Goal: Information Seeking & Learning: Check status

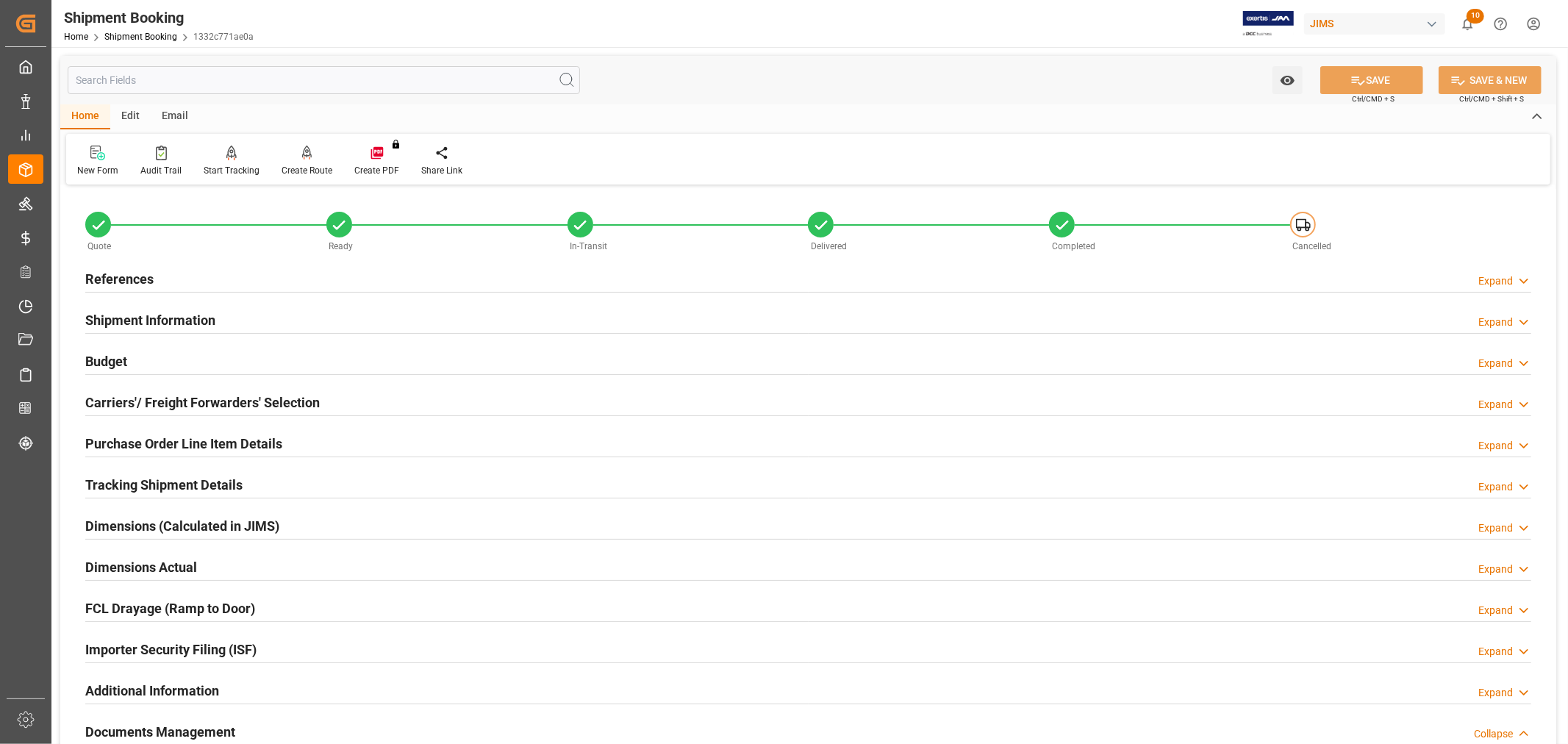
scroll to position [443, 0]
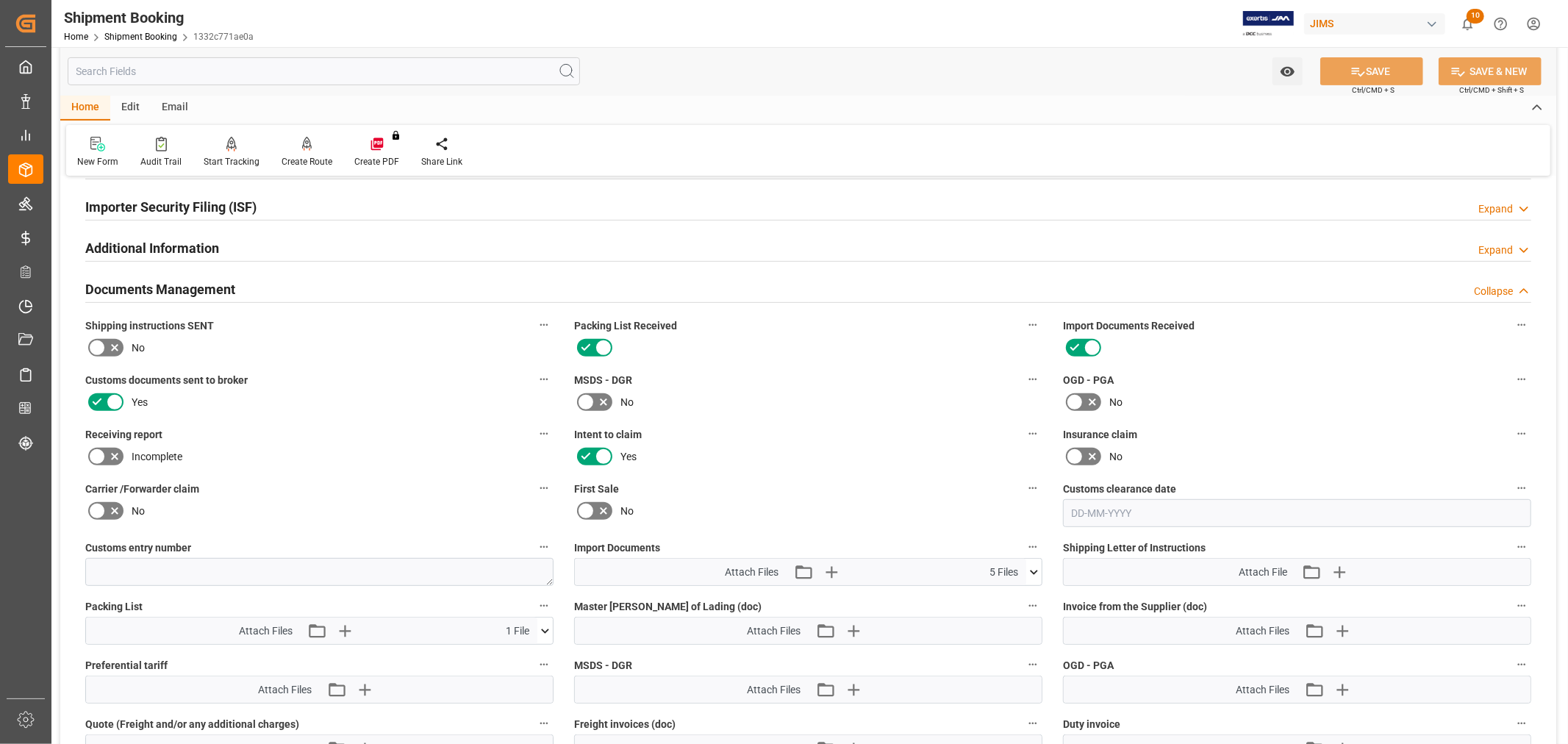
click at [894, 438] on label "Intent to claim" at bounding box center [808, 434] width 469 height 20
click at [1023, 438] on button "Intent to claim" at bounding box center [1032, 433] width 19 height 19
click at [806, 393] on div at bounding box center [784, 372] width 1568 height 744
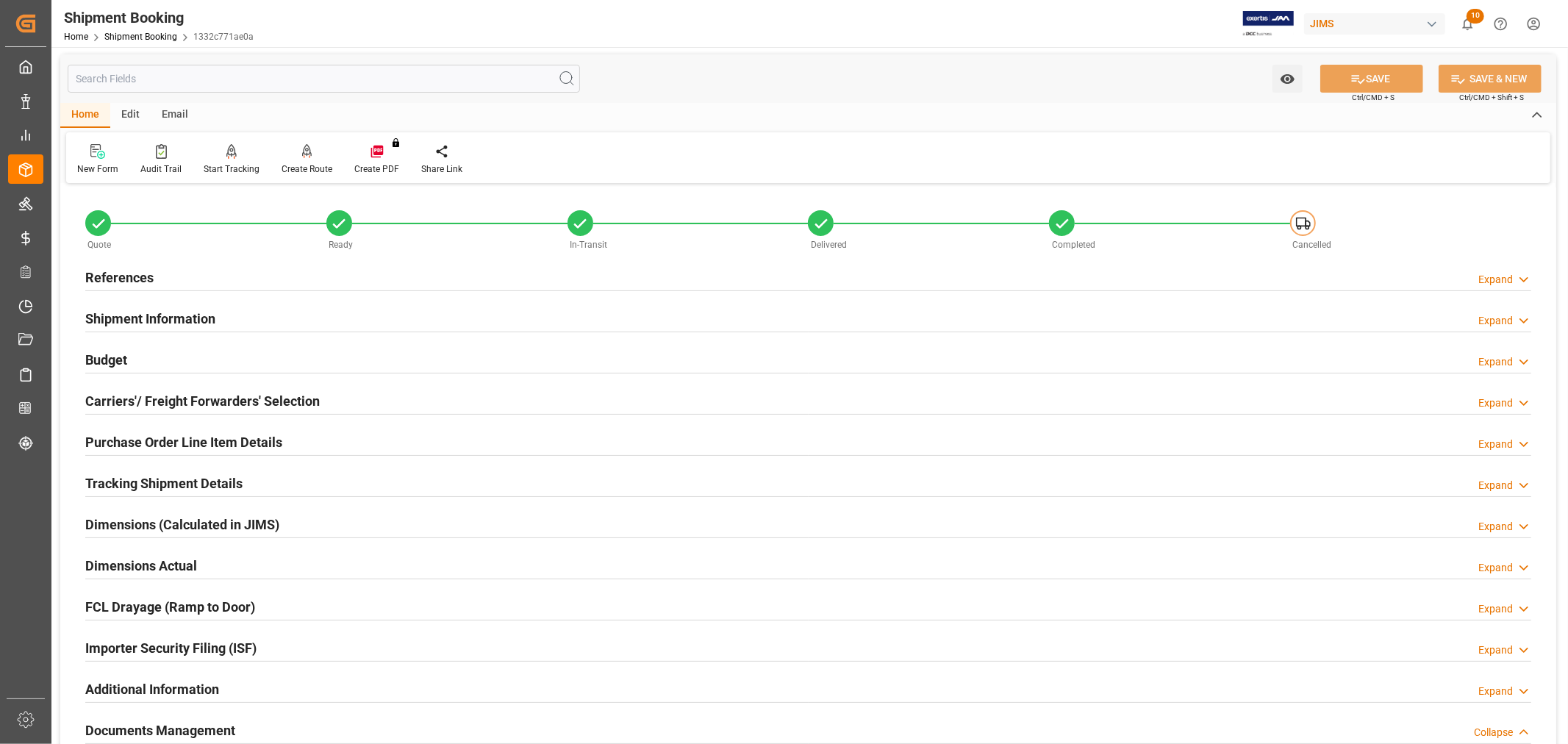
scroll to position [0, 0]
click at [121, 270] on h2 "References" at bounding box center [119, 279] width 69 height 20
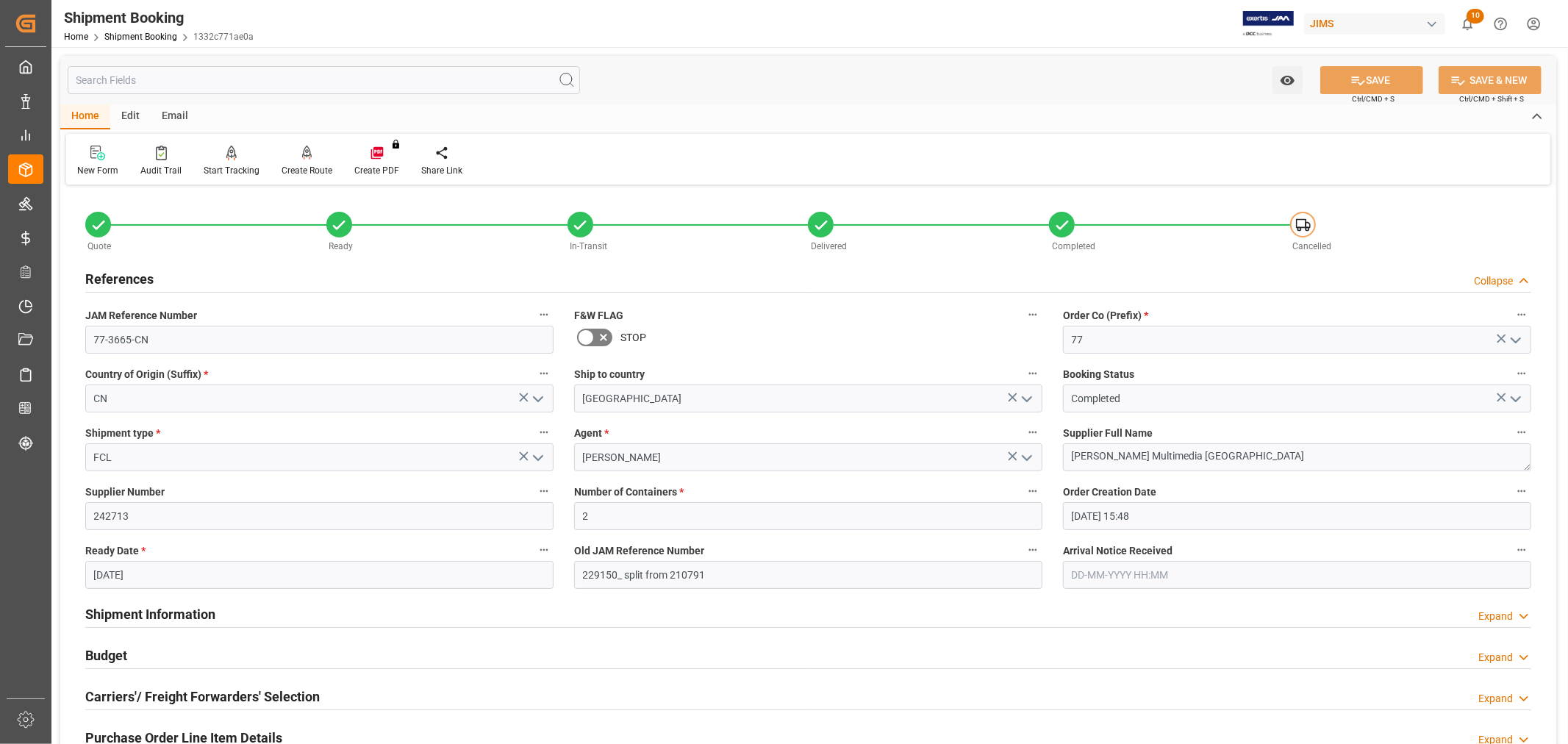
click at [121, 270] on h2 "References" at bounding box center [119, 279] width 69 height 20
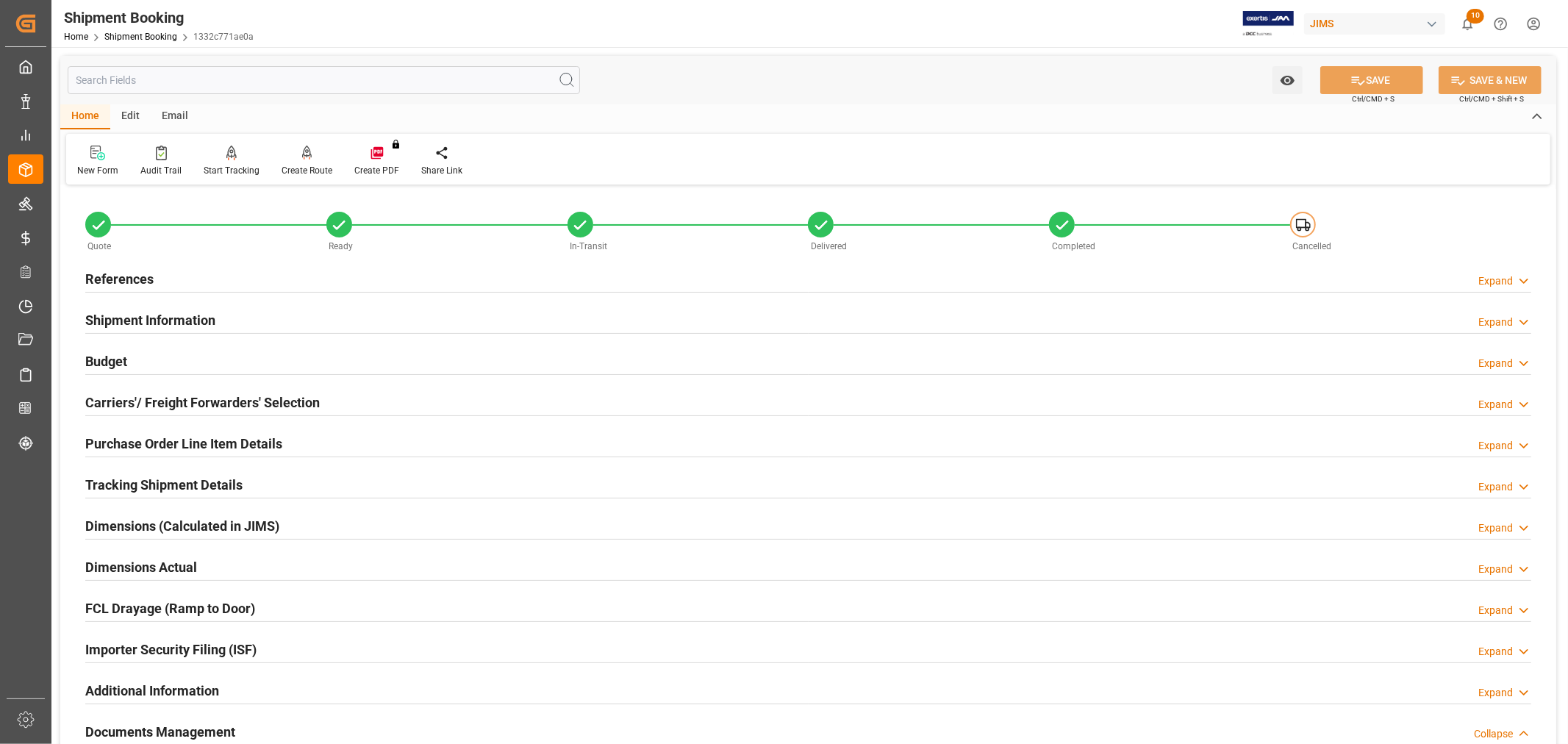
click at [741, 463] on div "Purchase Order Line Item Details Expand" at bounding box center [808, 443] width 1466 height 41
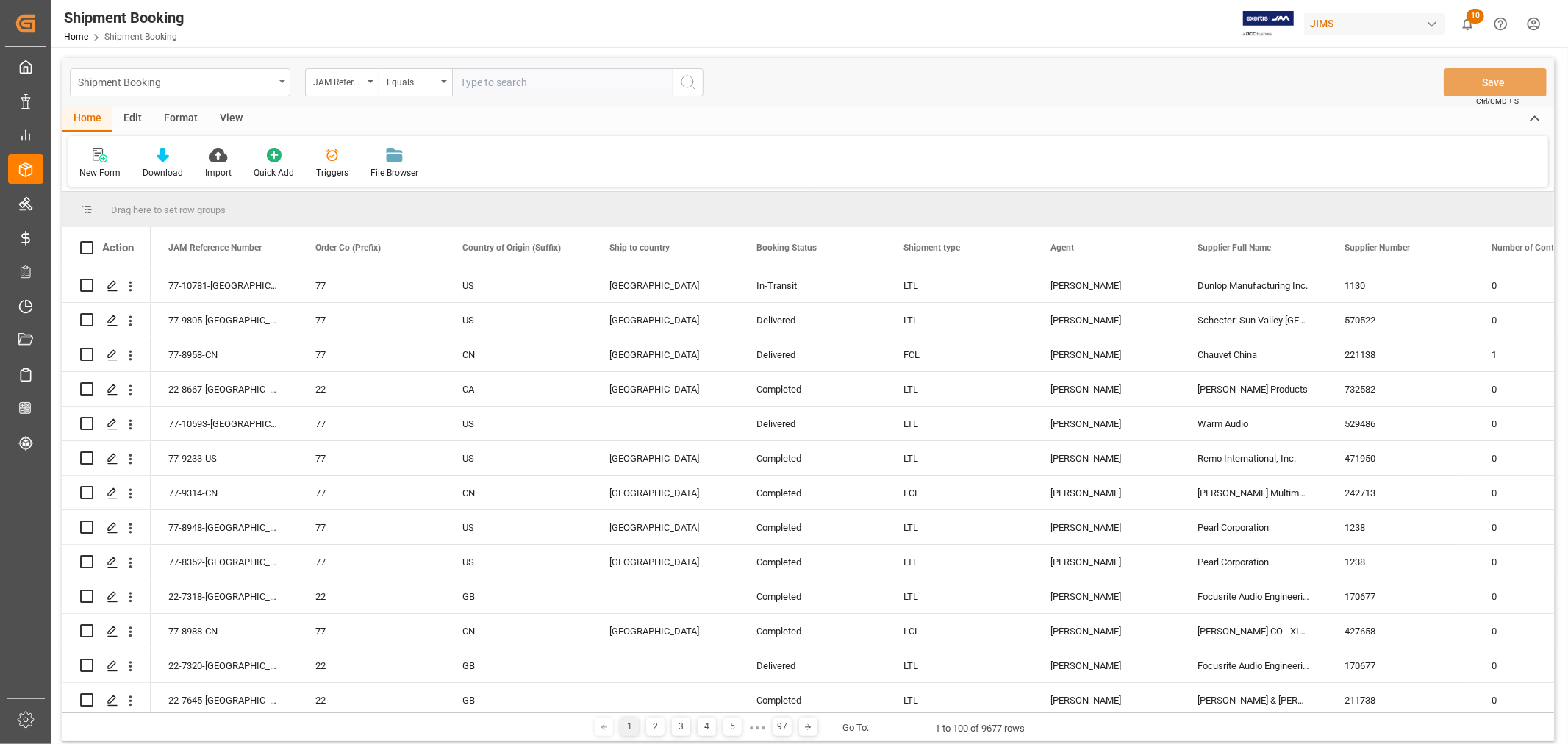
click at [158, 85] on div "Shipment Booking" at bounding box center [176, 81] width 196 height 19
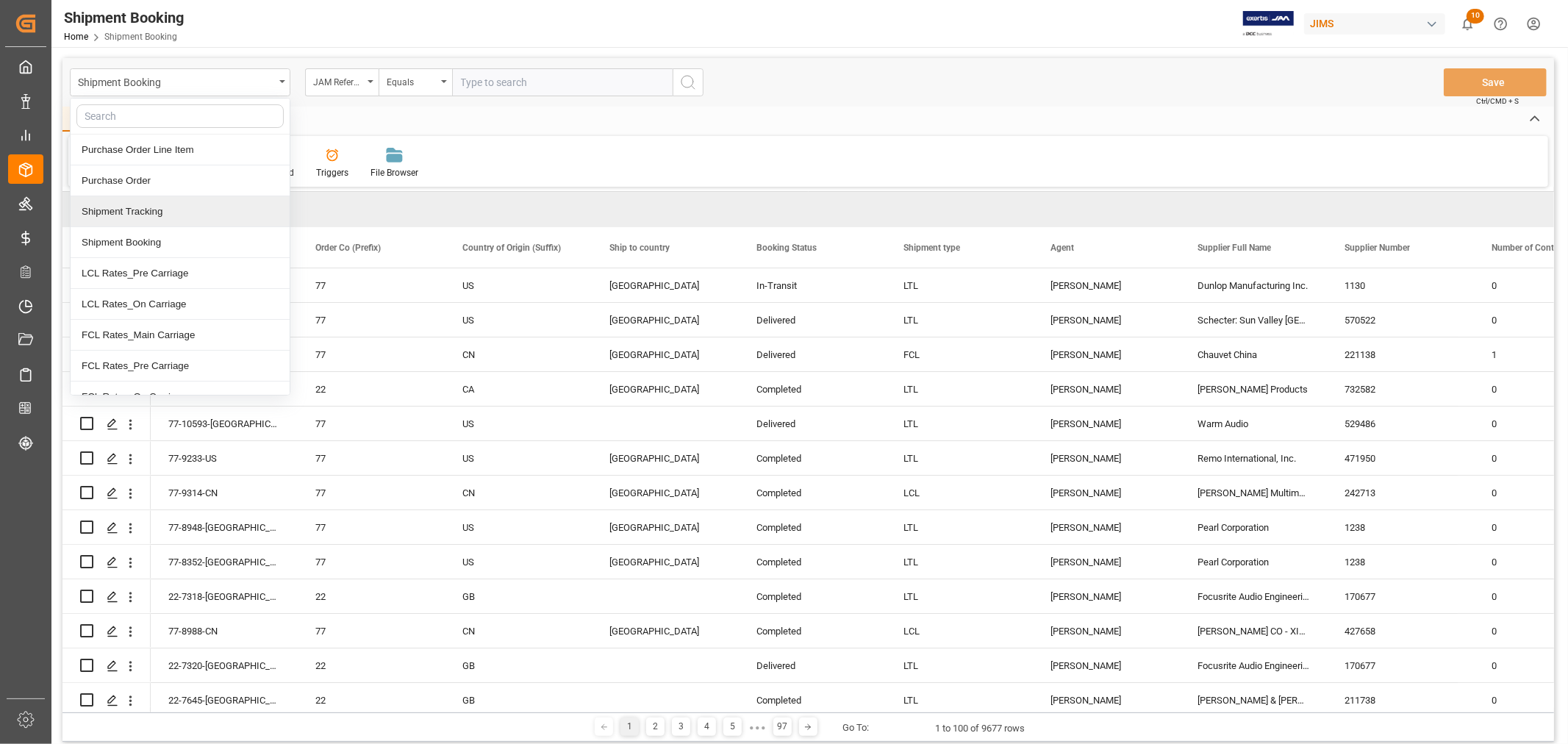
click at [174, 212] on div "Shipment Tracking" at bounding box center [180, 212] width 219 height 31
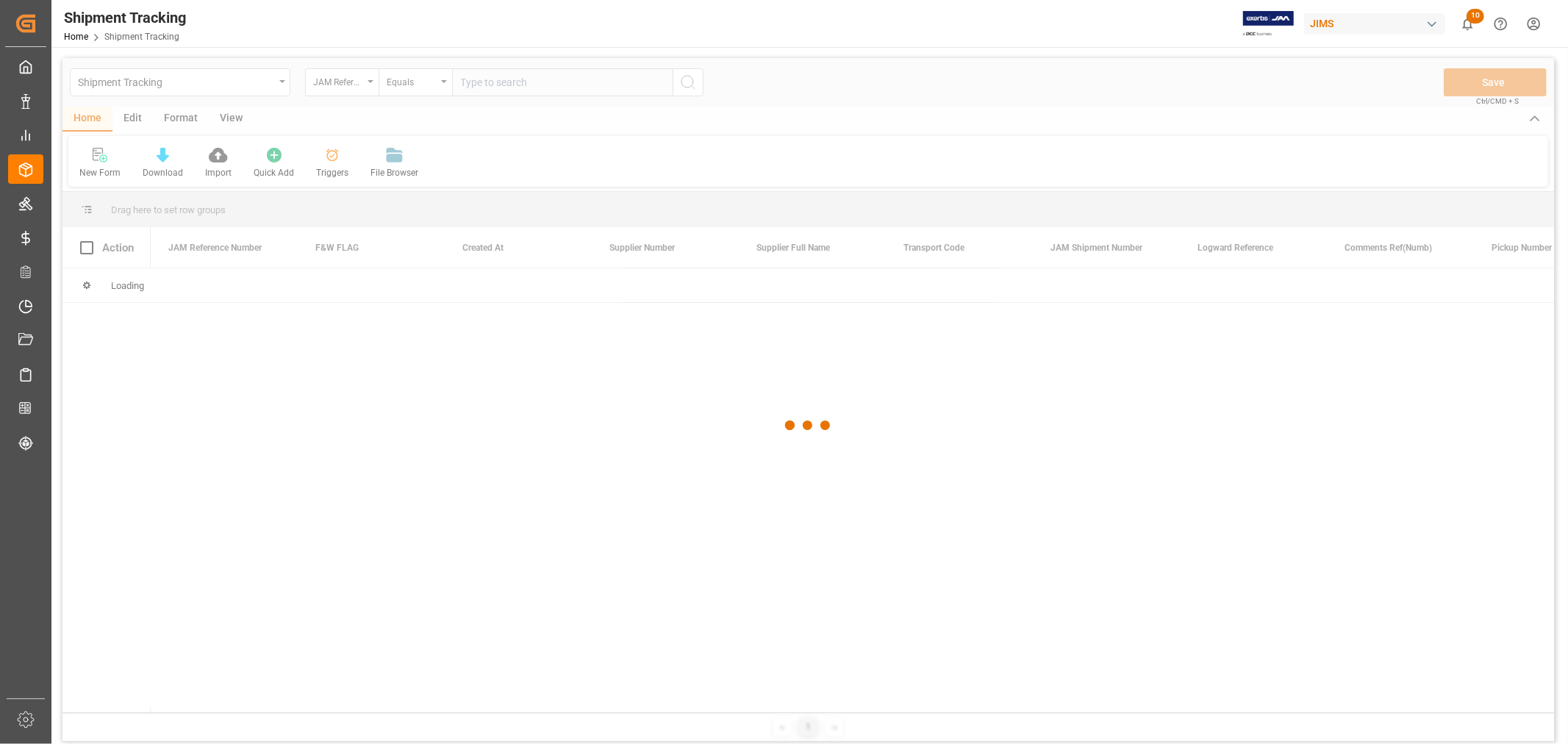
click at [494, 89] on div at bounding box center [808, 425] width 1491 height 735
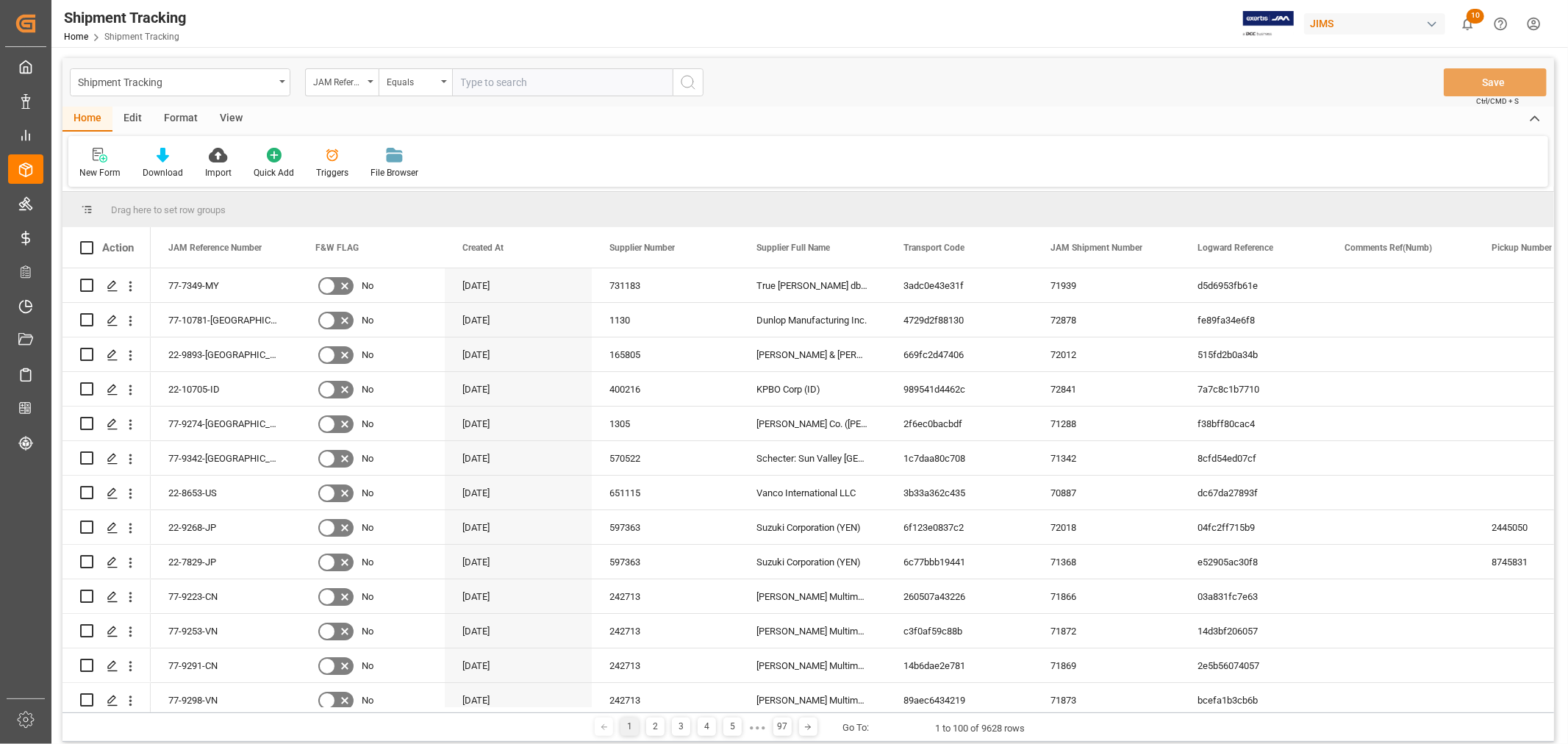
click at [491, 85] on input "text" at bounding box center [562, 83] width 220 height 28
click at [512, 83] on input "text" at bounding box center [562, 83] width 220 height 28
paste input "77-10179-CN"
type input "77-10179-CN"
click at [695, 86] on icon "search button" at bounding box center [688, 82] width 18 height 18
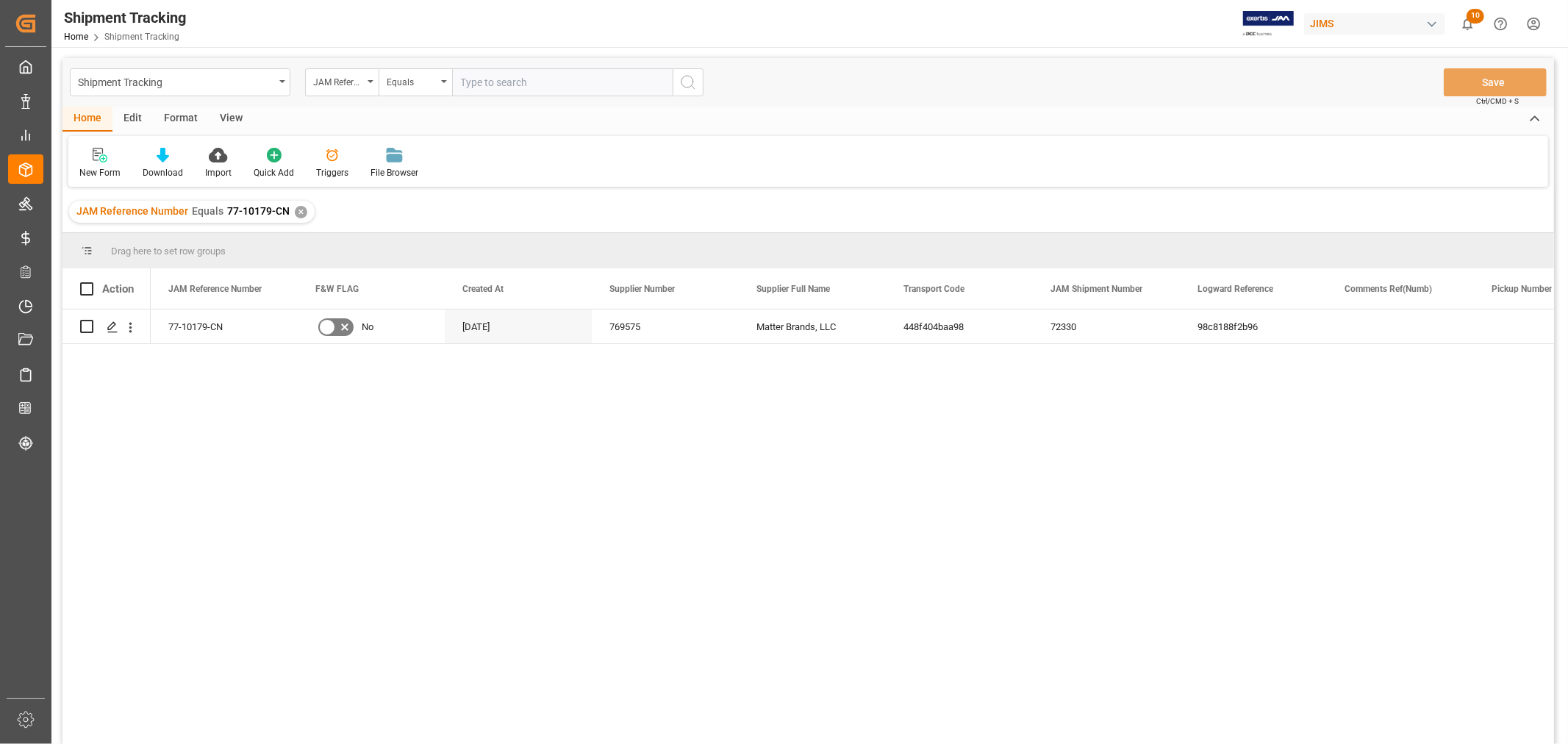
click at [236, 119] on div "View" at bounding box center [230, 119] width 45 height 25
click at [91, 169] on div "Default" at bounding box center [94, 173] width 29 height 13
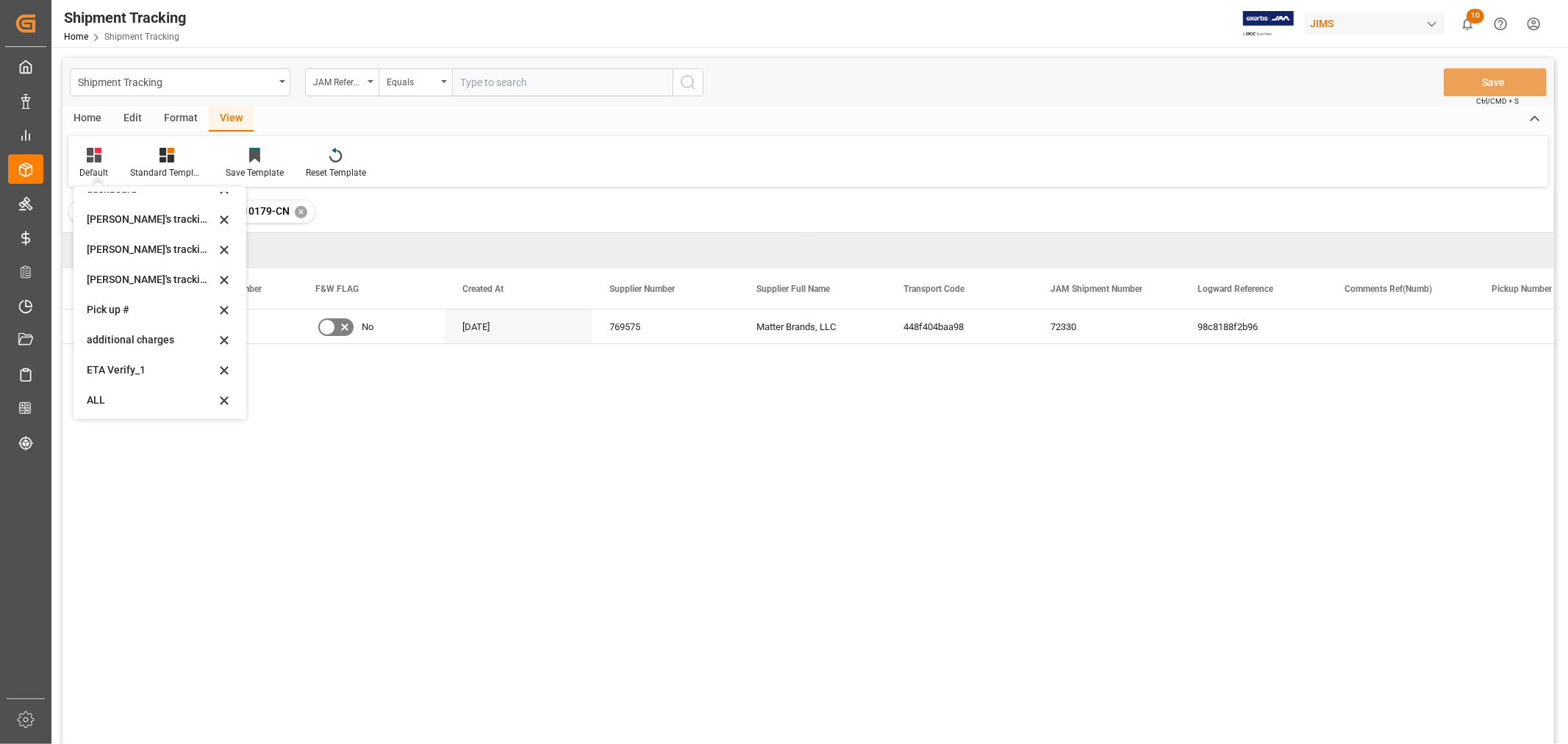
scroll to position [291, 0]
click at [166, 248] on div "[PERSON_NAME]'s tracking all # _5" at bounding box center [151, 248] width 129 height 16
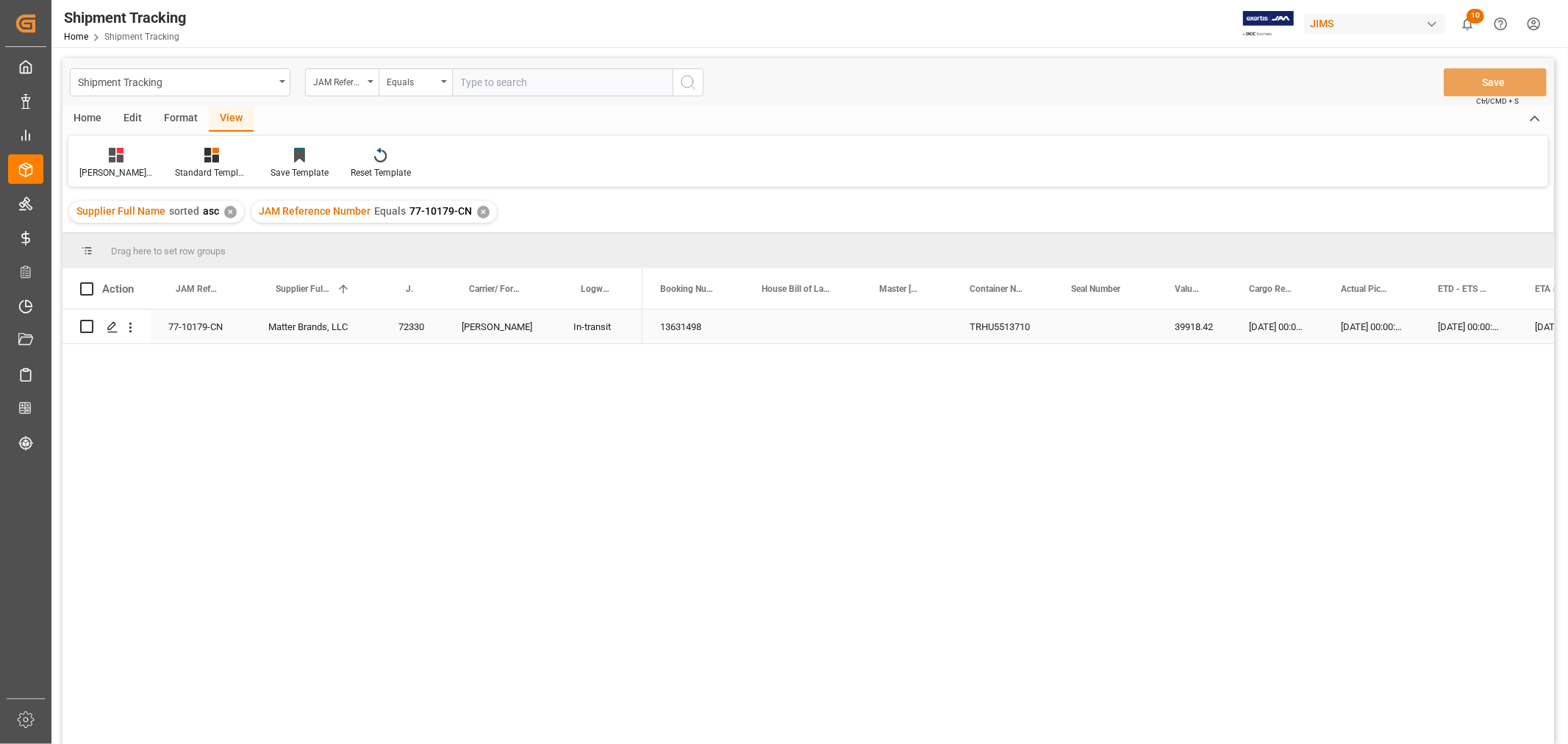
click at [1441, 329] on div "31-07-2025 00:00:00" at bounding box center [1469, 326] width 97 height 34
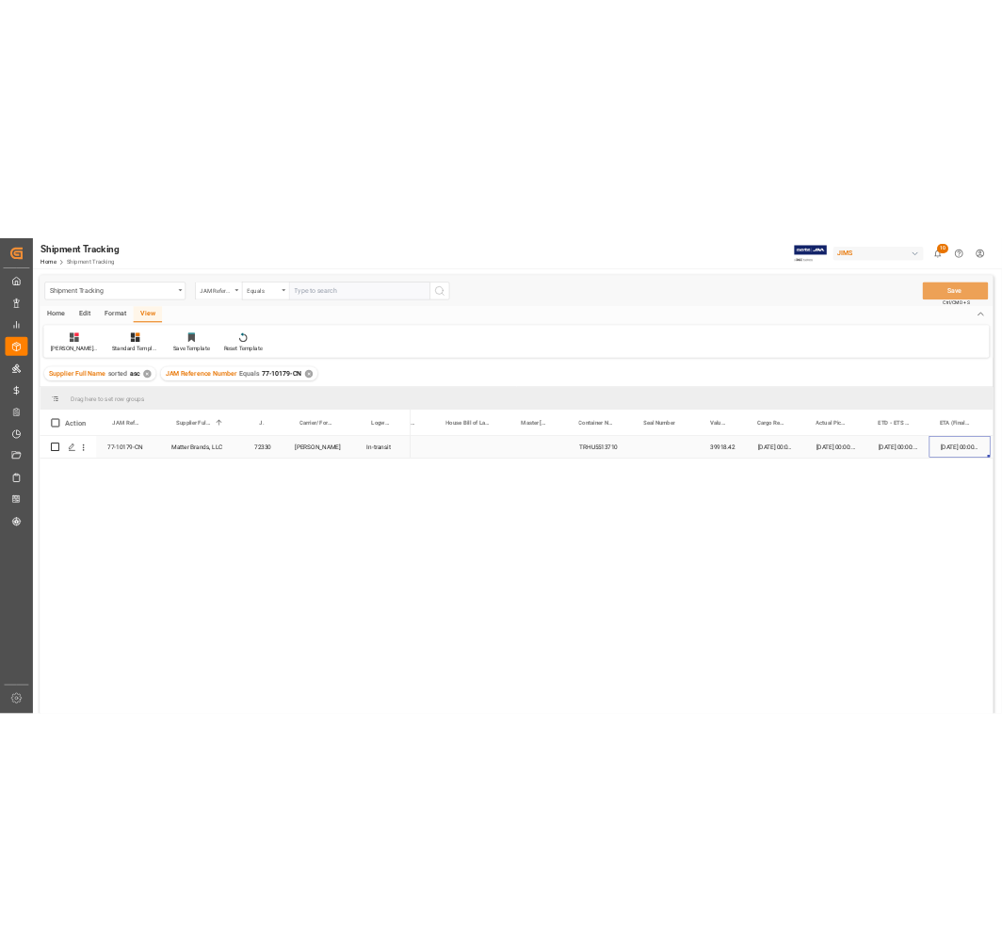
scroll to position [0, 205]
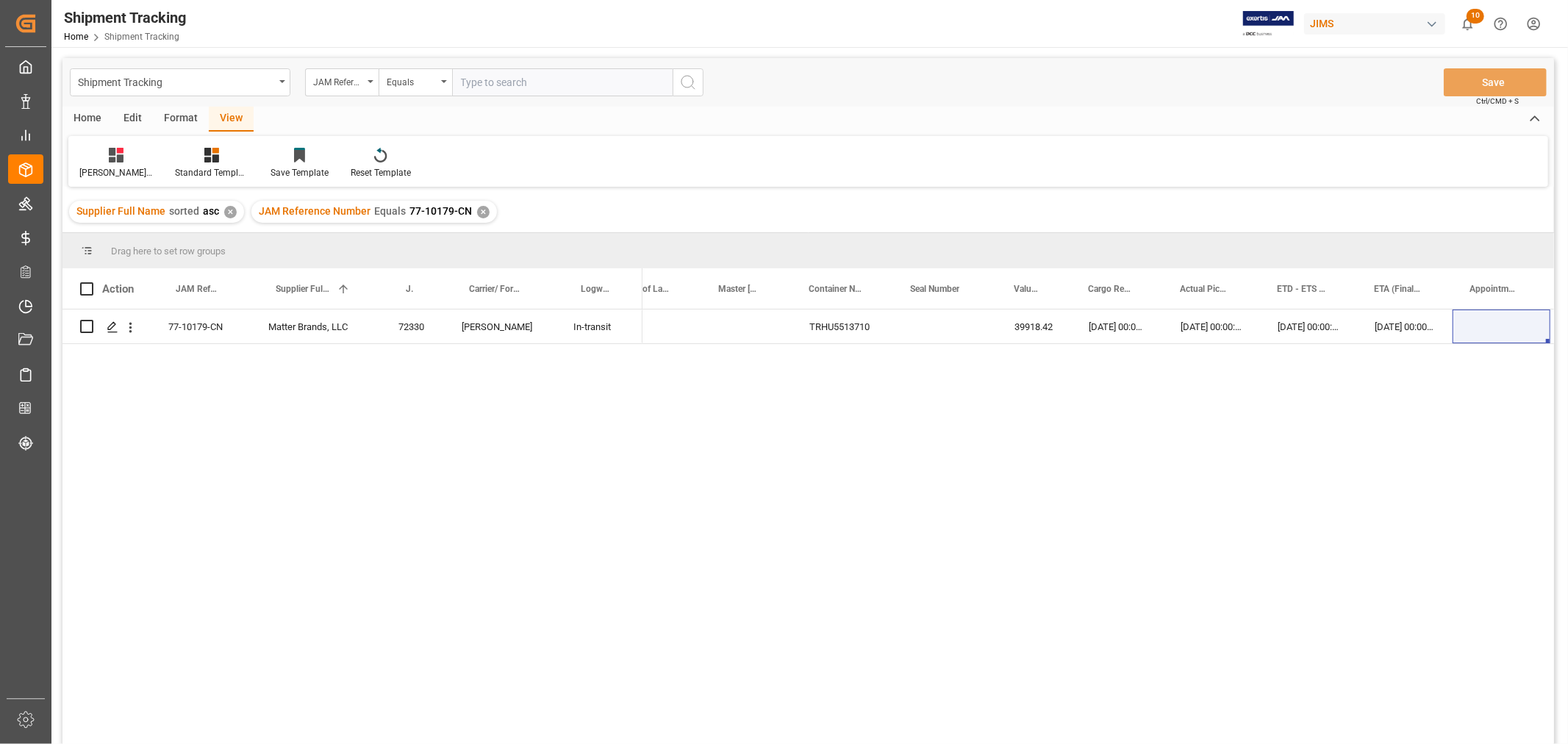
click at [1057, 104] on div "Shipment Tracking JAM Reference Number Equals Save Ctrl/CMD + S" at bounding box center [808, 82] width 1491 height 48
click at [477, 208] on div "✕" at bounding box center [483, 212] width 12 height 12
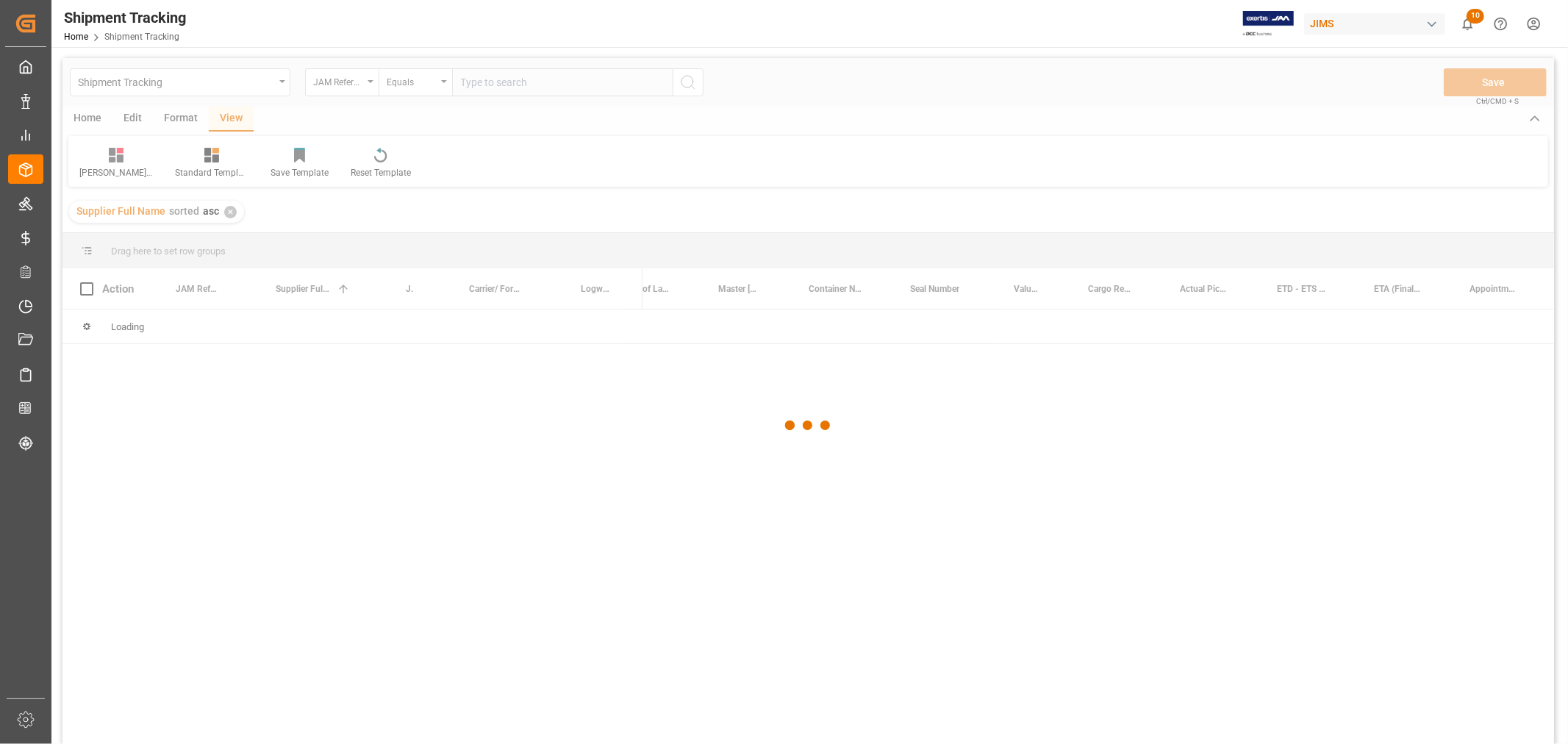
click at [471, 88] on div at bounding box center [808, 425] width 1491 height 735
click at [473, 82] on div at bounding box center [808, 425] width 1491 height 735
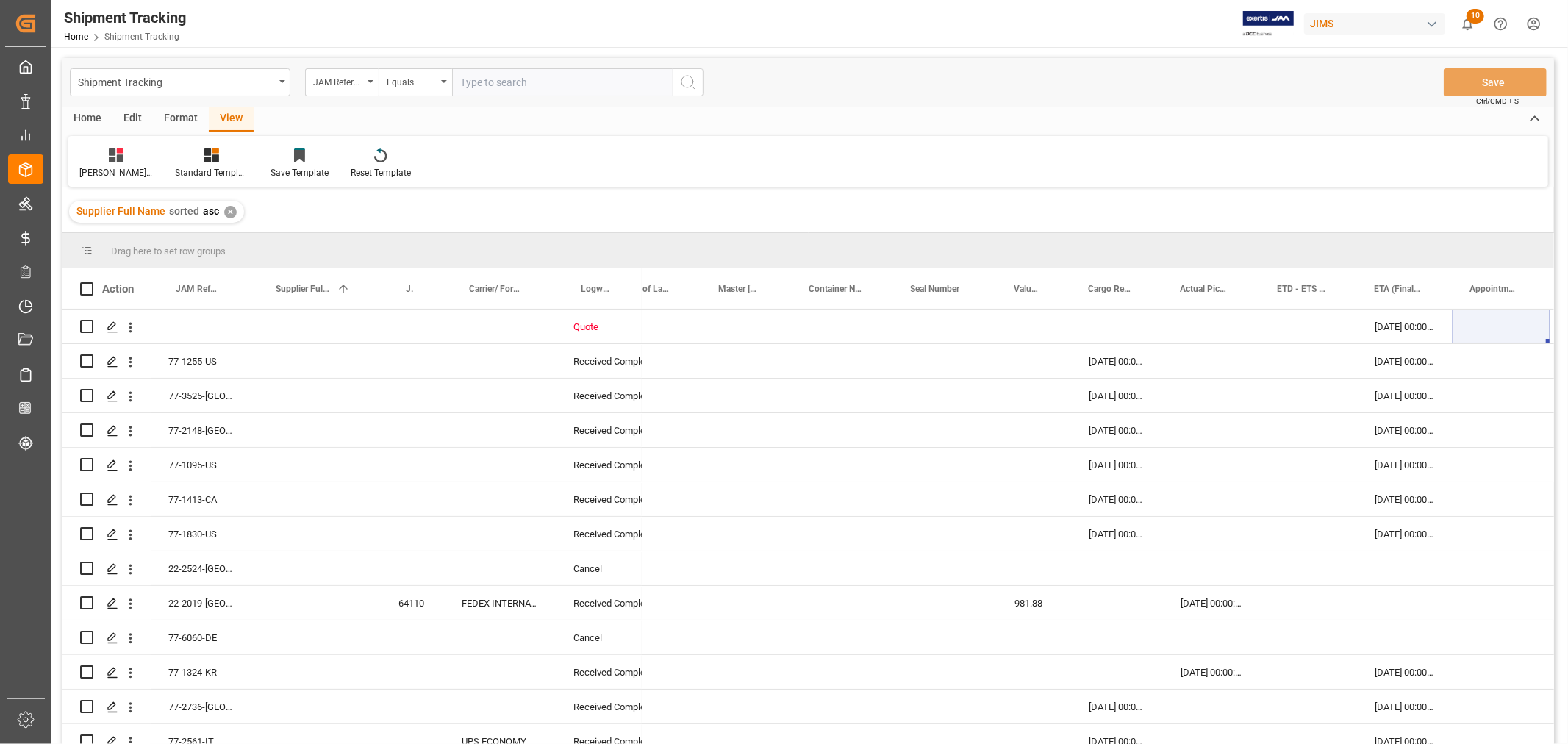
click at [473, 82] on input "text" at bounding box center [562, 83] width 220 height 28
paste input "77-9993-CN"
type input "77-9993-CN"
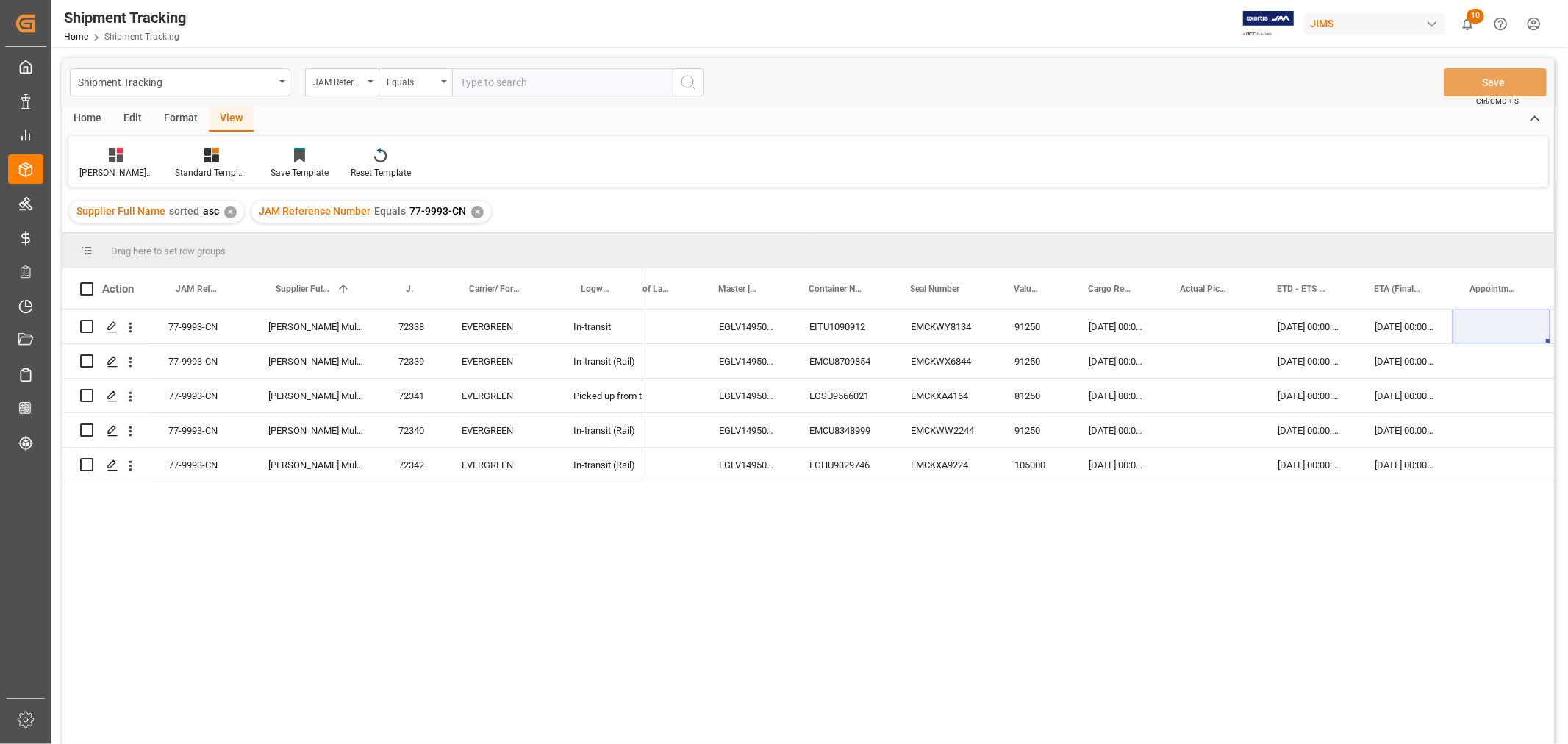
click at [1257, 210] on div "Supplier Full Name sorted asc ✕ JAM Reference Number Equals 77-9993-CN ✕" at bounding box center [808, 212] width 1491 height 41
click at [472, 208] on div "✕" at bounding box center [477, 212] width 12 height 12
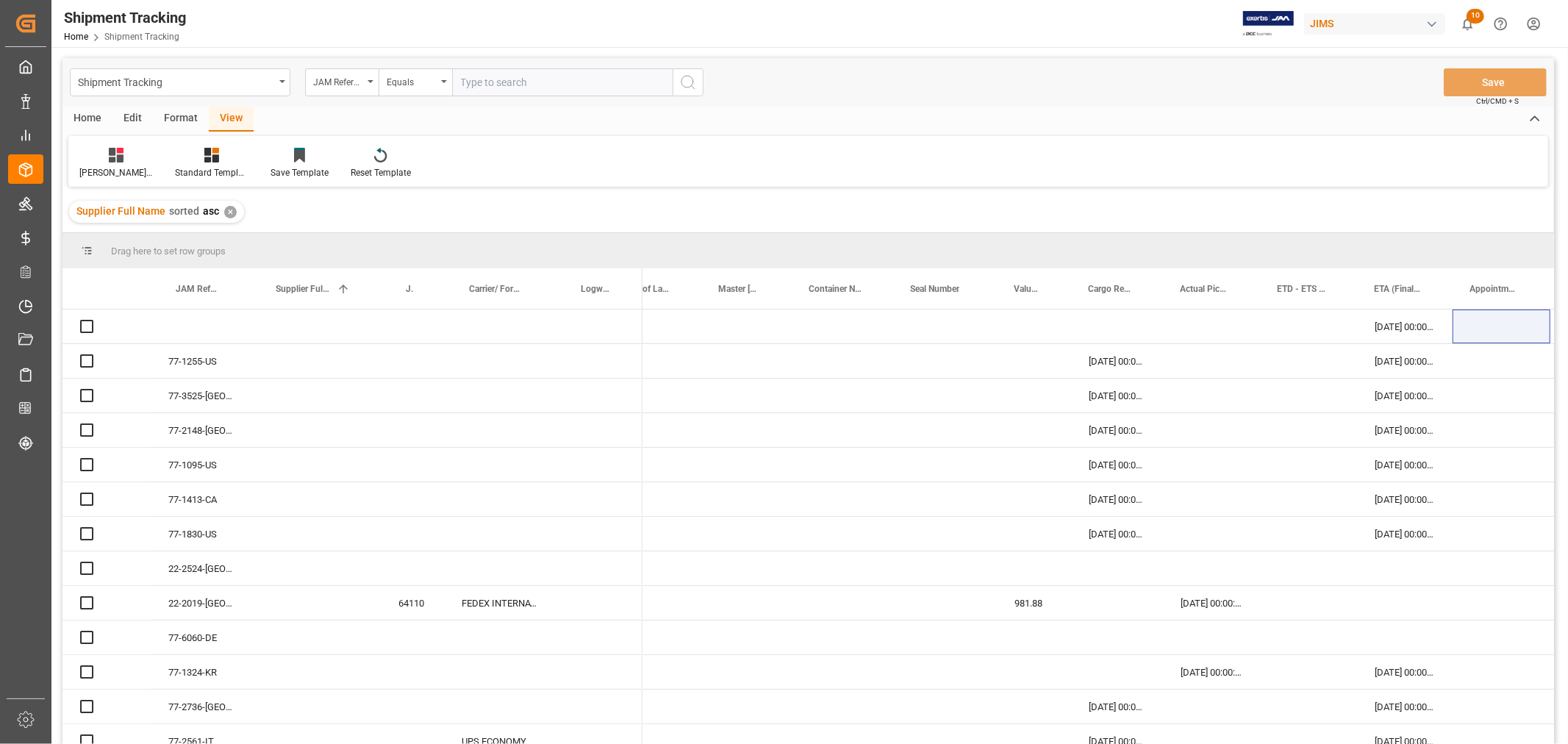
click at [509, 84] on input "text" at bounding box center [562, 83] width 220 height 28
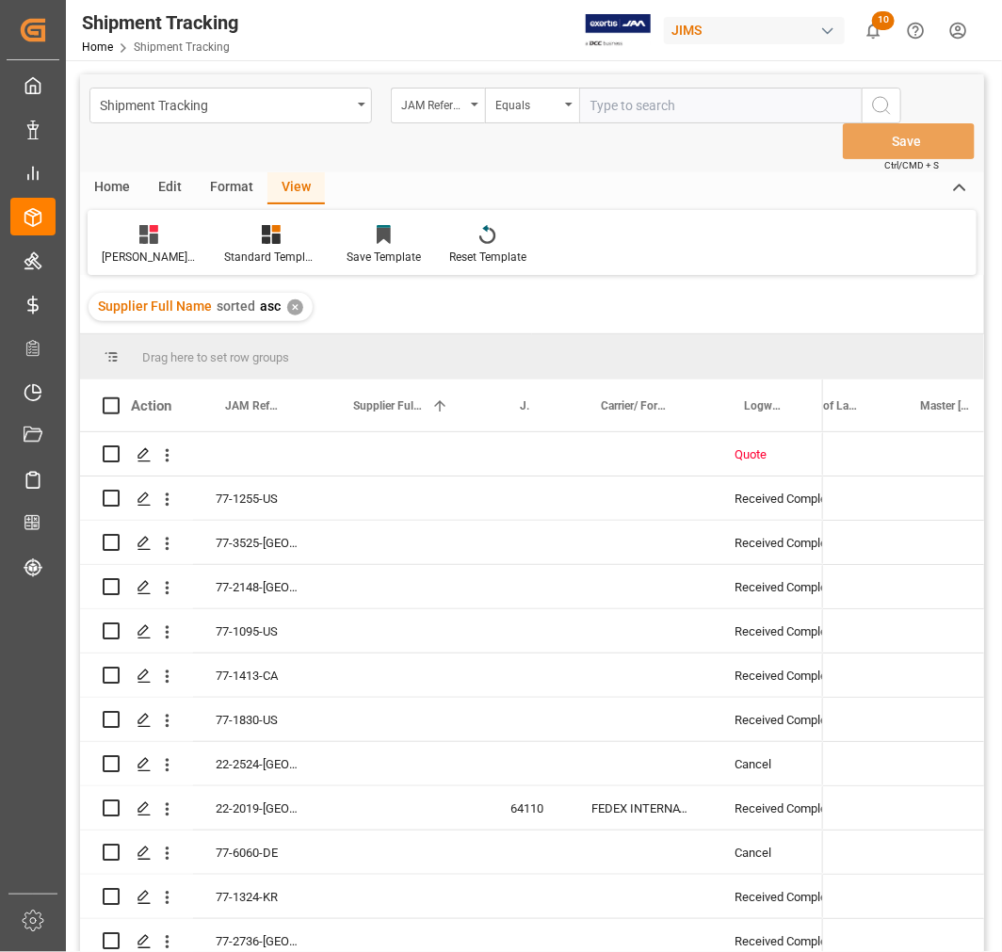
click at [632, 111] on input "text" at bounding box center [720, 106] width 282 height 36
paste input "77-9587-VN"
type input "77-9587-VN"
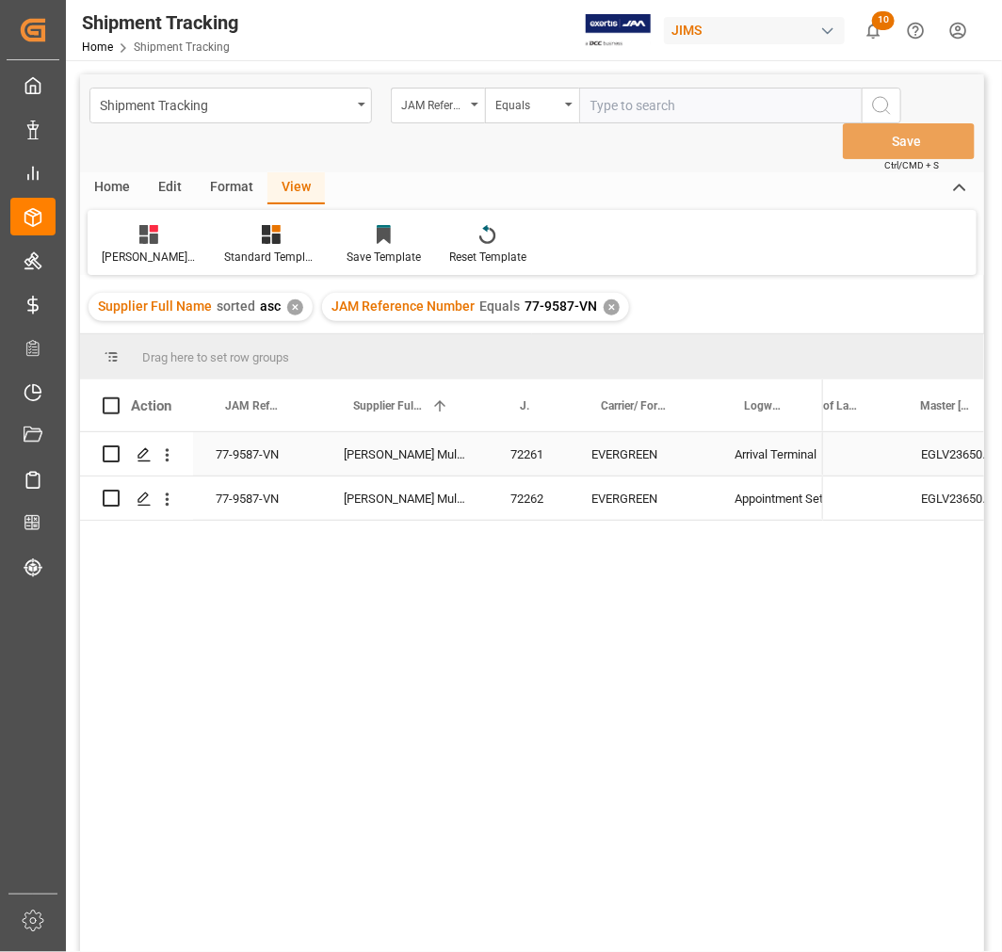
click at [732, 455] on div "Arrival Terminal" at bounding box center [767, 453] width 111 height 43
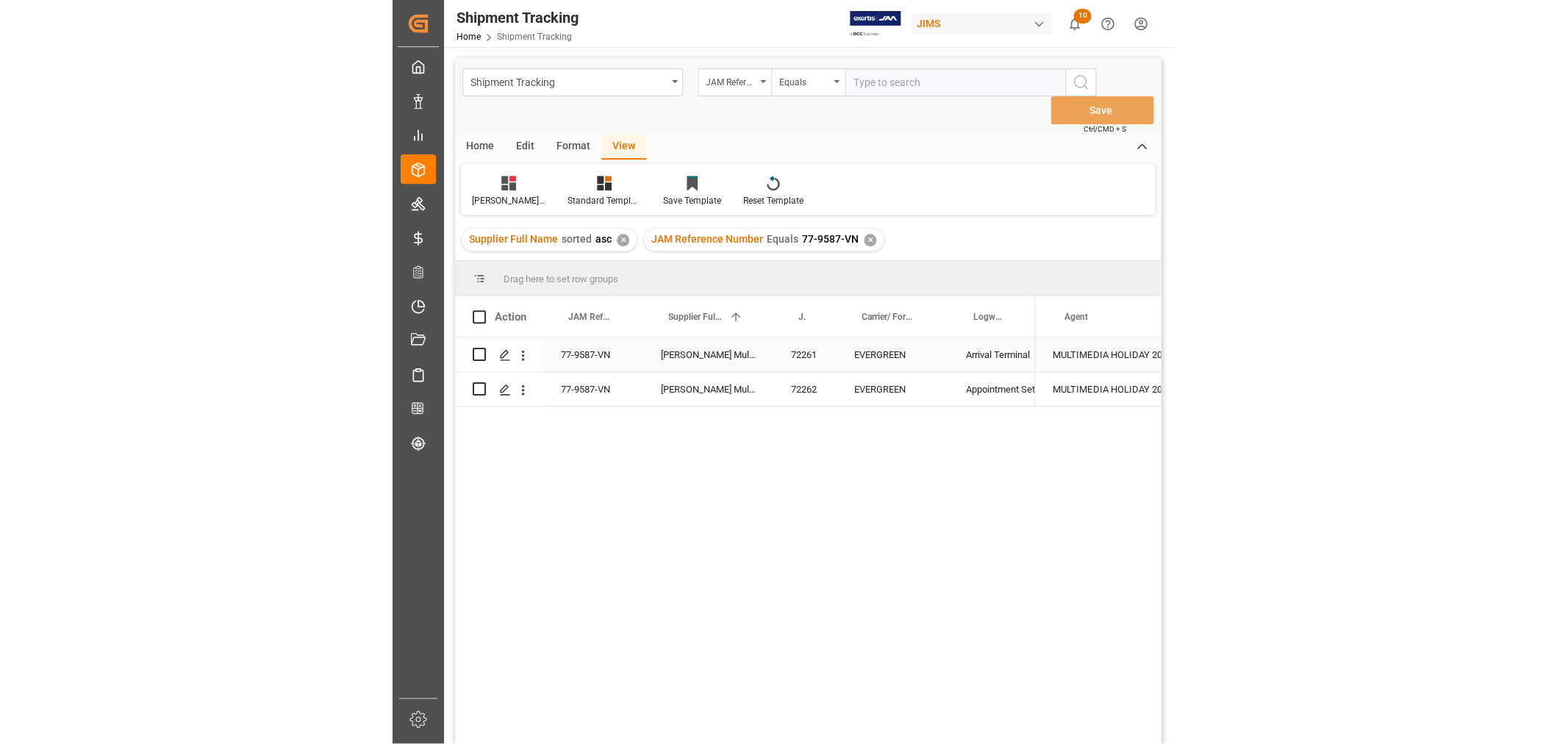
scroll to position [0, 1673]
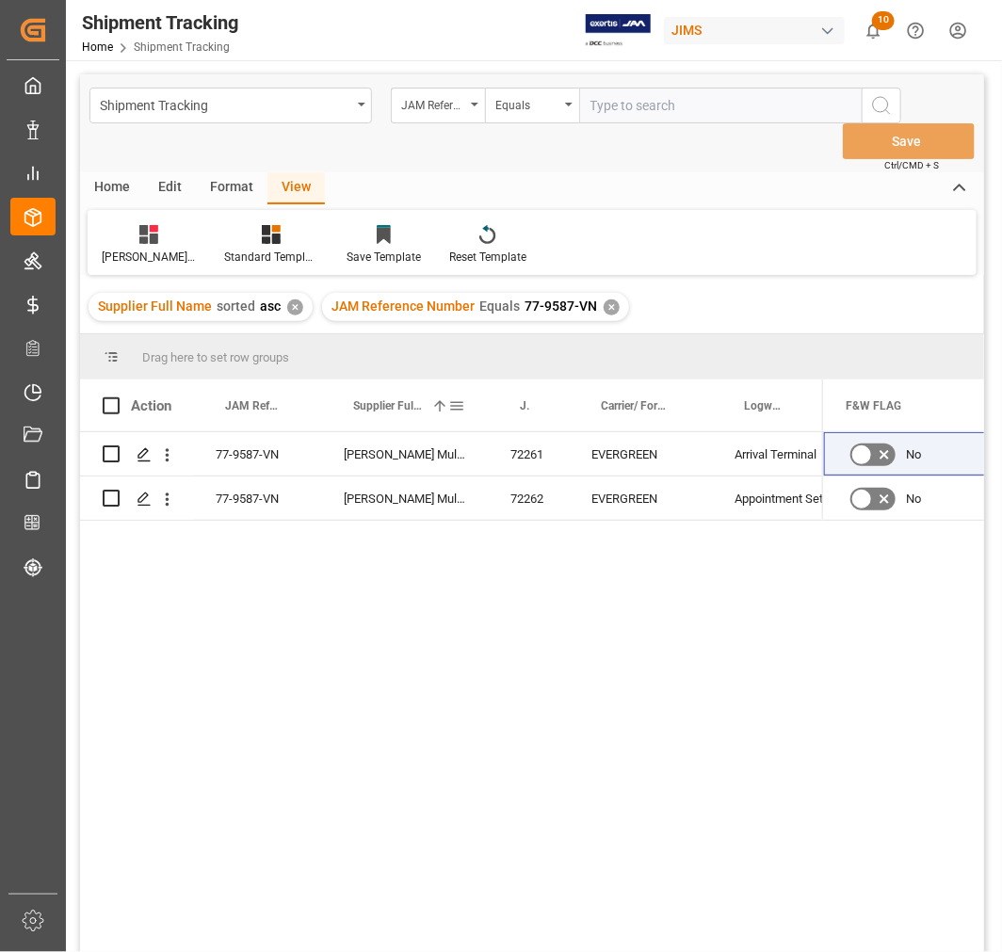
click at [454, 402] on span at bounding box center [456, 405] width 17 height 17
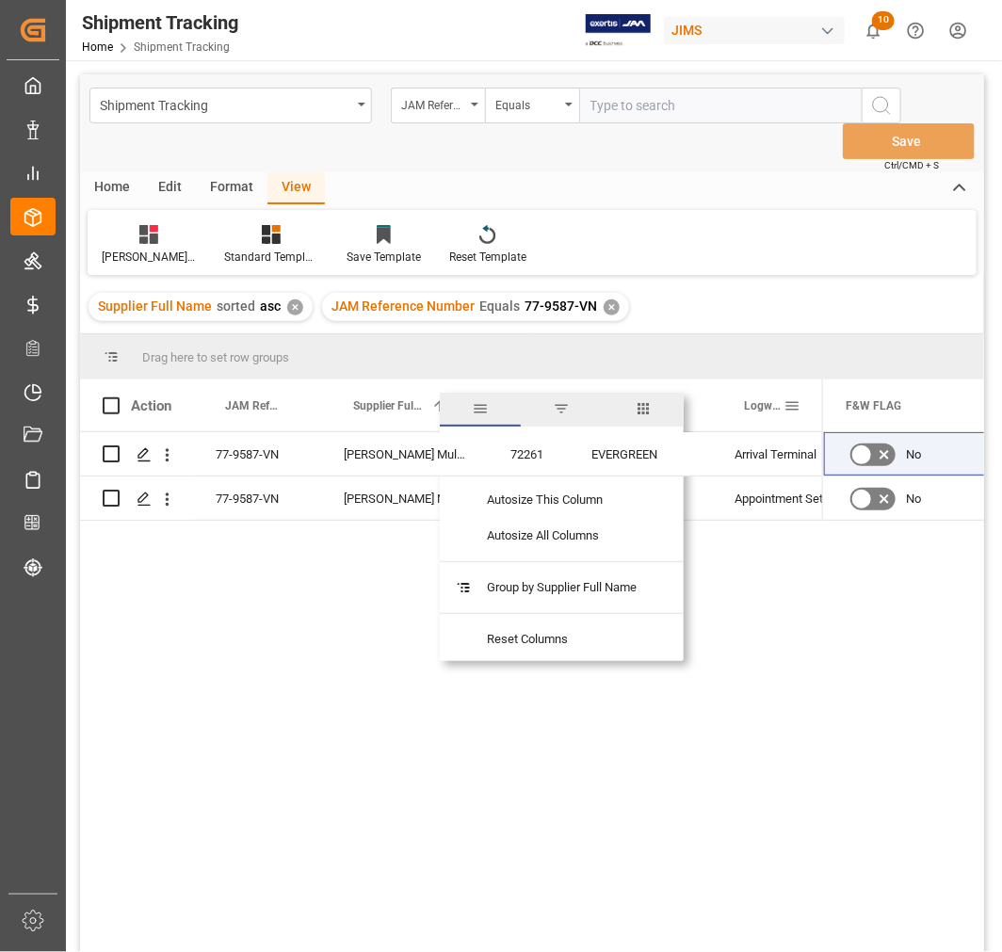
click at [797, 397] on span at bounding box center [791, 405] width 17 height 17
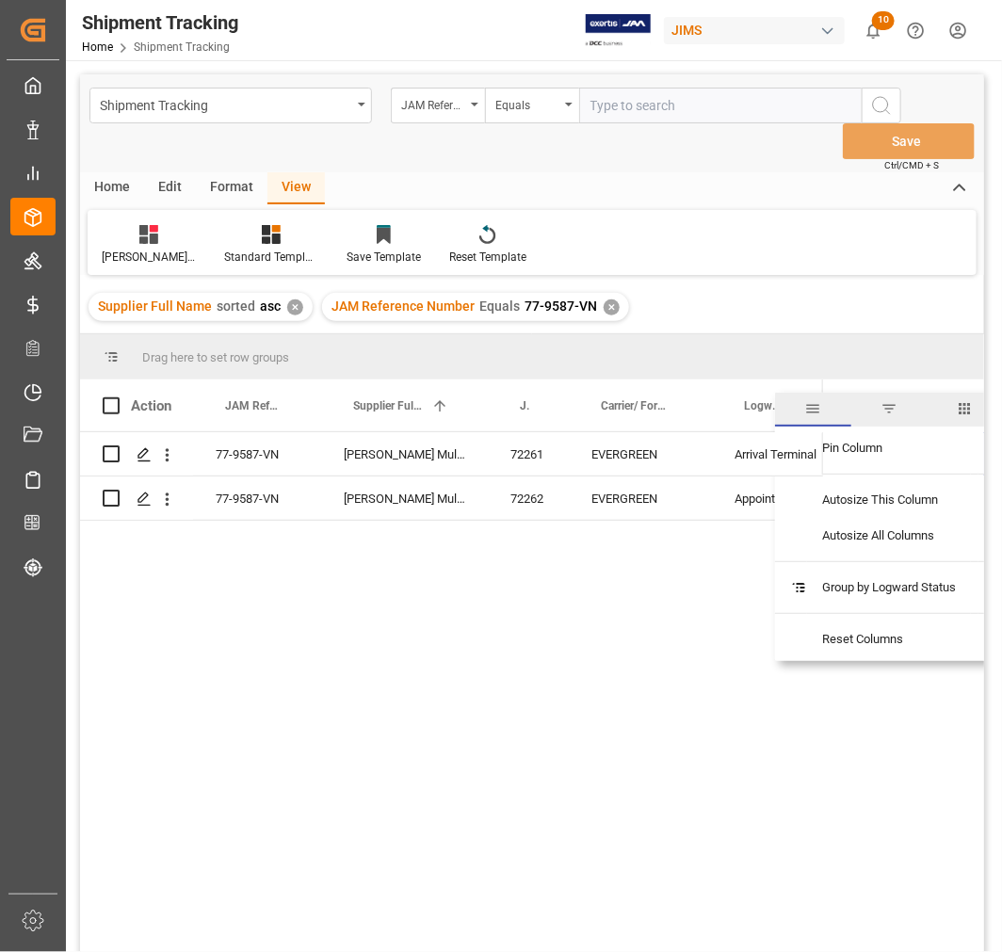
click at [972, 412] on span "columns" at bounding box center [964, 408] width 17 height 17
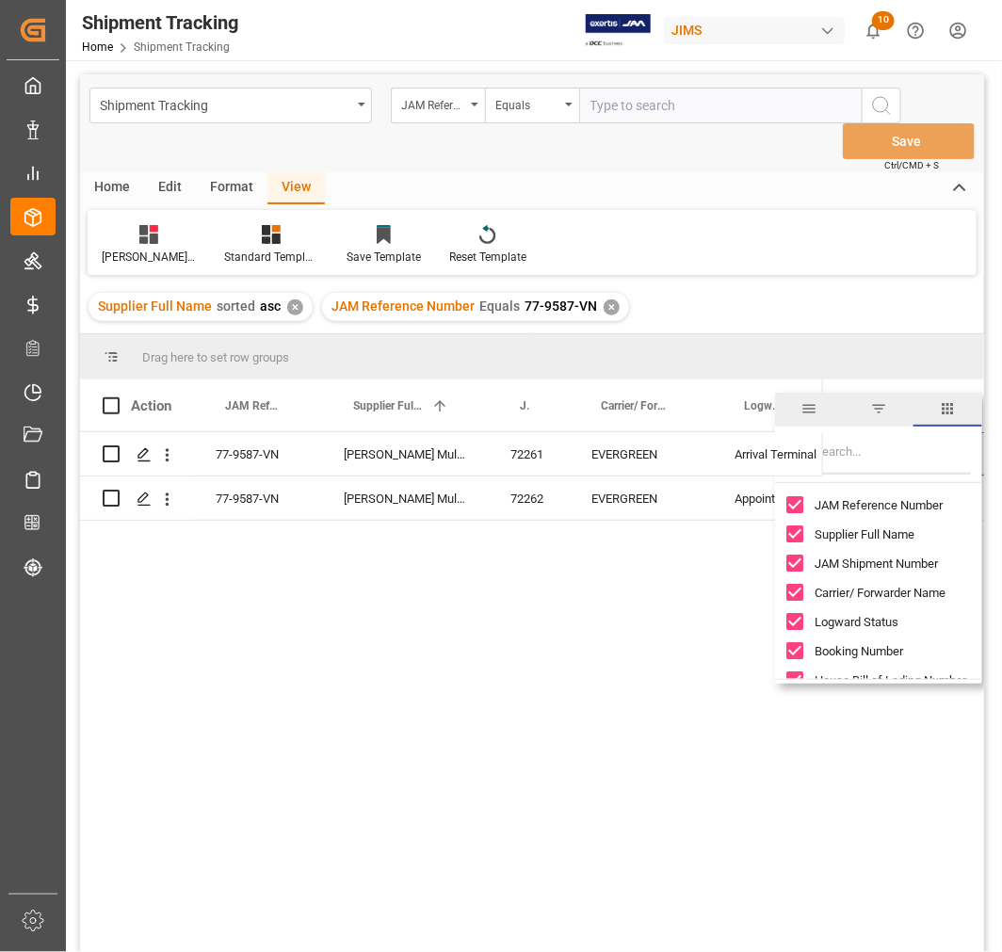
click at [590, 566] on div "77-9587-VN Harman Multimedia China 72261 EVERGREEN Arrival Terminal 77-9587-VN …" at bounding box center [532, 712] width 904 height 561
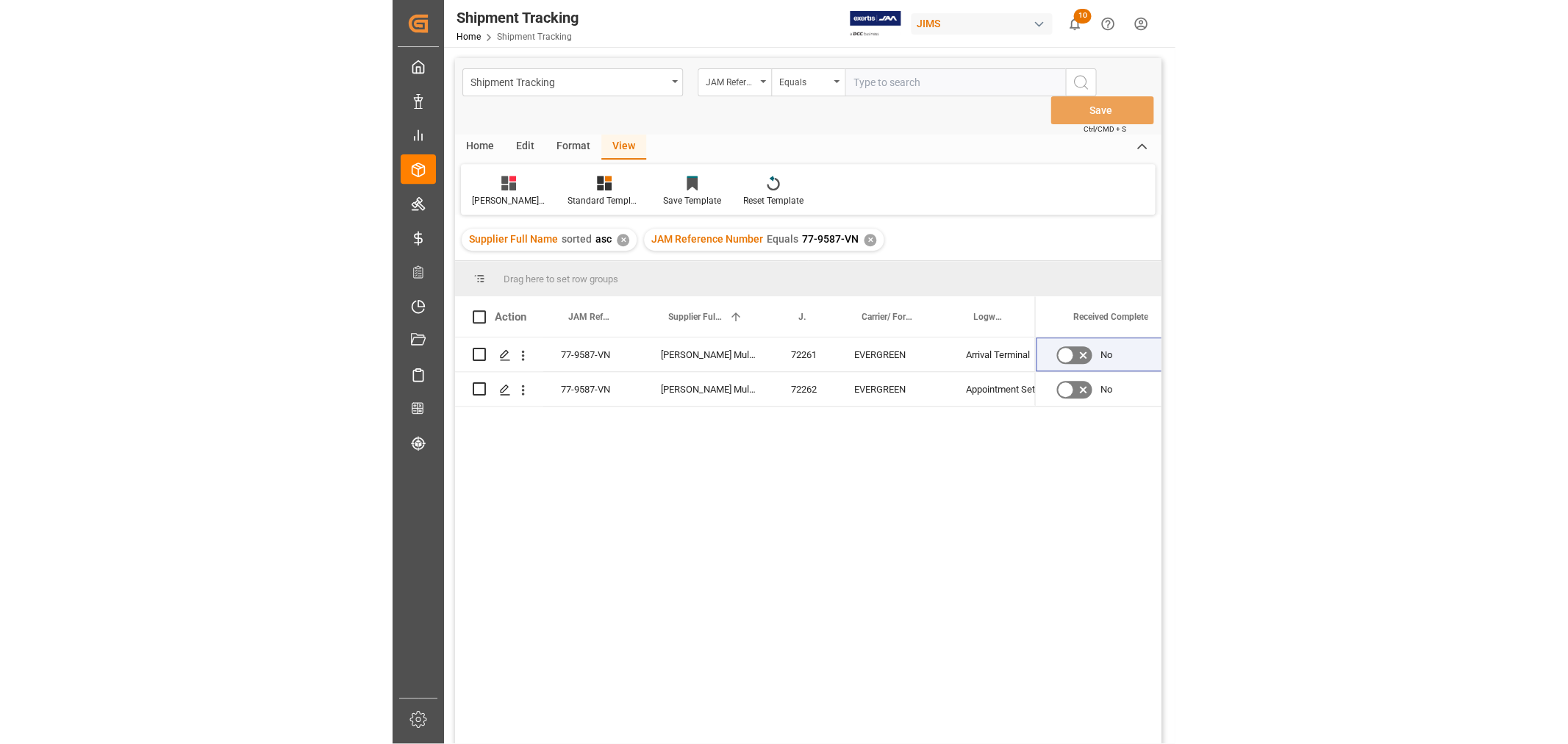
scroll to position [0, 1496]
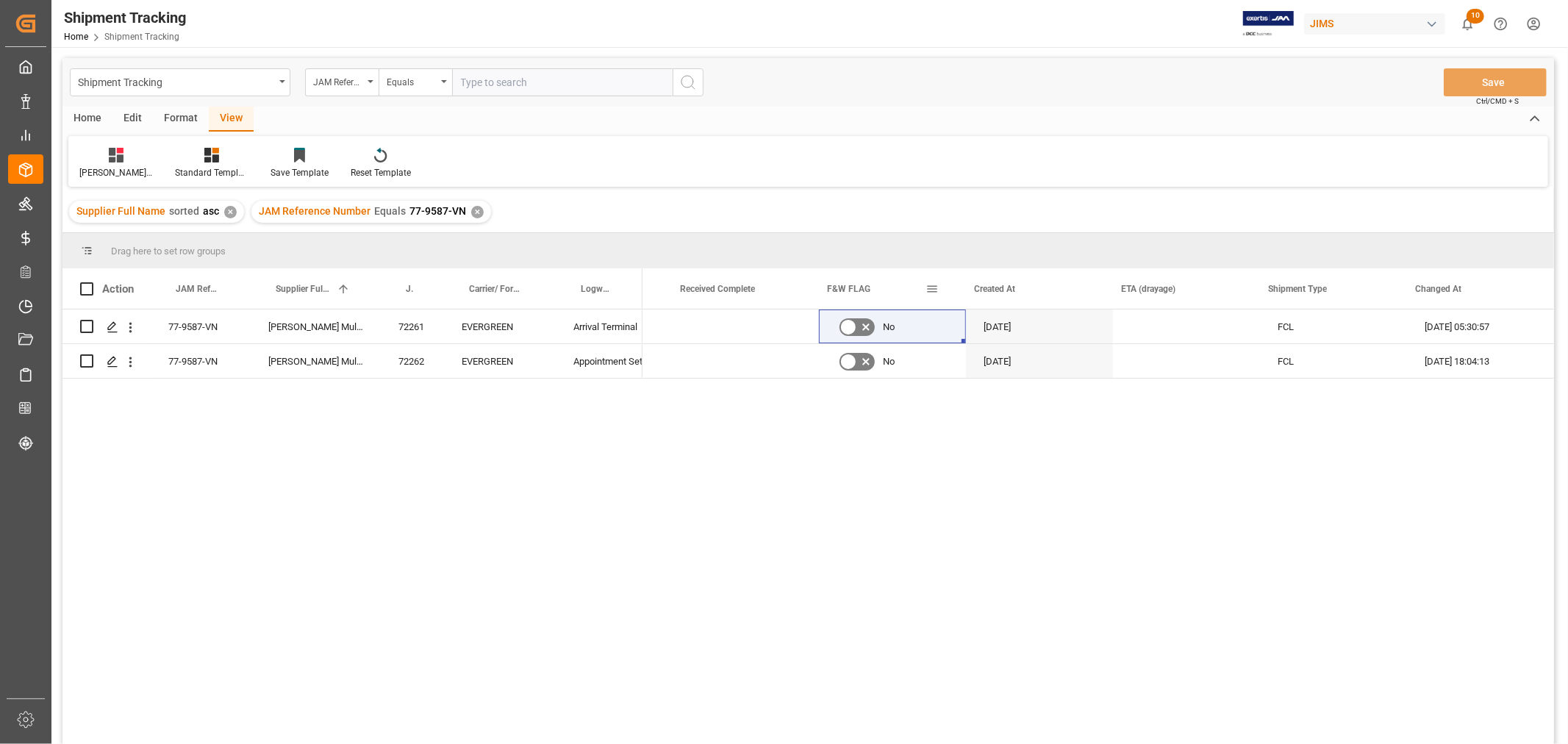
click at [930, 285] on span at bounding box center [932, 288] width 13 height 13
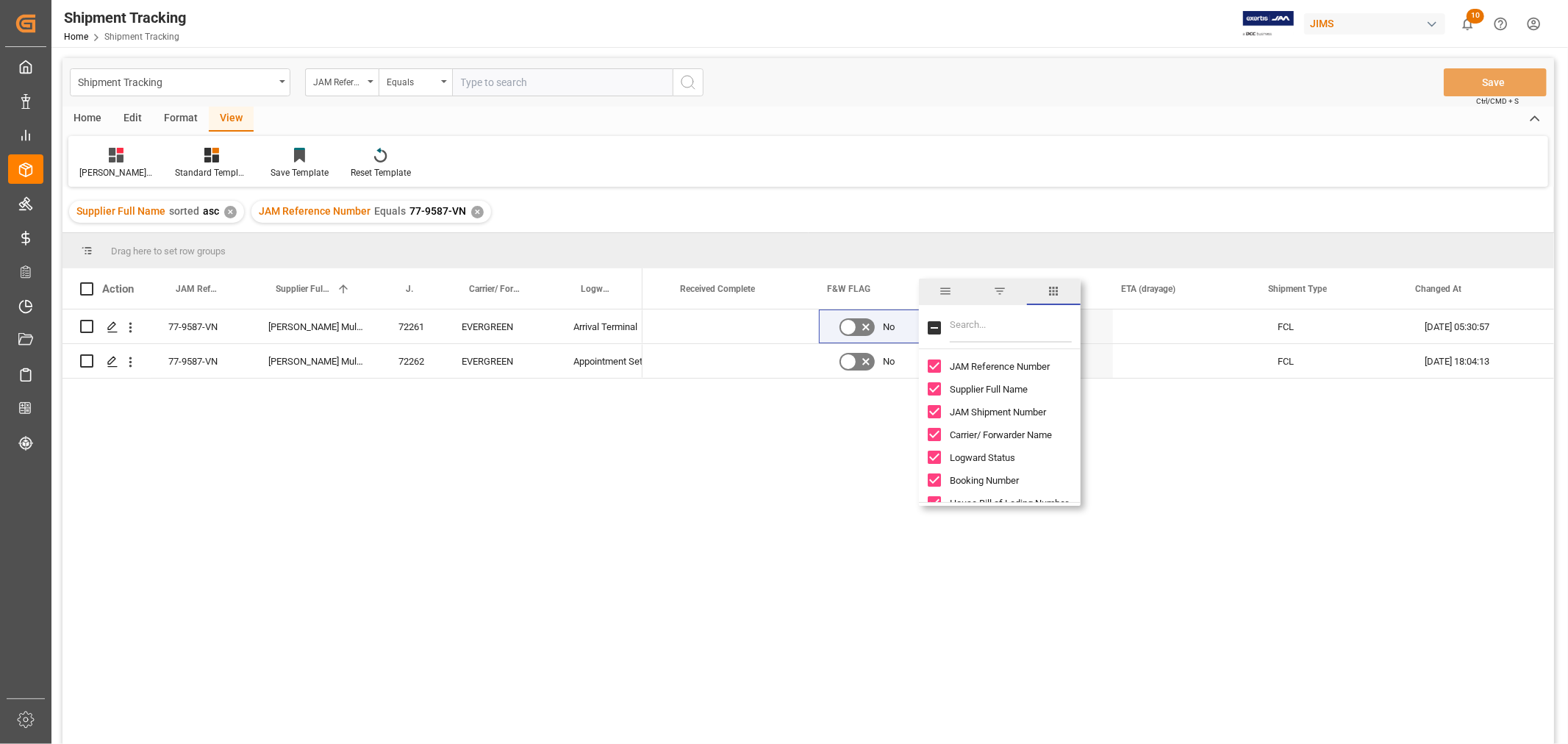
click at [935, 327] on input "Toggle Select All Columns" at bounding box center [934, 327] width 13 height 13
click at [937, 327] on input "Toggle Select All Columns" at bounding box center [934, 327] width 13 height 13
checkbox input "false"
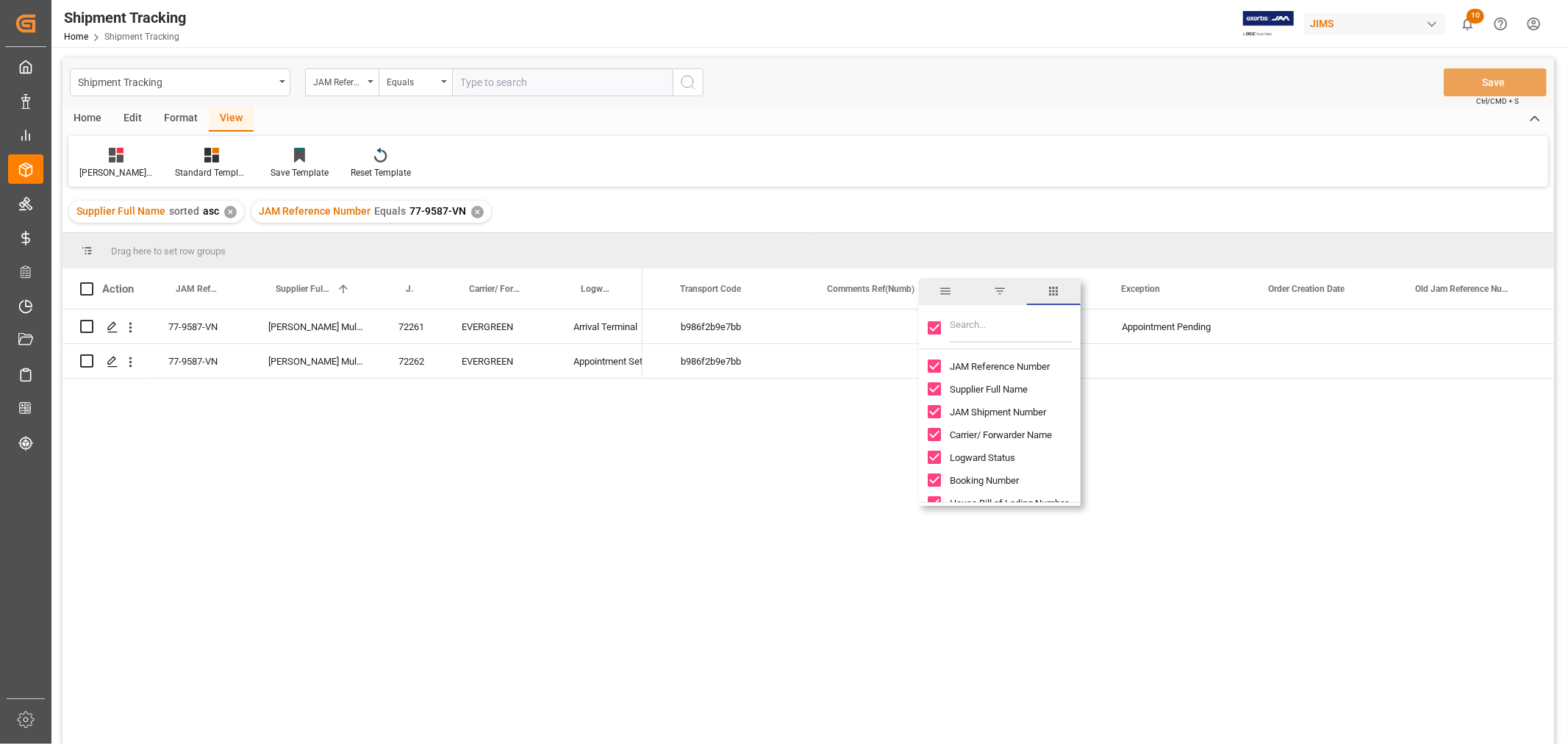
checkbox input "false"
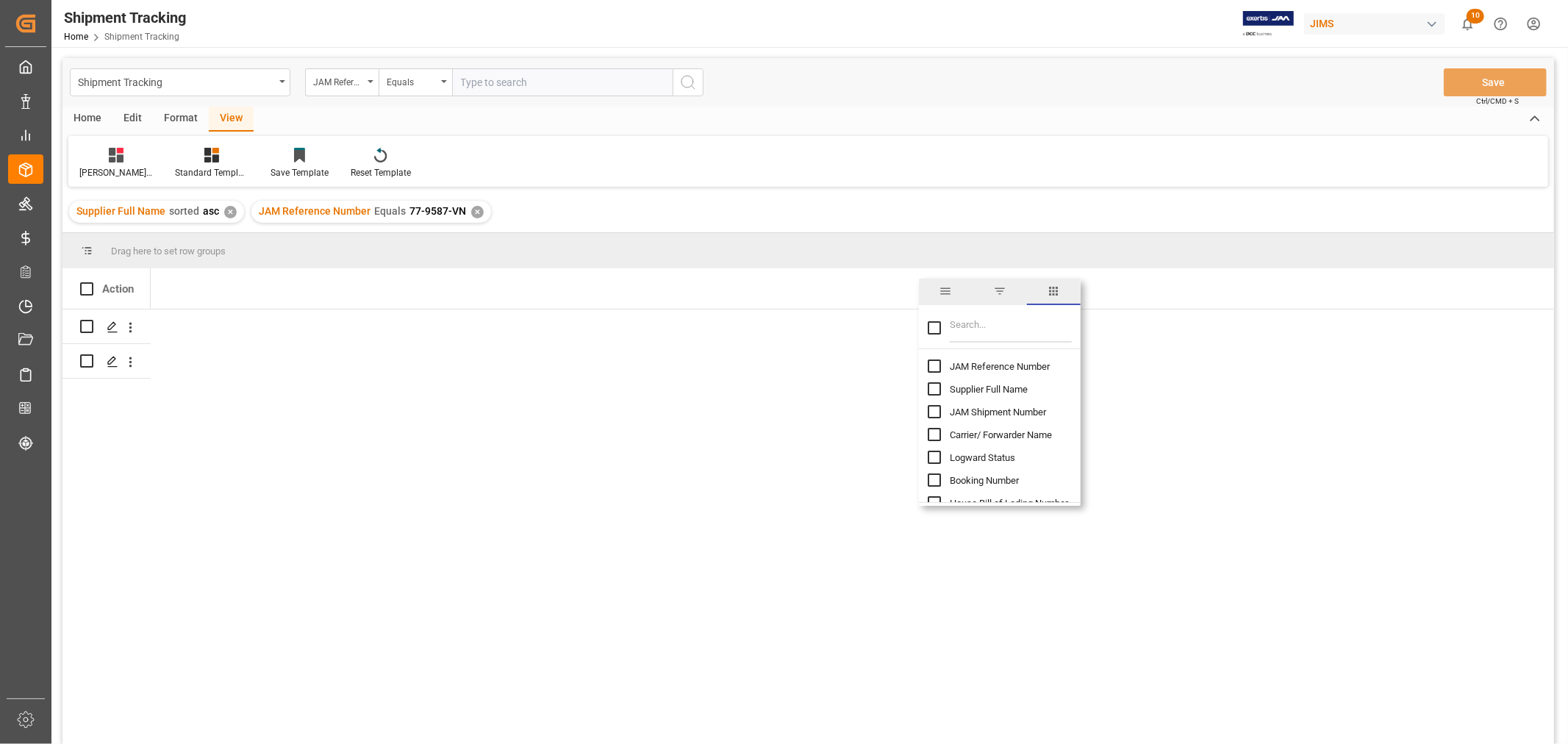
scroll to position [0, 0]
click at [935, 361] on input "JAM Reference Number column toggle visibility (hidden)" at bounding box center [934, 365] width 13 height 13
checkbox input "true"
checkbox input "false"
click at [958, 324] on input "Filter Columns Input" at bounding box center [1010, 328] width 122 height 30
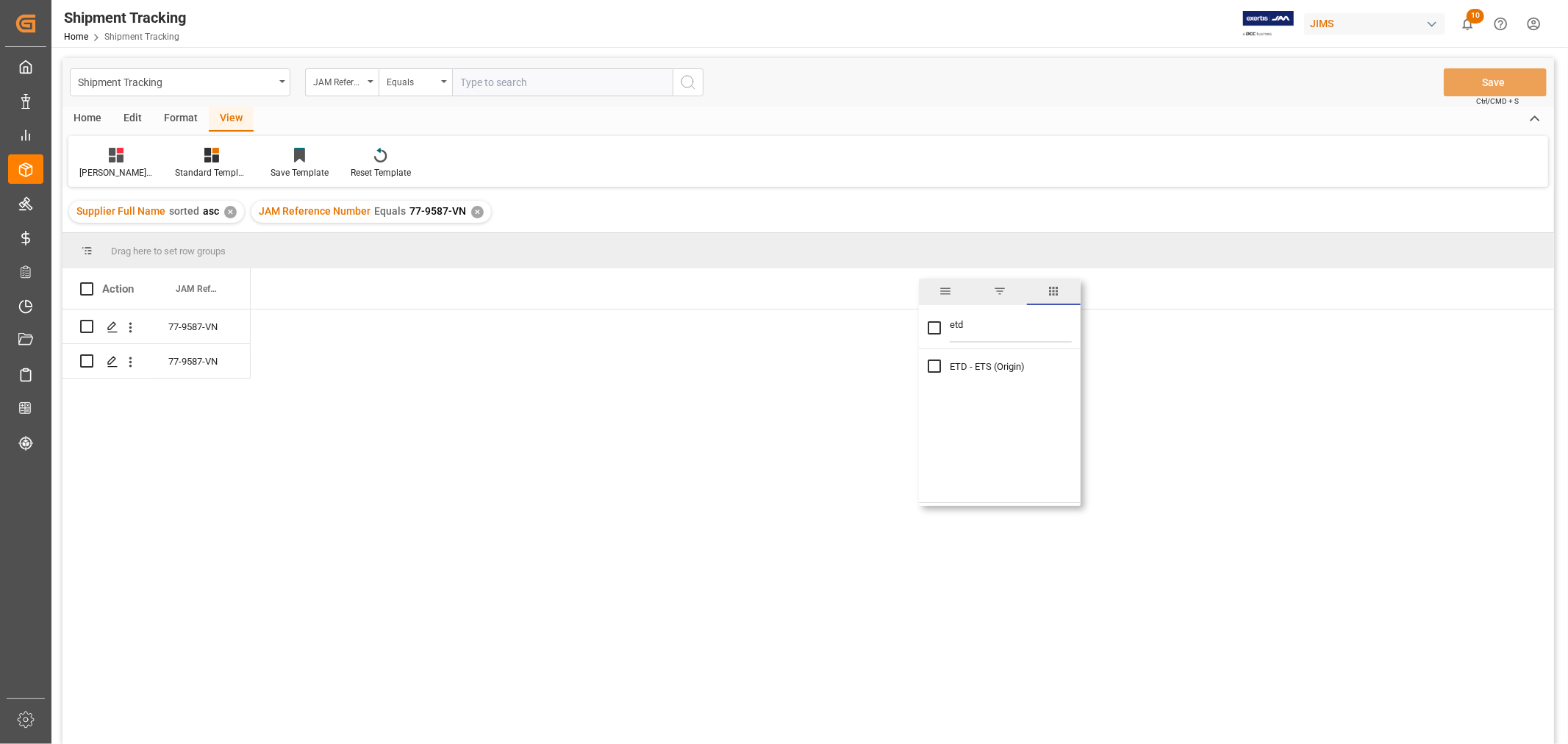
type input "etd"
click at [928, 365] on input "ETD - ETS (Origin) column toggle visibility (hidden)" at bounding box center [934, 365] width 13 height 13
checkbox input "true"
click at [964, 326] on input "etd" at bounding box center [1010, 328] width 122 height 30
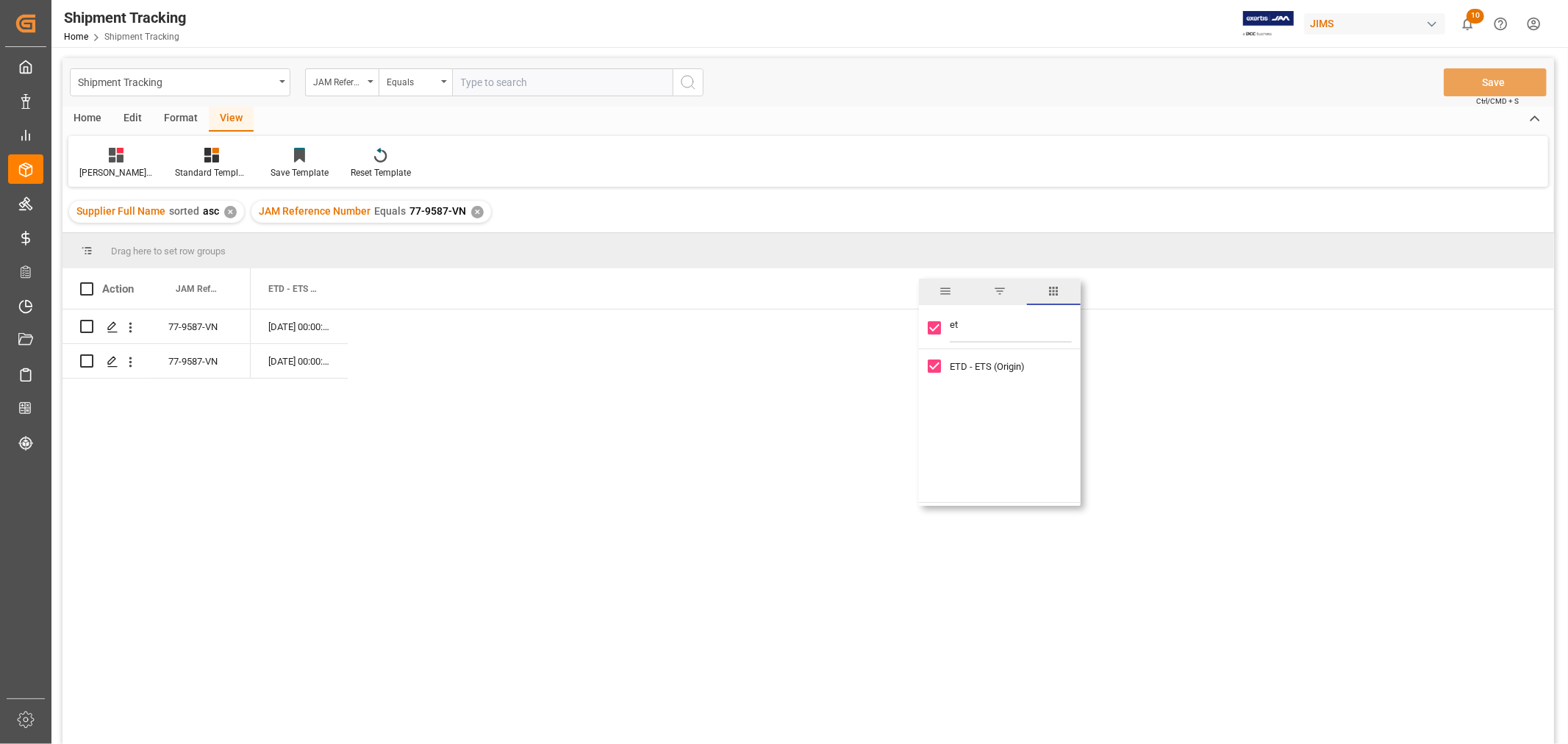
type input "e"
checkbox input "false"
type input "eta"
click at [939, 363] on input "ETA (Final Delivery Location) column toggle visibility (hidden)" at bounding box center [934, 365] width 13 height 13
checkbox input "true"
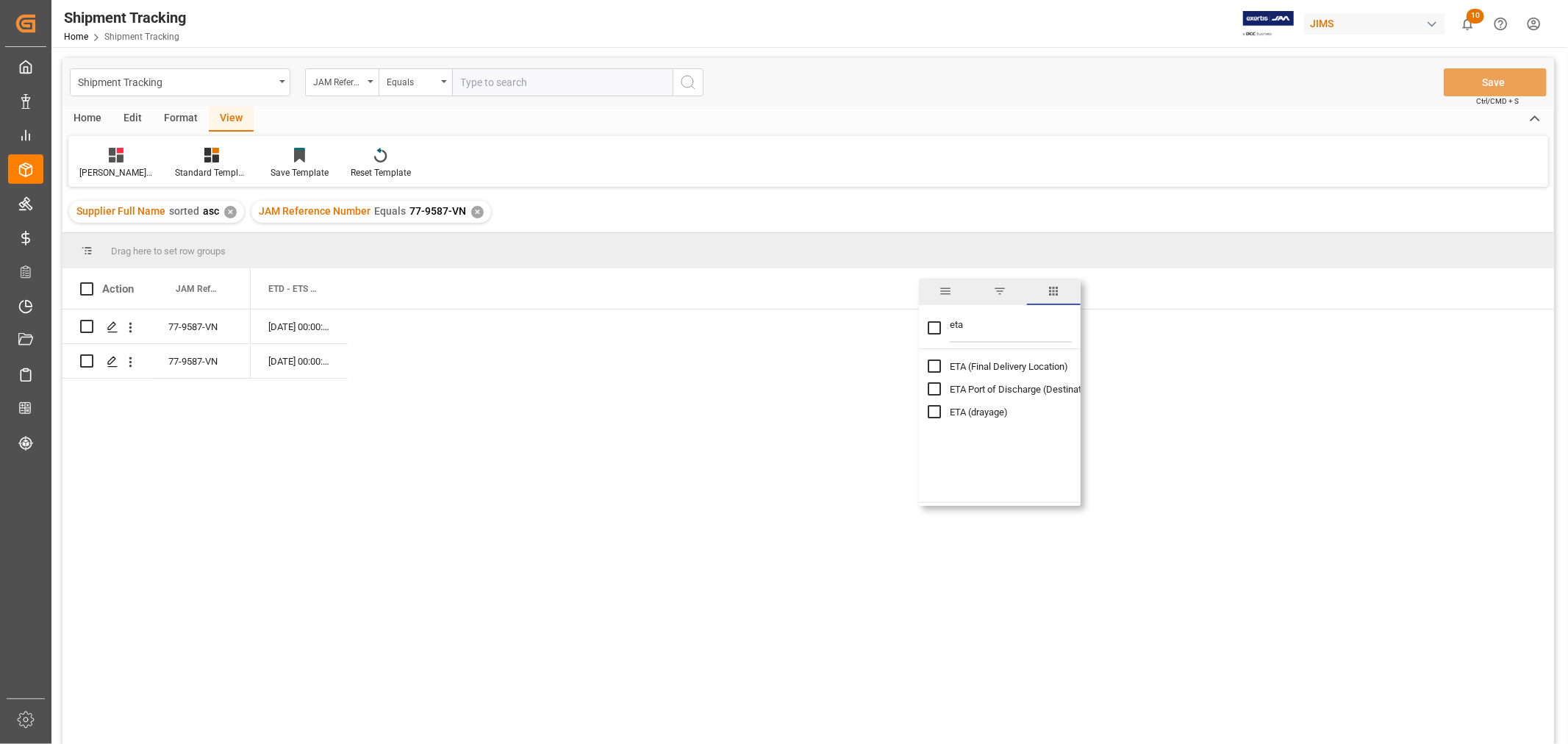
checkbox input "false"
click at [633, 504] on div "16-07-2025 00:00:00 09-09-2025 00:00:00 16-07-2025 00:00:00 09-09-2025 00:00:00" at bounding box center [902, 531] width 1303 height 444
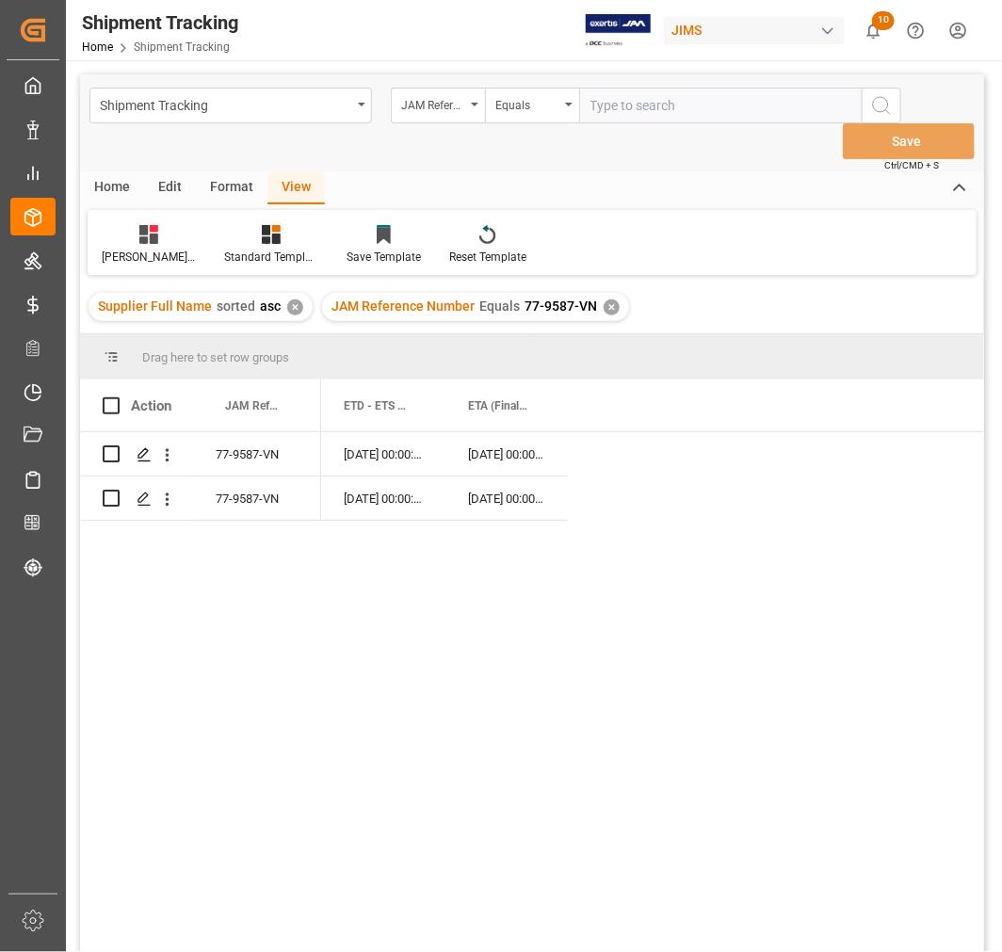
click at [325, 712] on div "16-07-2025 00:00:00 09-09-2025 00:00:00 16-07-2025 00:00:00 09-09-2025 00:00:00" at bounding box center [652, 716] width 663 height 568
click at [258, 453] on div "77-9587-VN" at bounding box center [257, 453] width 128 height 43
click at [604, 307] on div "✕" at bounding box center [611, 307] width 16 height 16
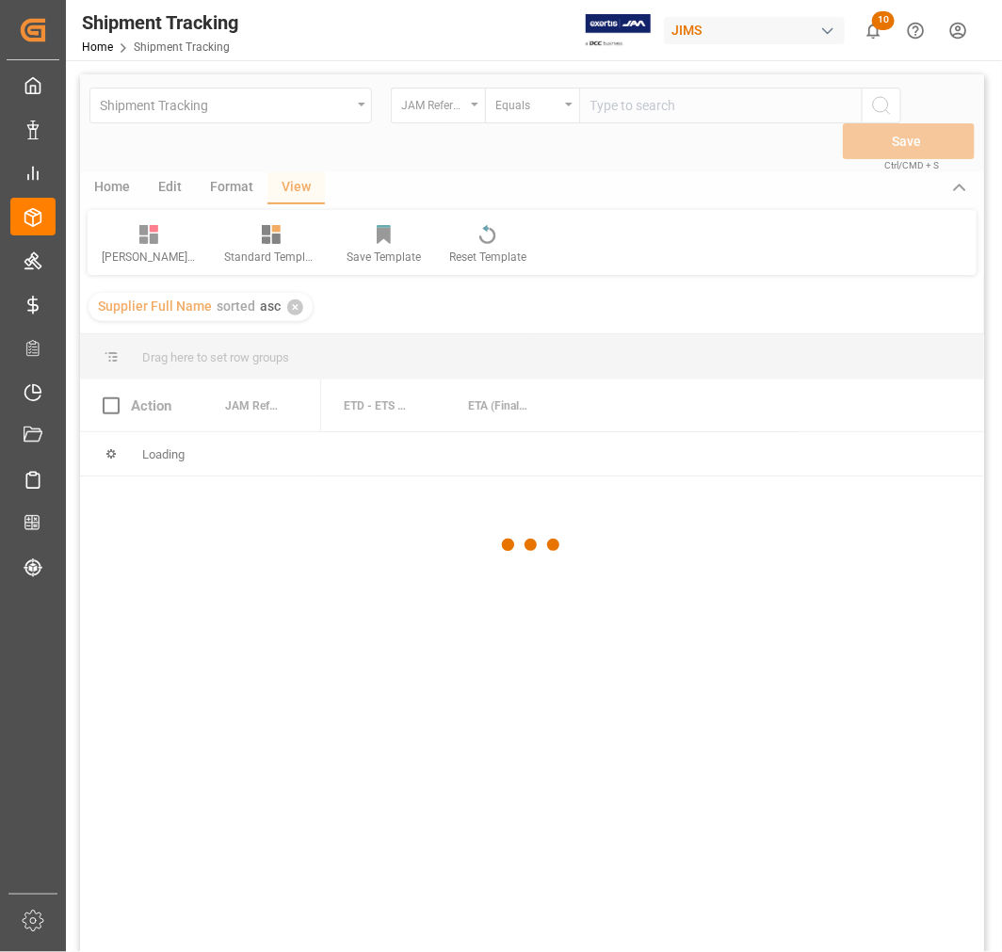
click at [612, 109] on div at bounding box center [532, 544] width 904 height 940
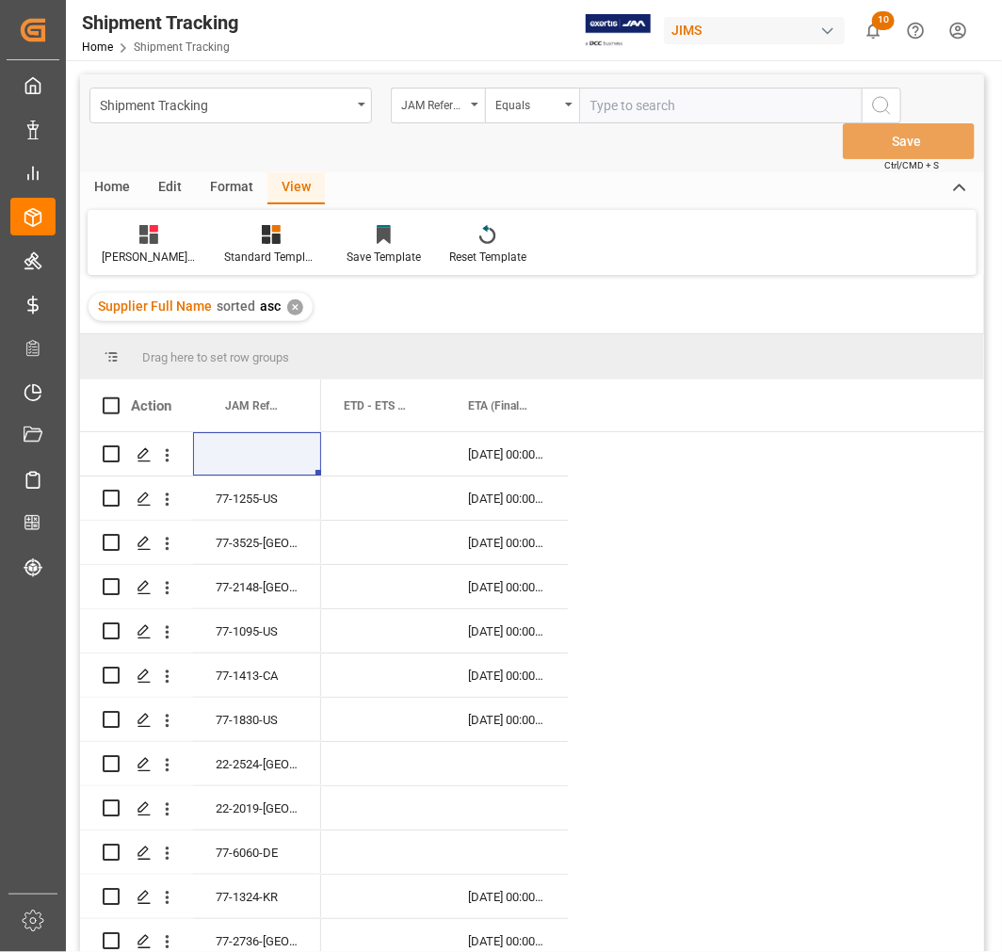
click at [601, 104] on input "text" at bounding box center [720, 106] width 282 height 36
paste input "77-9589-VN"
type input "77-9589-VN"
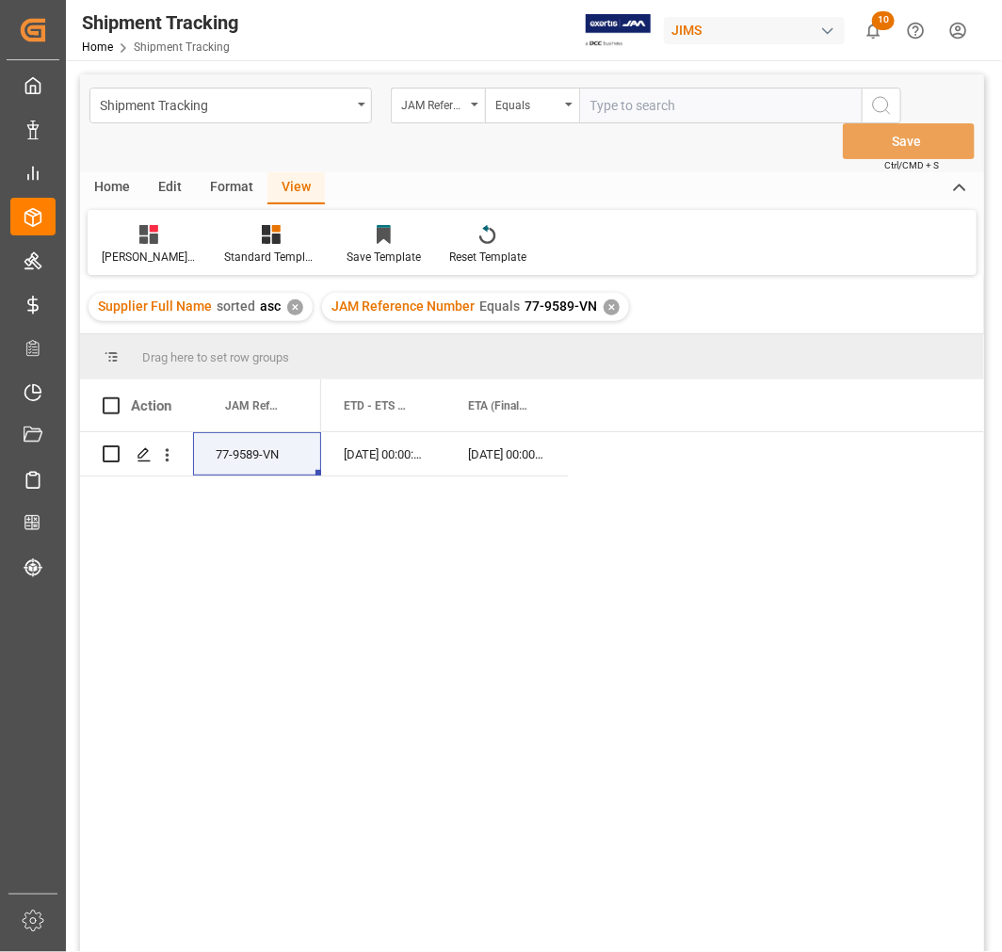
click at [604, 302] on div "✕" at bounding box center [611, 307] width 16 height 16
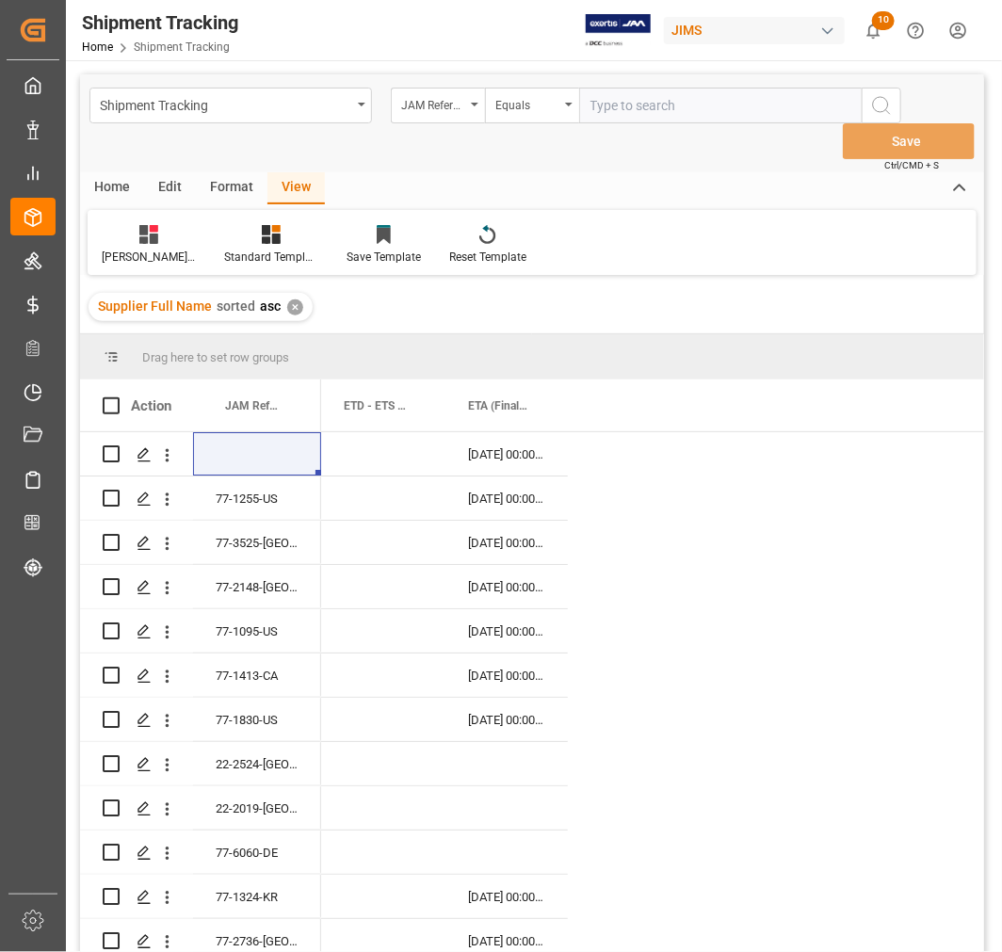
click at [617, 111] on input "text" at bounding box center [720, 106] width 282 height 36
paste input "77-9615-VN"
type input "77-9615-VN"
click at [875, 105] on icon "search button" at bounding box center [881, 105] width 23 height 23
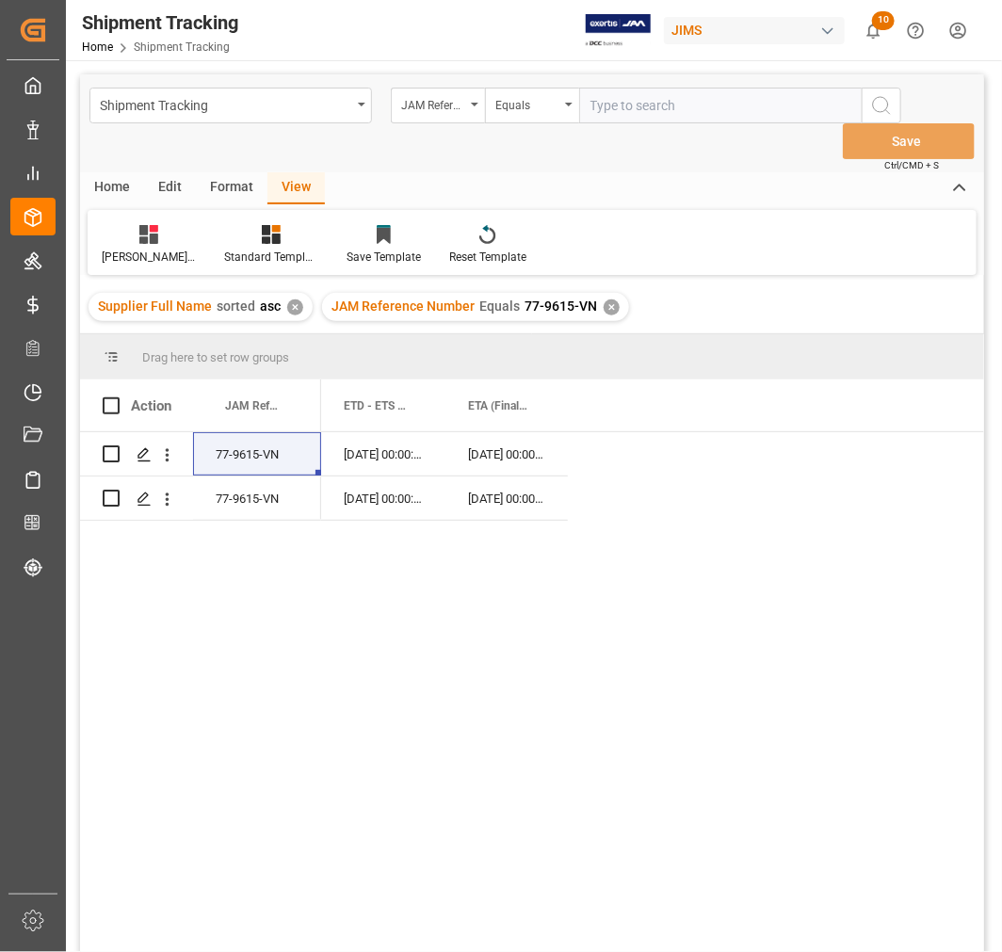
click at [608, 299] on div "✕" at bounding box center [611, 307] width 16 height 16
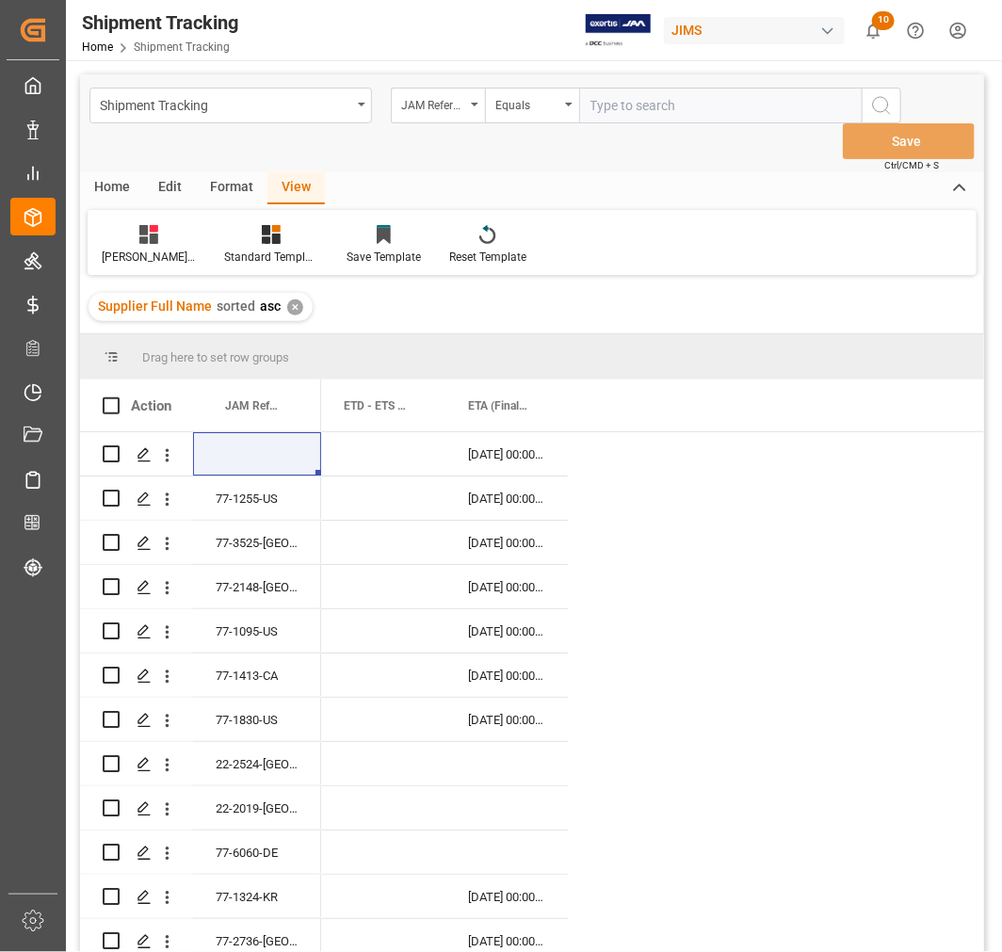
click at [629, 99] on input "text" at bounding box center [720, 106] width 282 height 36
paste input "77-9648-VN"
type input "77-9648-VN"
click at [872, 110] on icon "search button" at bounding box center [881, 105] width 23 height 23
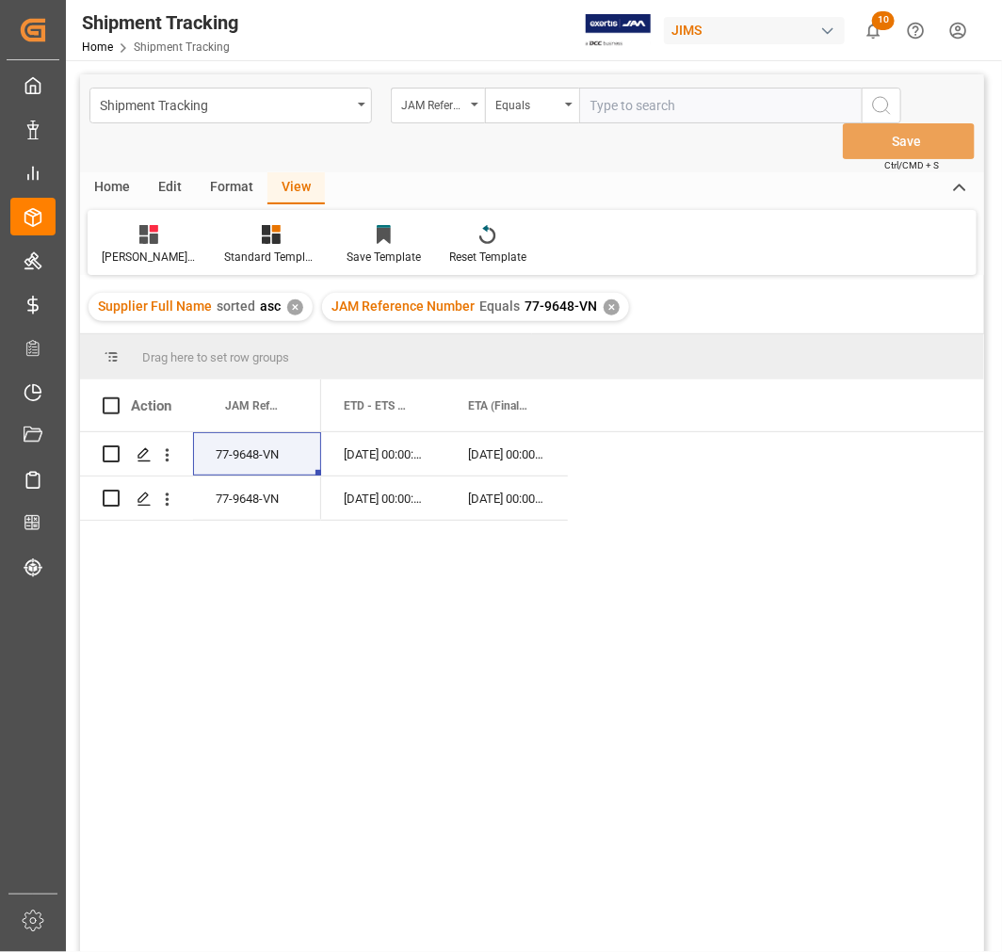
click at [603, 306] on div "✕" at bounding box center [611, 307] width 16 height 16
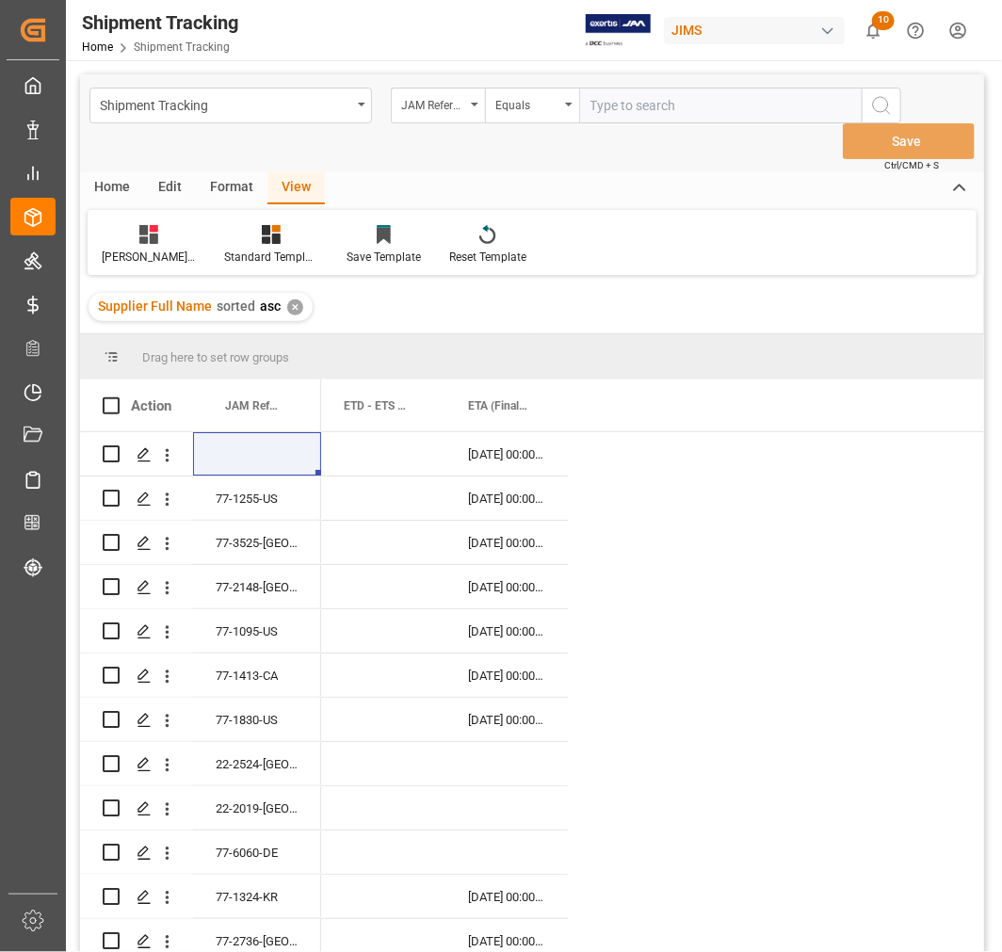
click at [601, 102] on input "text" at bounding box center [720, 106] width 282 height 36
paste input "77-10179-CN"
type input "77-10179-CN"
click at [882, 105] on icon "search button" at bounding box center [881, 105] width 23 height 23
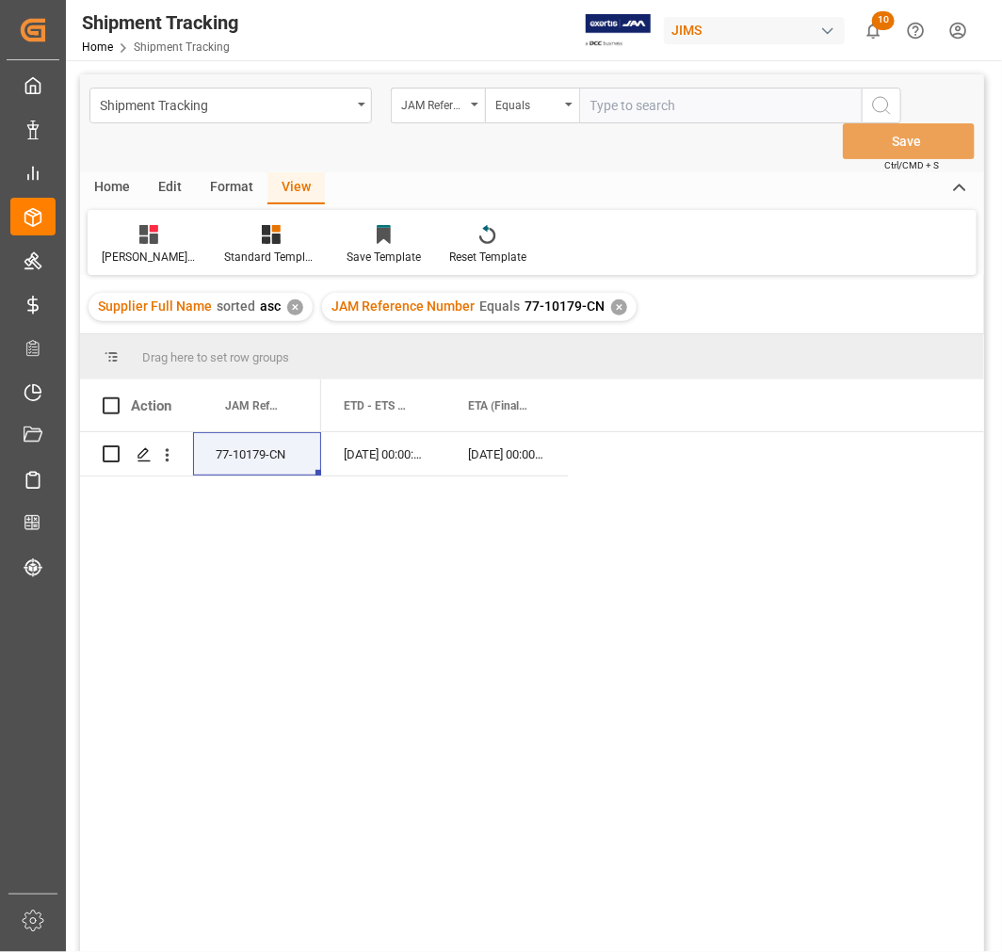
click at [611, 307] on div "✕" at bounding box center [619, 307] width 16 height 16
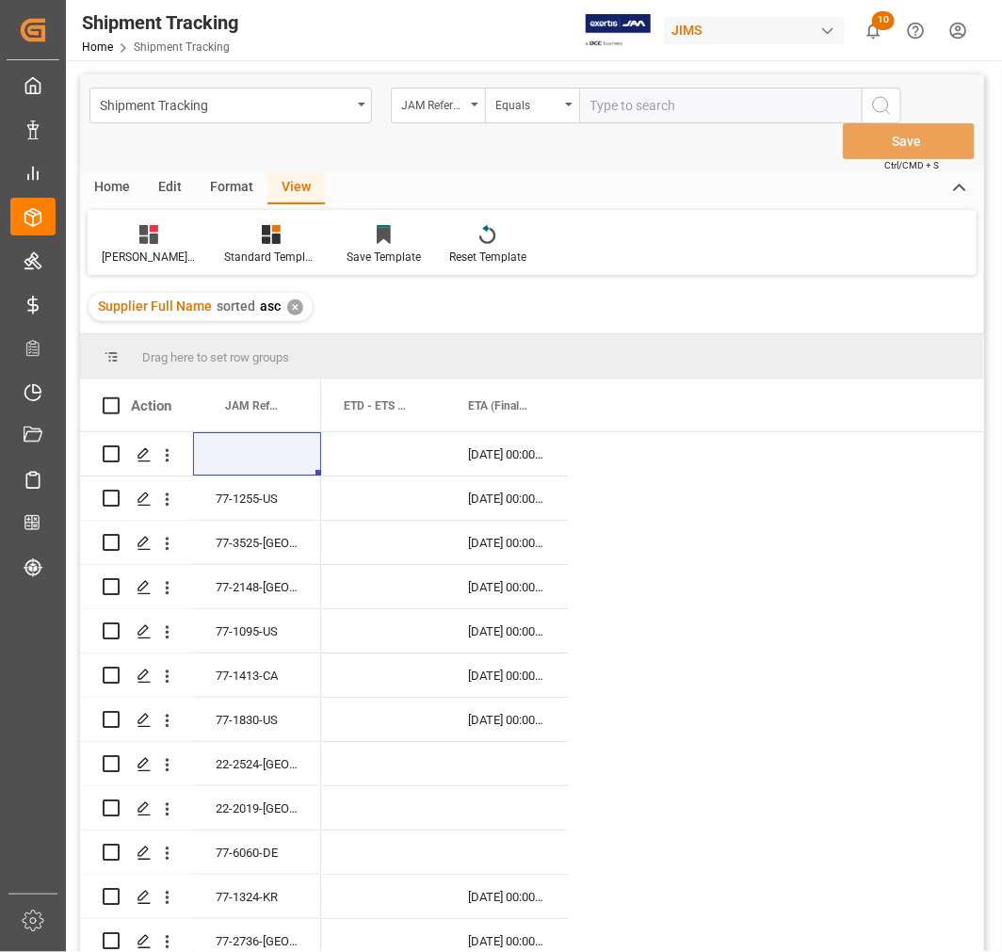
click at [612, 106] on input "text" at bounding box center [720, 106] width 282 height 36
paste input "77-9993-CN"
type input "77-9993-CN"
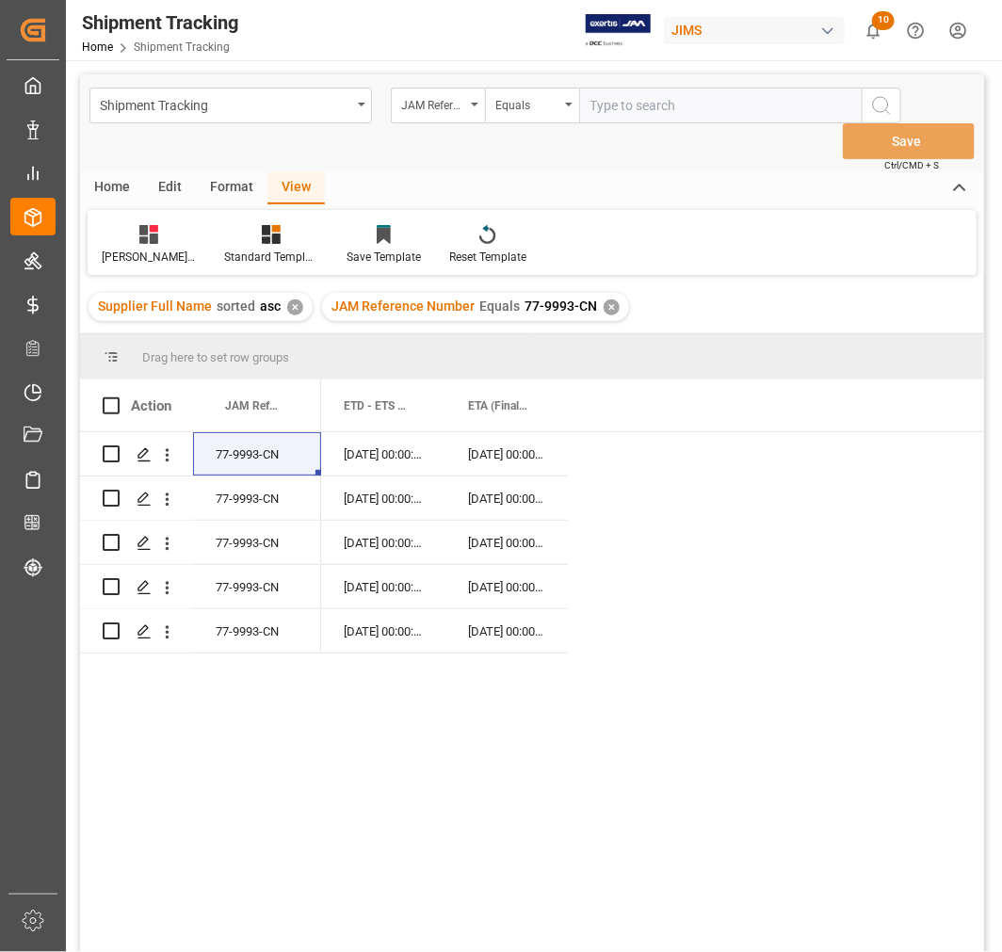
click at [609, 304] on div "✕" at bounding box center [611, 307] width 16 height 16
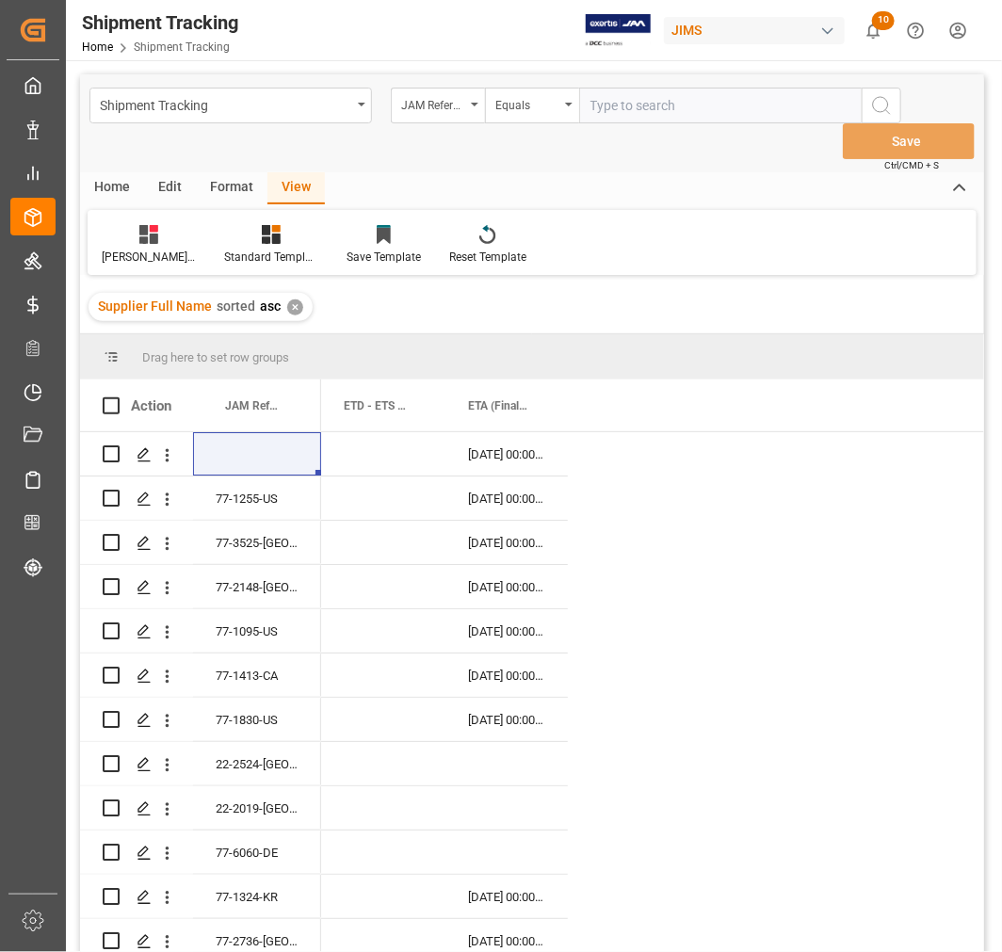
click at [600, 104] on input "text" at bounding box center [720, 106] width 282 height 36
paste input "77-9884-CN"
type input "77-9884-CN"
click at [876, 108] on icon "search button" at bounding box center [881, 105] width 23 height 23
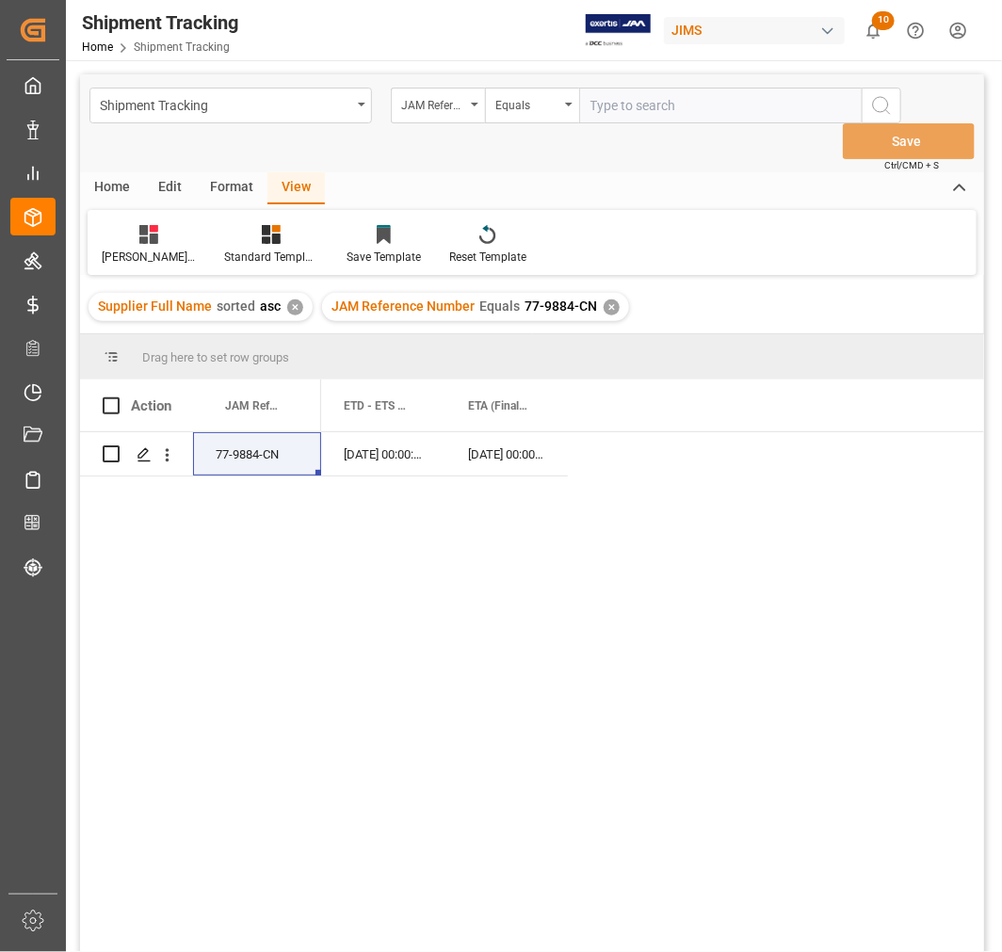
click at [603, 306] on div "✕" at bounding box center [611, 307] width 16 height 16
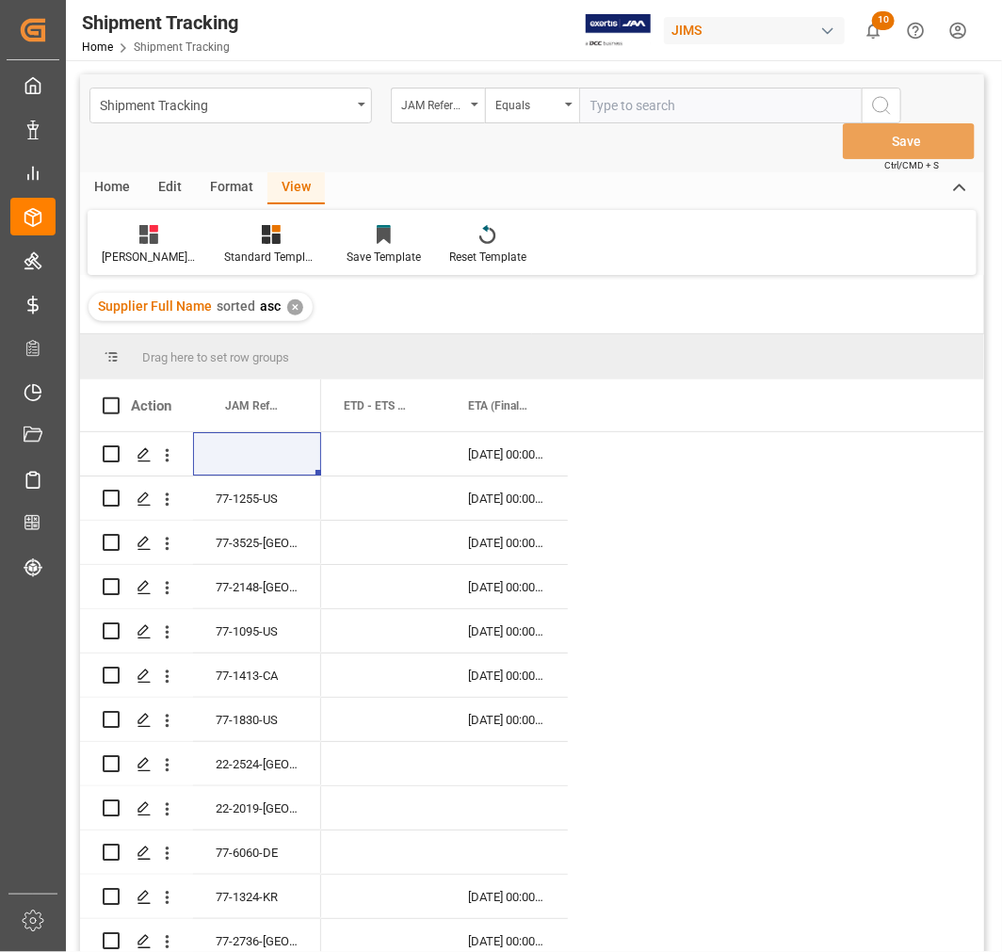
click at [608, 107] on input "text" at bounding box center [720, 106] width 282 height 36
paste input "77-10093-CN"
type input "77-10093-CN"
click at [885, 105] on icon "search button" at bounding box center [881, 105] width 23 height 23
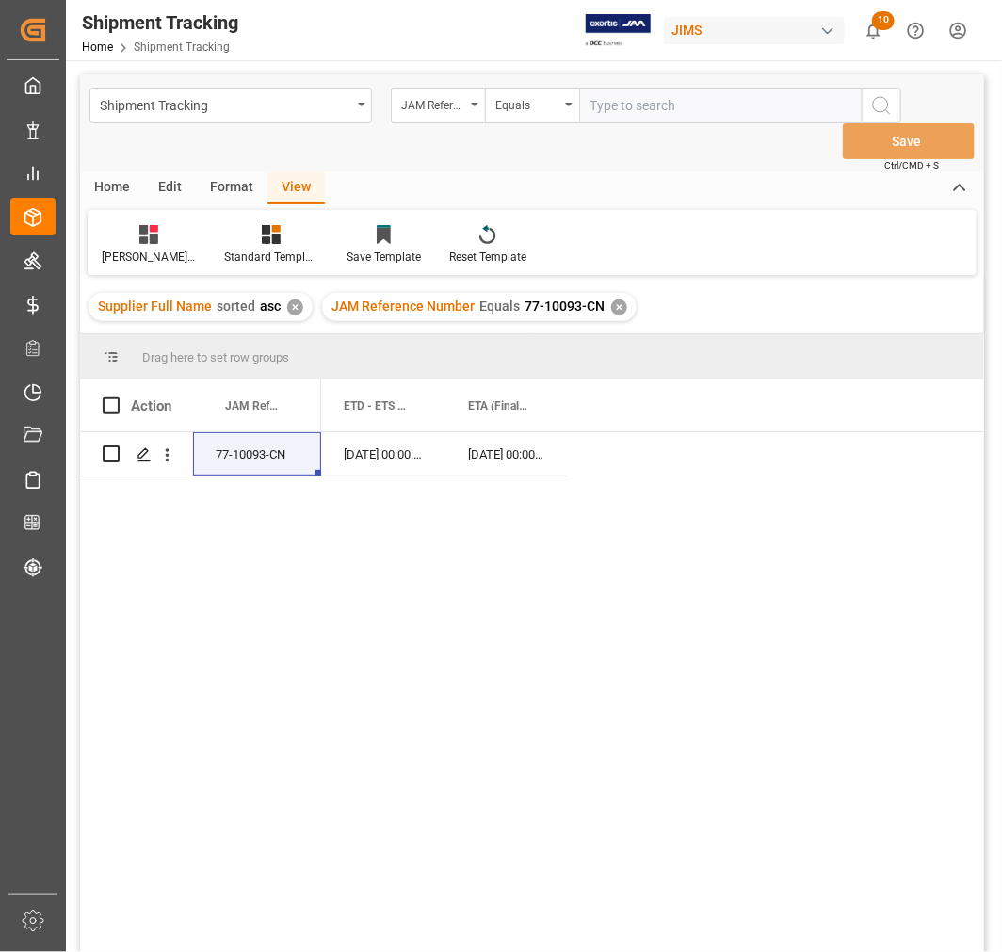
click at [612, 306] on div "✕" at bounding box center [619, 307] width 16 height 16
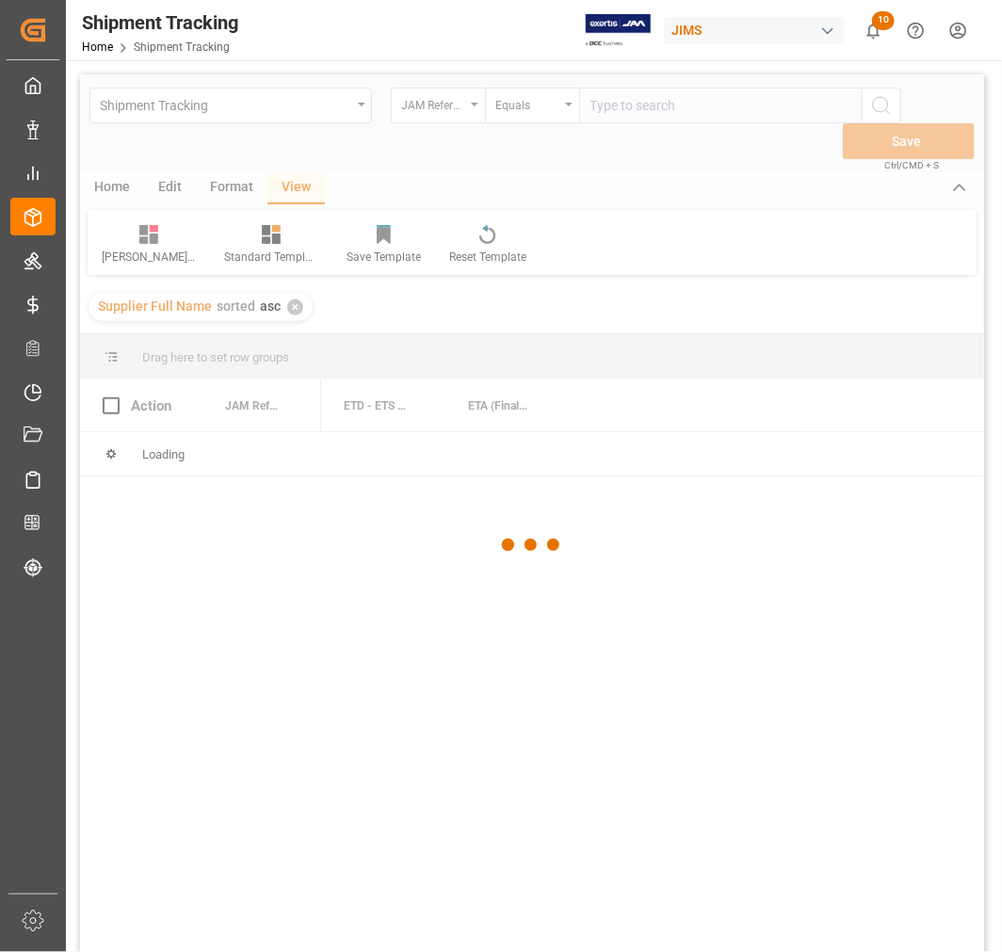
click at [621, 100] on div at bounding box center [532, 544] width 904 height 940
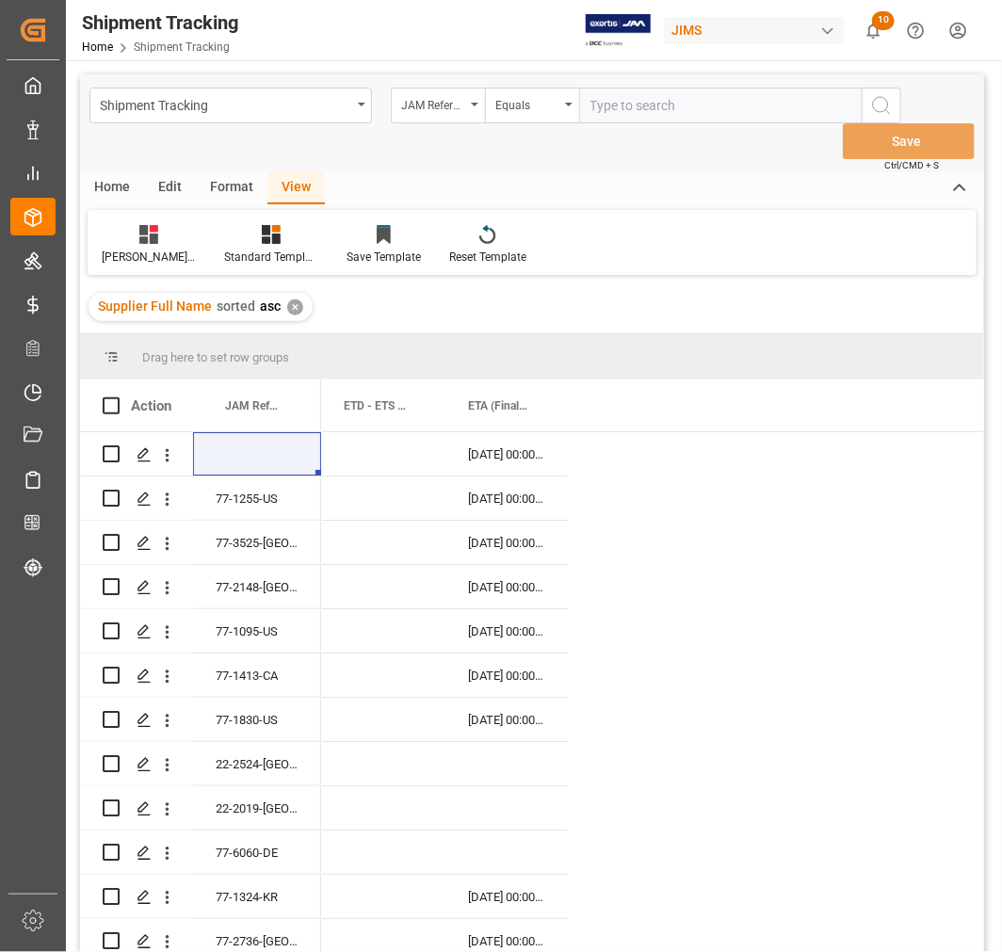
click at [616, 104] on input "text" at bounding box center [720, 106] width 282 height 36
paste input "77-10126-CN"
type input "77-10126-CN"
click at [881, 98] on icon "search button" at bounding box center [881, 105] width 23 height 23
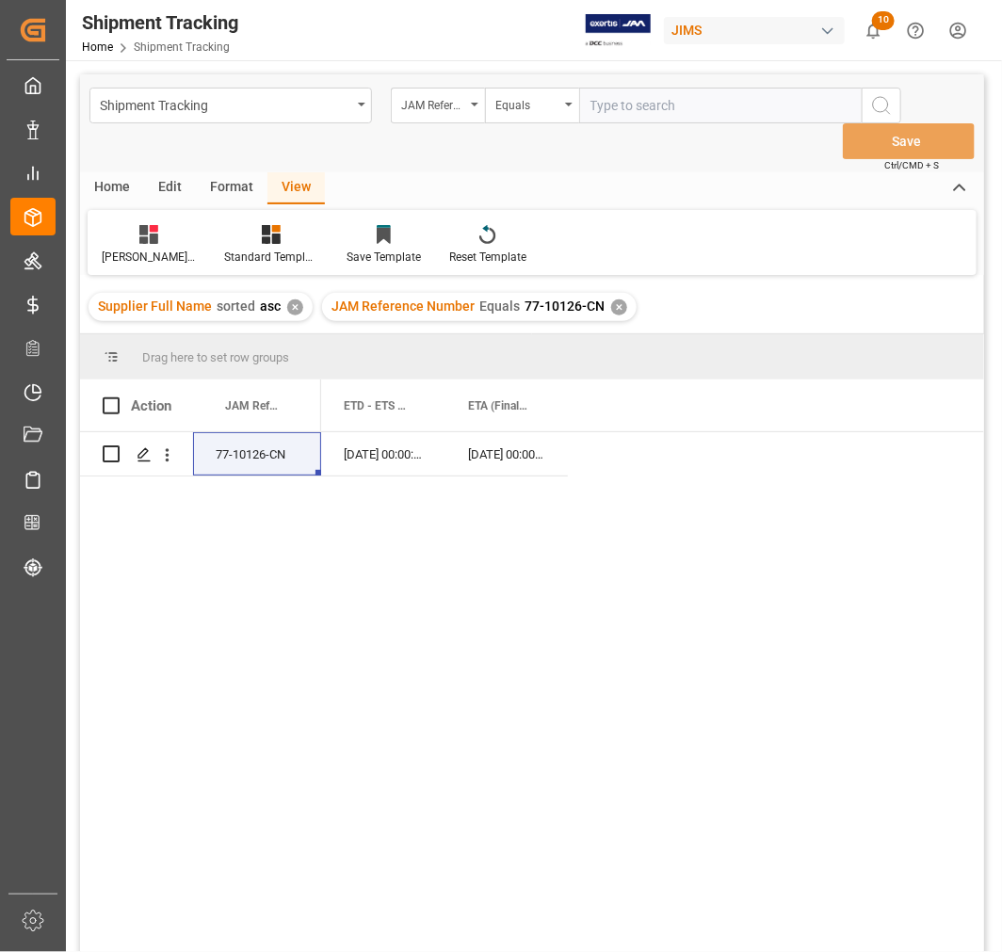
click at [613, 305] on div "✕" at bounding box center [619, 307] width 16 height 16
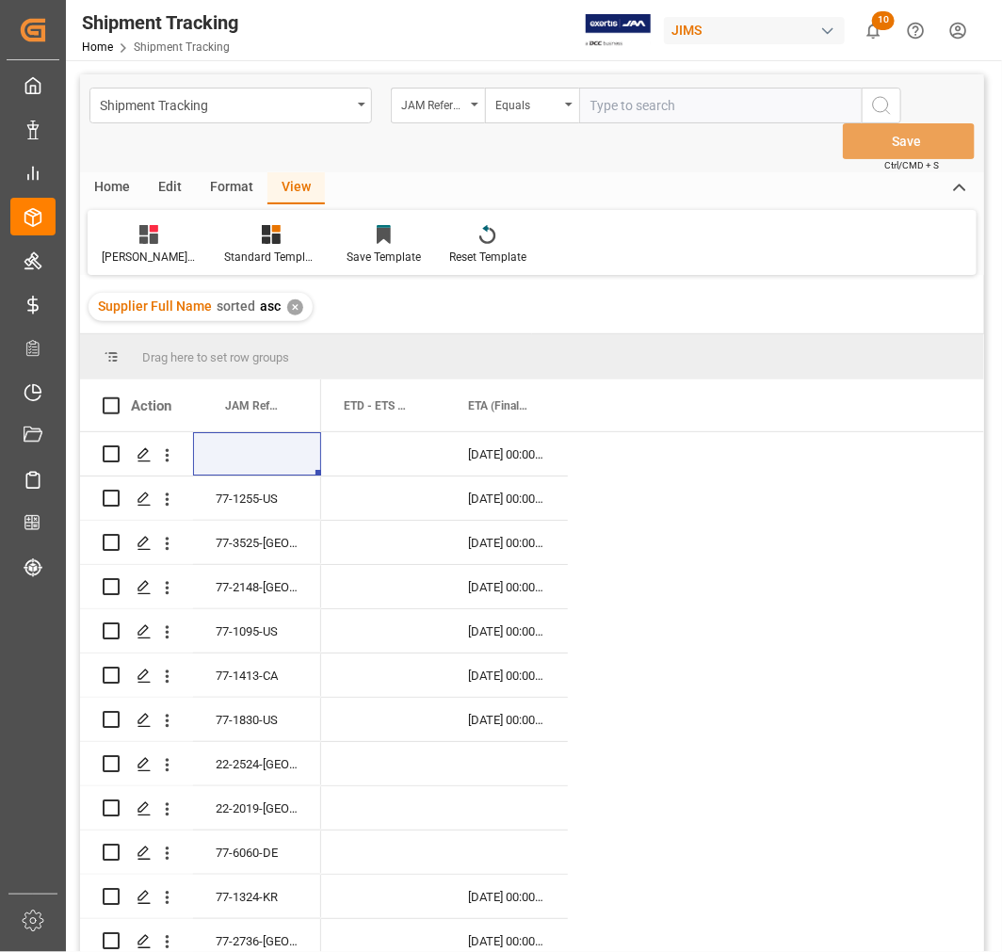
click at [597, 108] on input "text" at bounding box center [720, 106] width 282 height 36
paste input "77-10124-VN"
type input "77-10124-VN"
click at [876, 107] on icon "search button" at bounding box center [881, 105] width 23 height 23
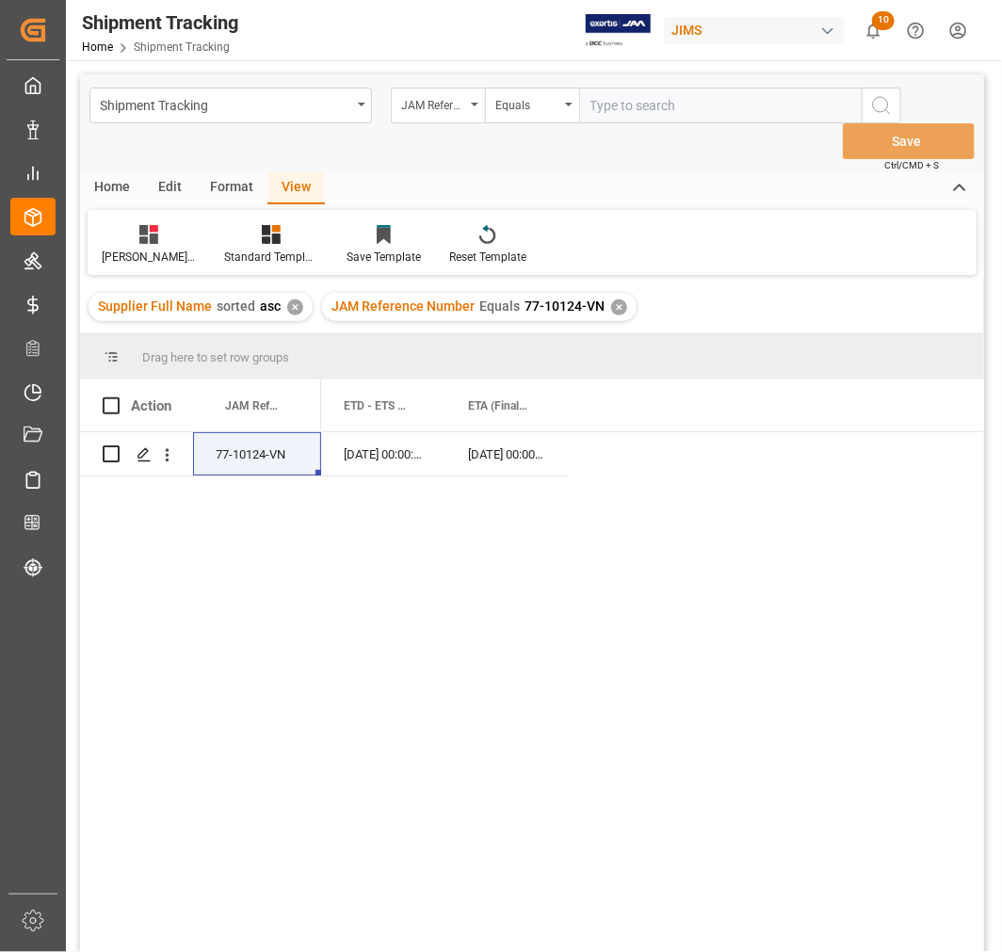
click at [612, 305] on div "✕" at bounding box center [619, 307] width 16 height 16
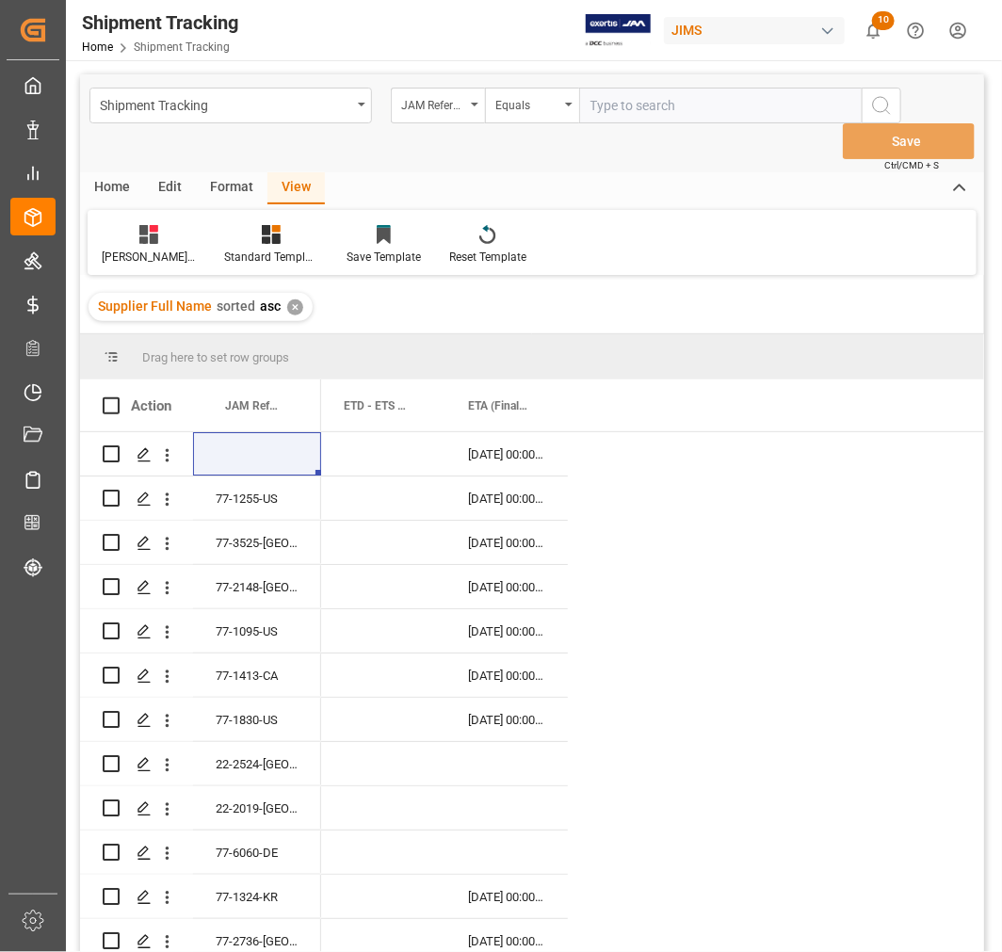
click at [607, 104] on input "text" at bounding box center [720, 106] width 282 height 36
paste input "77-10125-CN"
type input "77-10125-CN"
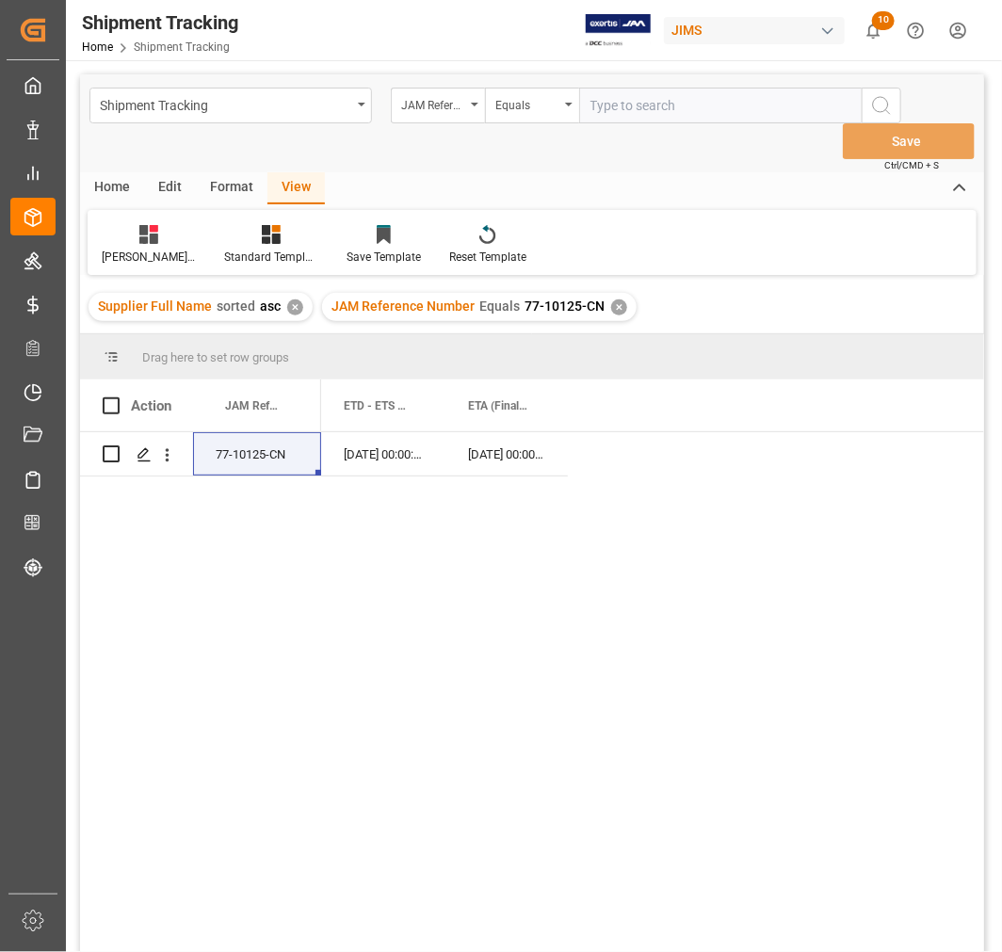
click at [611, 305] on div "✕" at bounding box center [619, 307] width 16 height 16
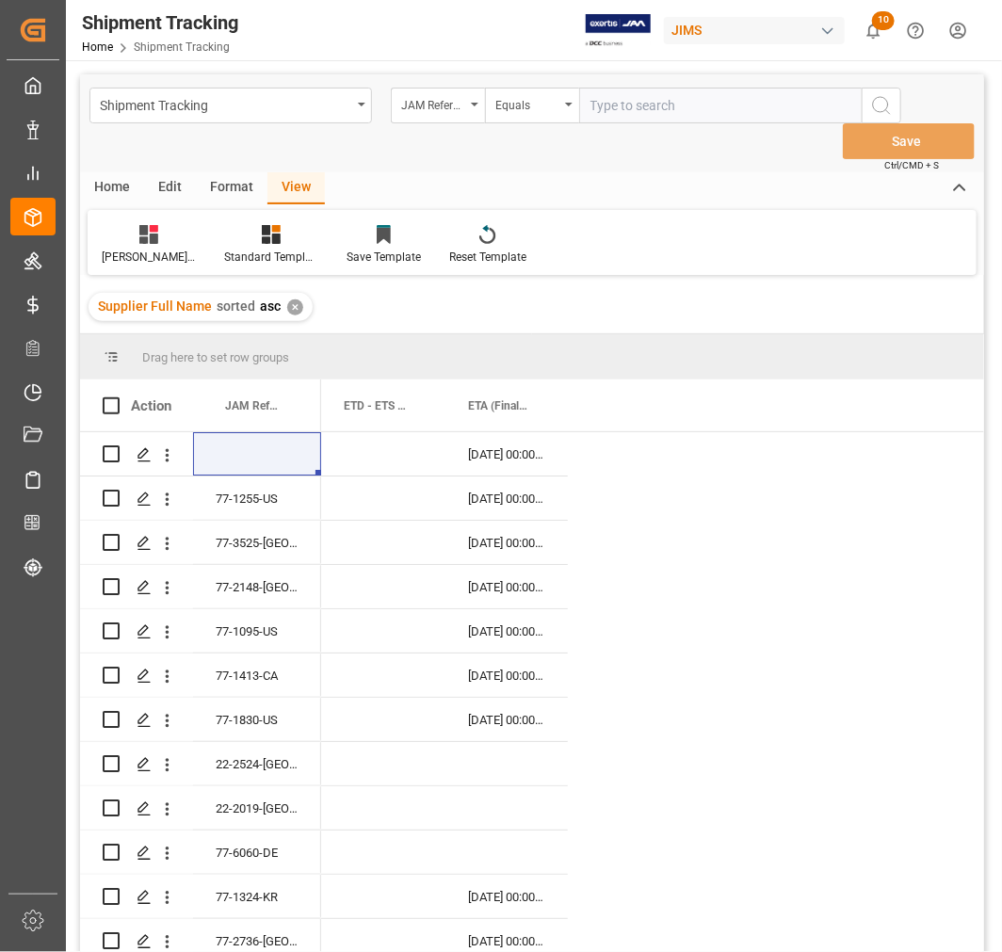
click at [599, 102] on input "text" at bounding box center [720, 106] width 282 height 36
paste input "77-10179-CN"
type input "77-10179-CN"
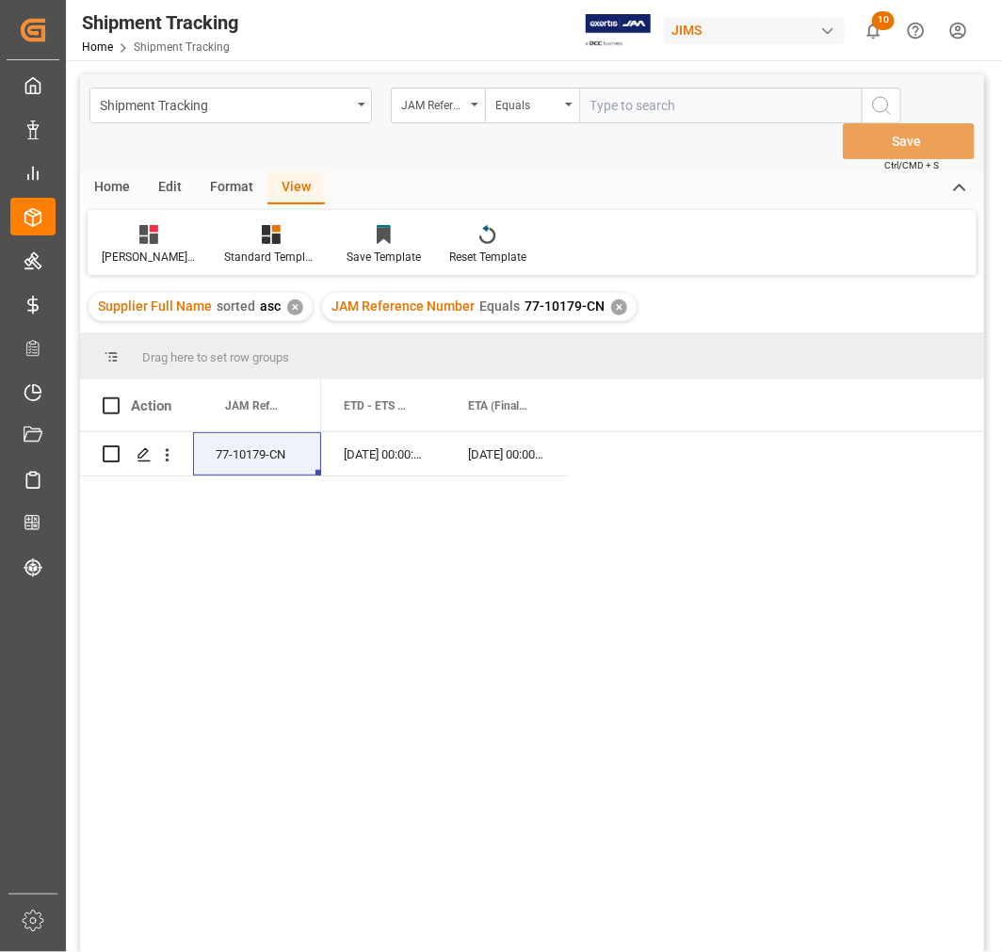
click at [611, 301] on div "✕" at bounding box center [619, 307] width 16 height 16
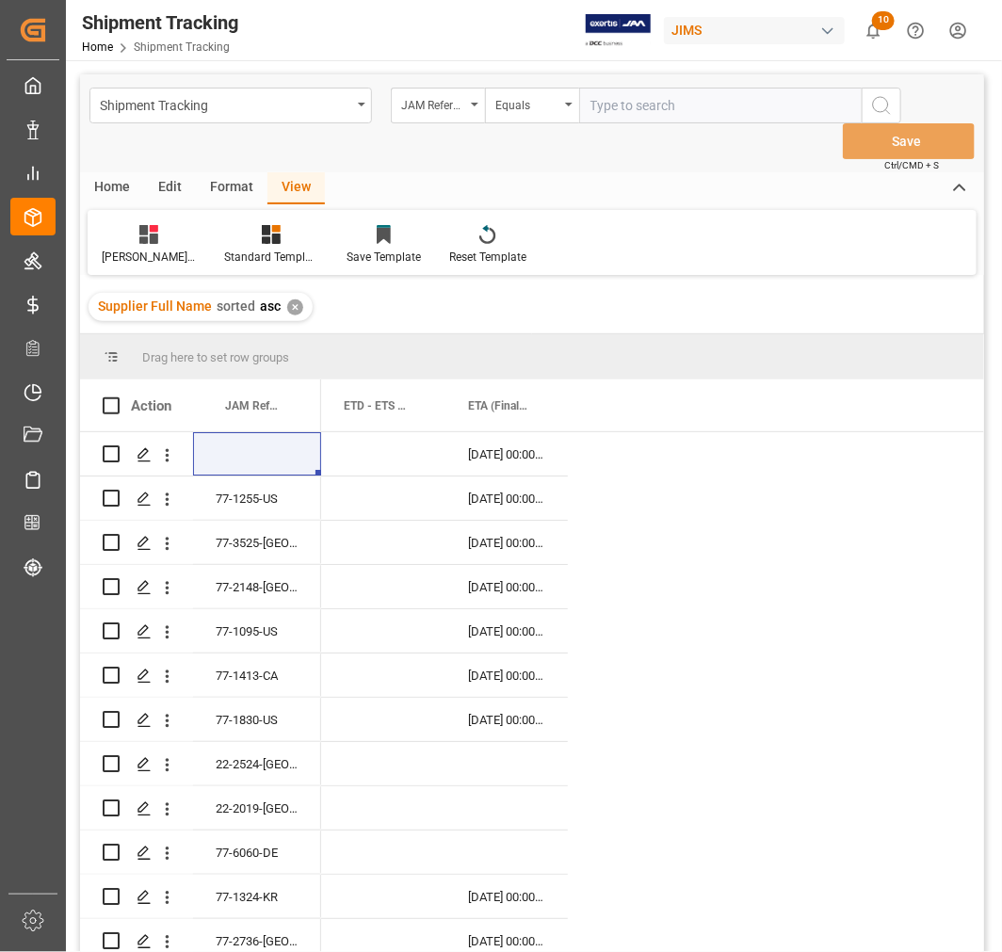
click at [606, 104] on input "text" at bounding box center [720, 106] width 282 height 36
paste input "77-10092-CN"
type input "77-10092-CN"
click at [871, 104] on icon "search button" at bounding box center [881, 105] width 23 height 23
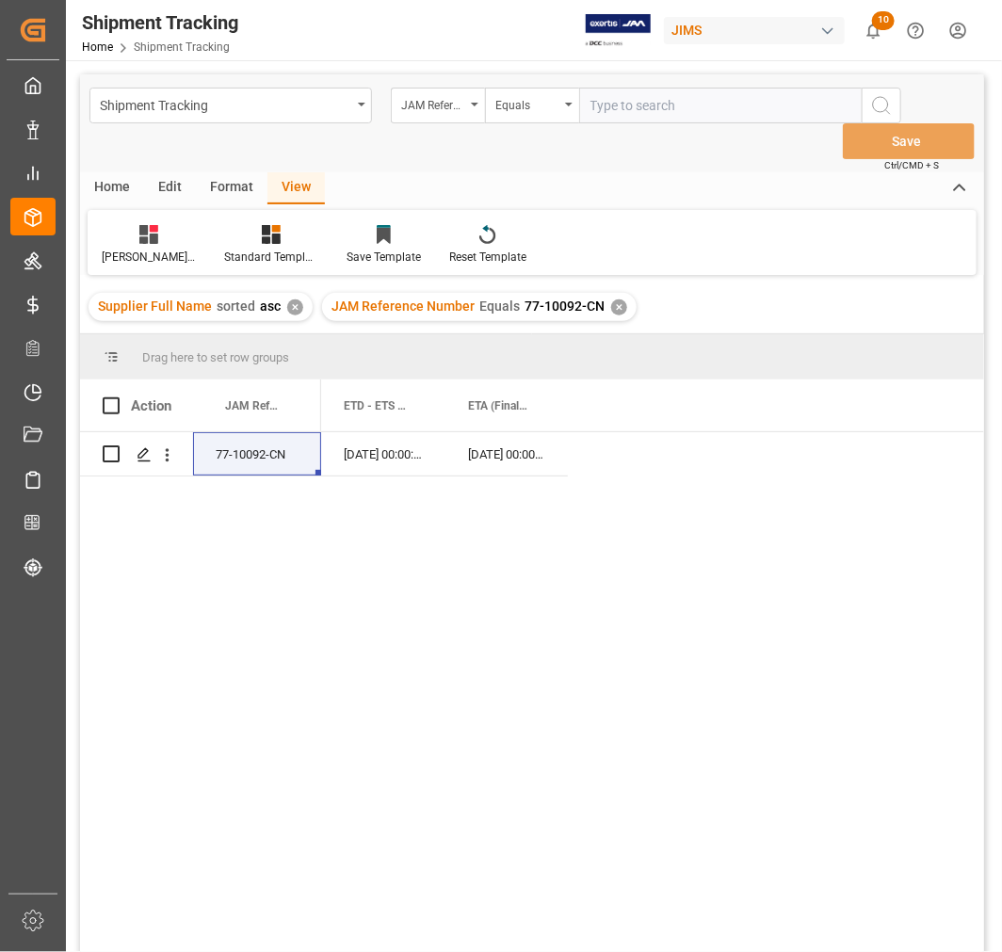
click at [285, 604] on div "77-10092-CN 12-08-2025 00:00:00 23-09-2025 00:00:00" at bounding box center [532, 716] width 904 height 568
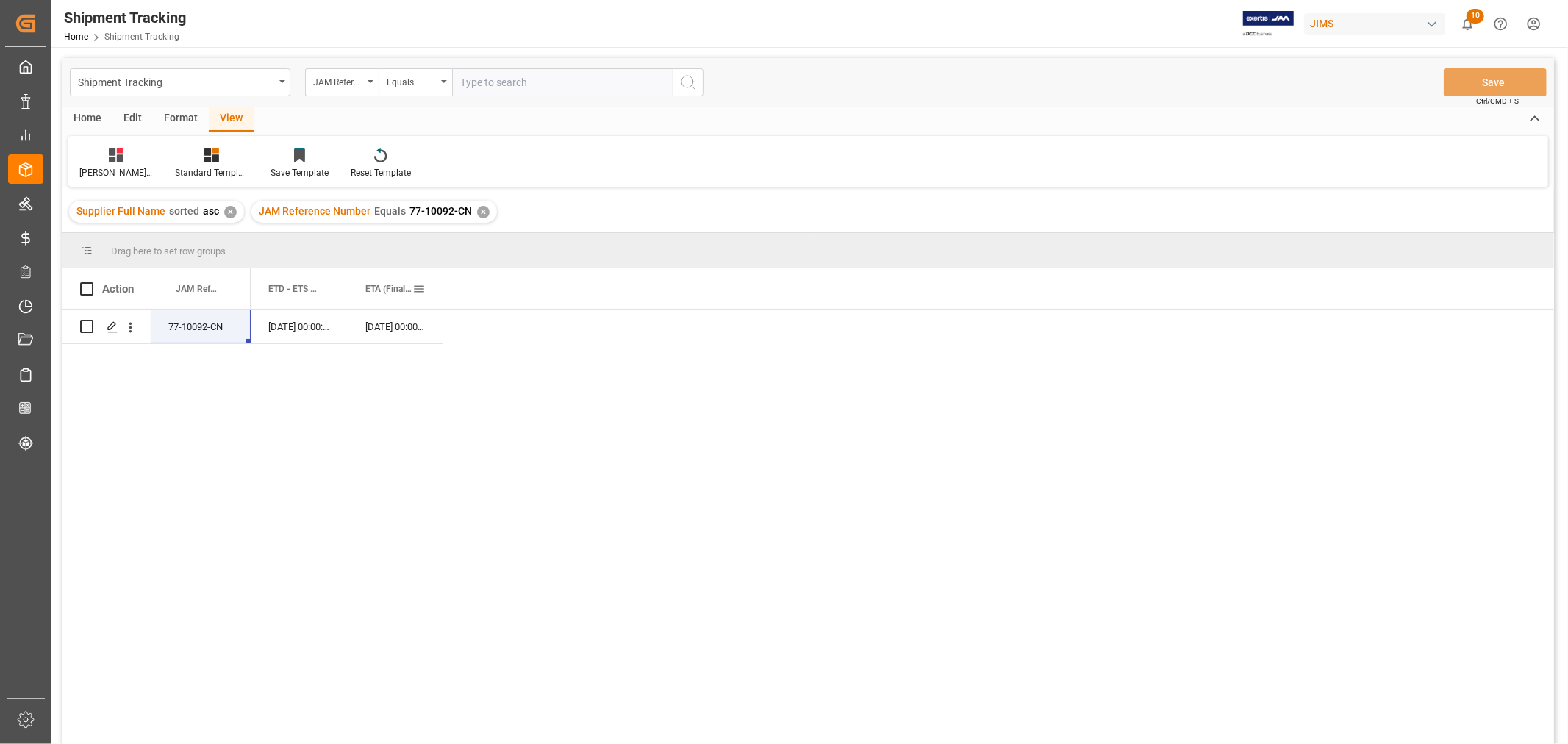
click at [418, 290] on span at bounding box center [419, 288] width 13 height 13
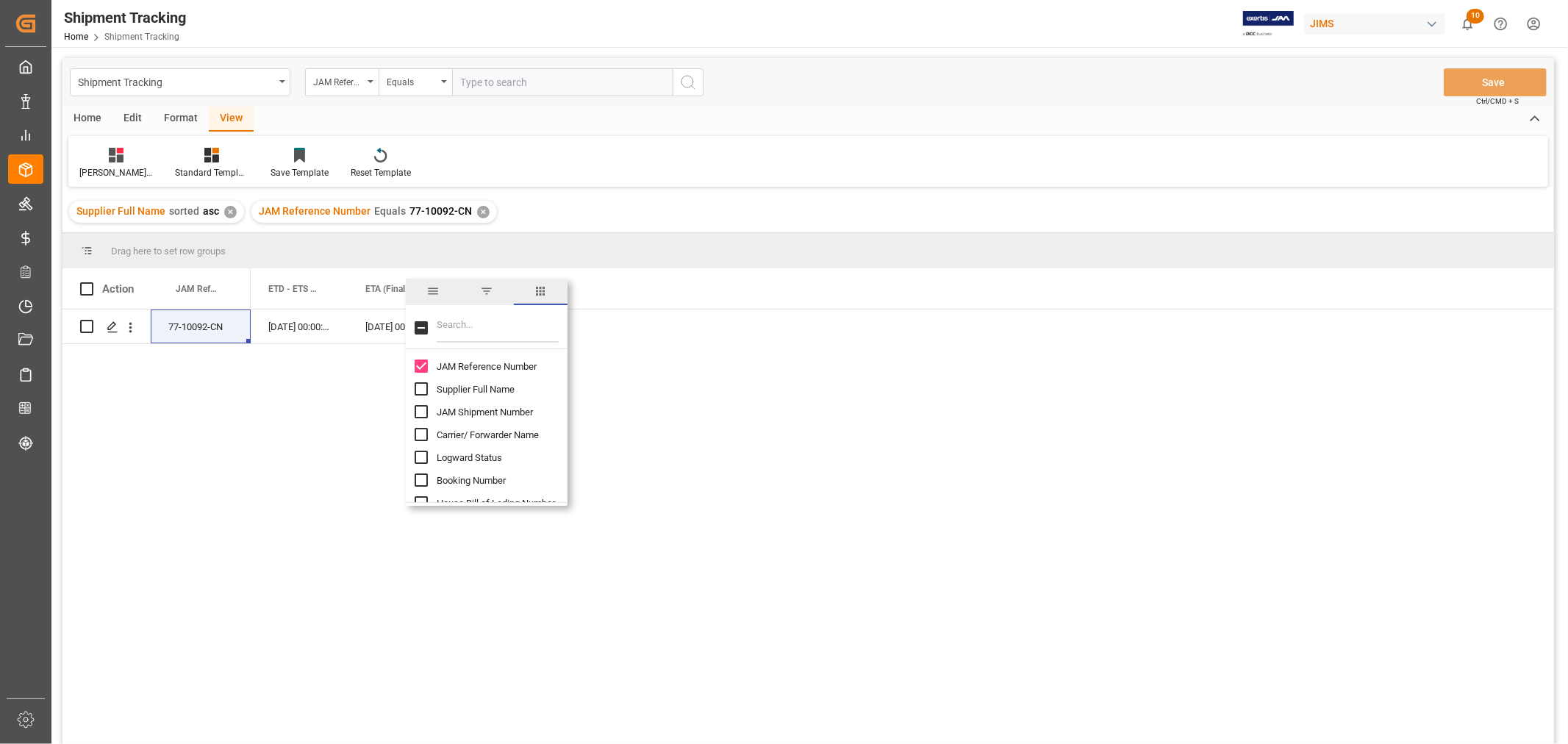
click at [539, 289] on span "columns" at bounding box center [540, 290] width 13 height 13
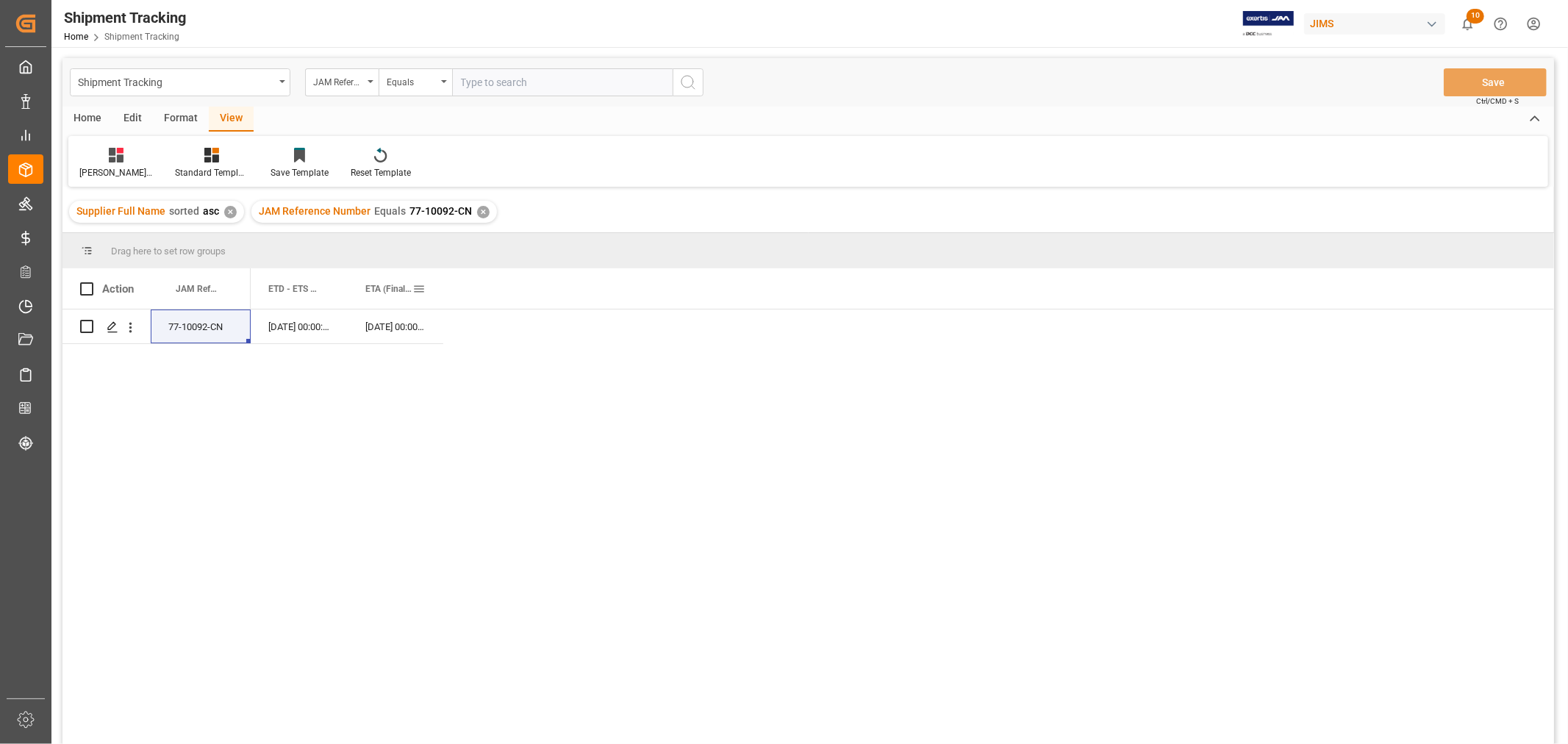
click at [422, 285] on span at bounding box center [419, 288] width 13 height 13
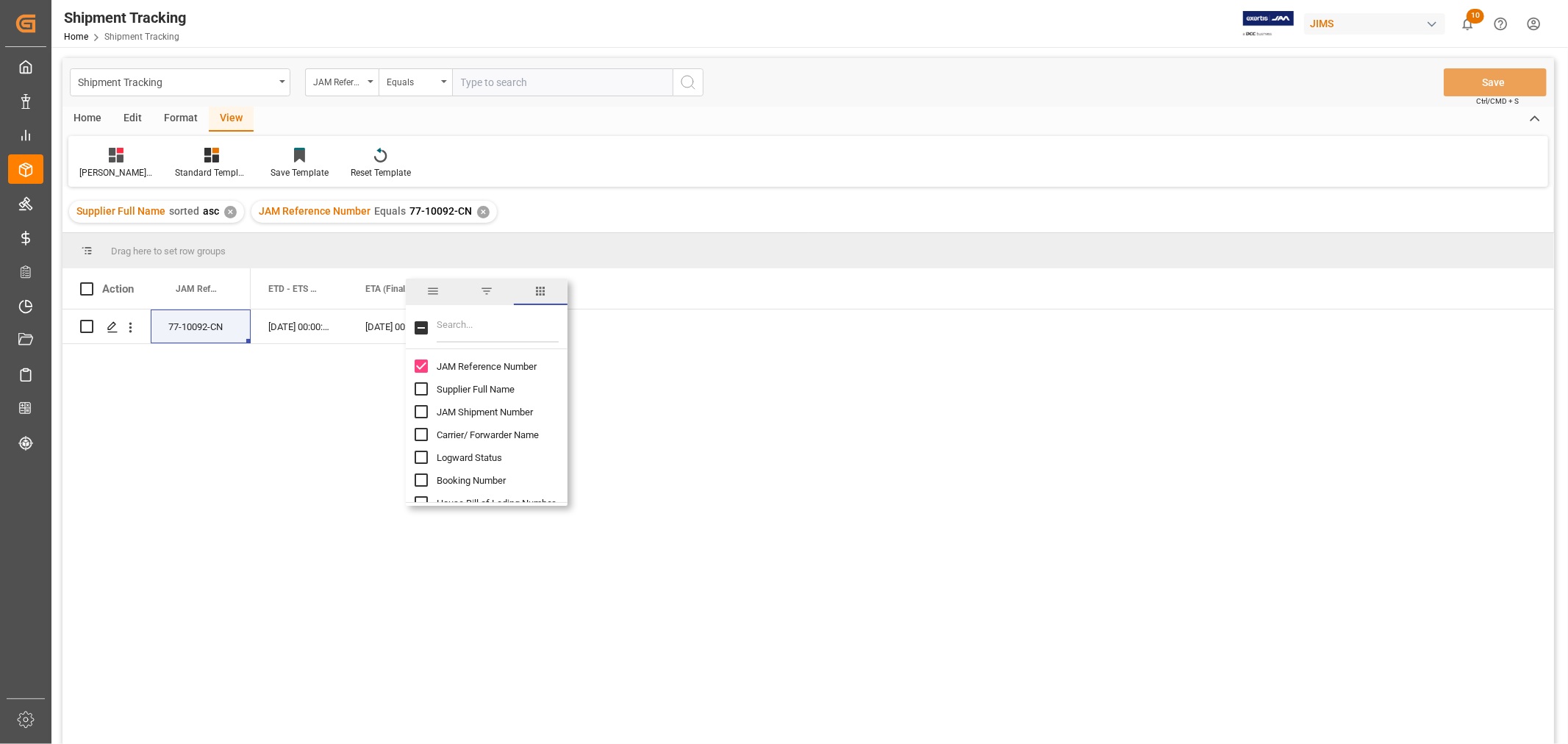
click at [459, 319] on input "Filter Columns Input" at bounding box center [497, 328] width 122 height 30
type input "E"
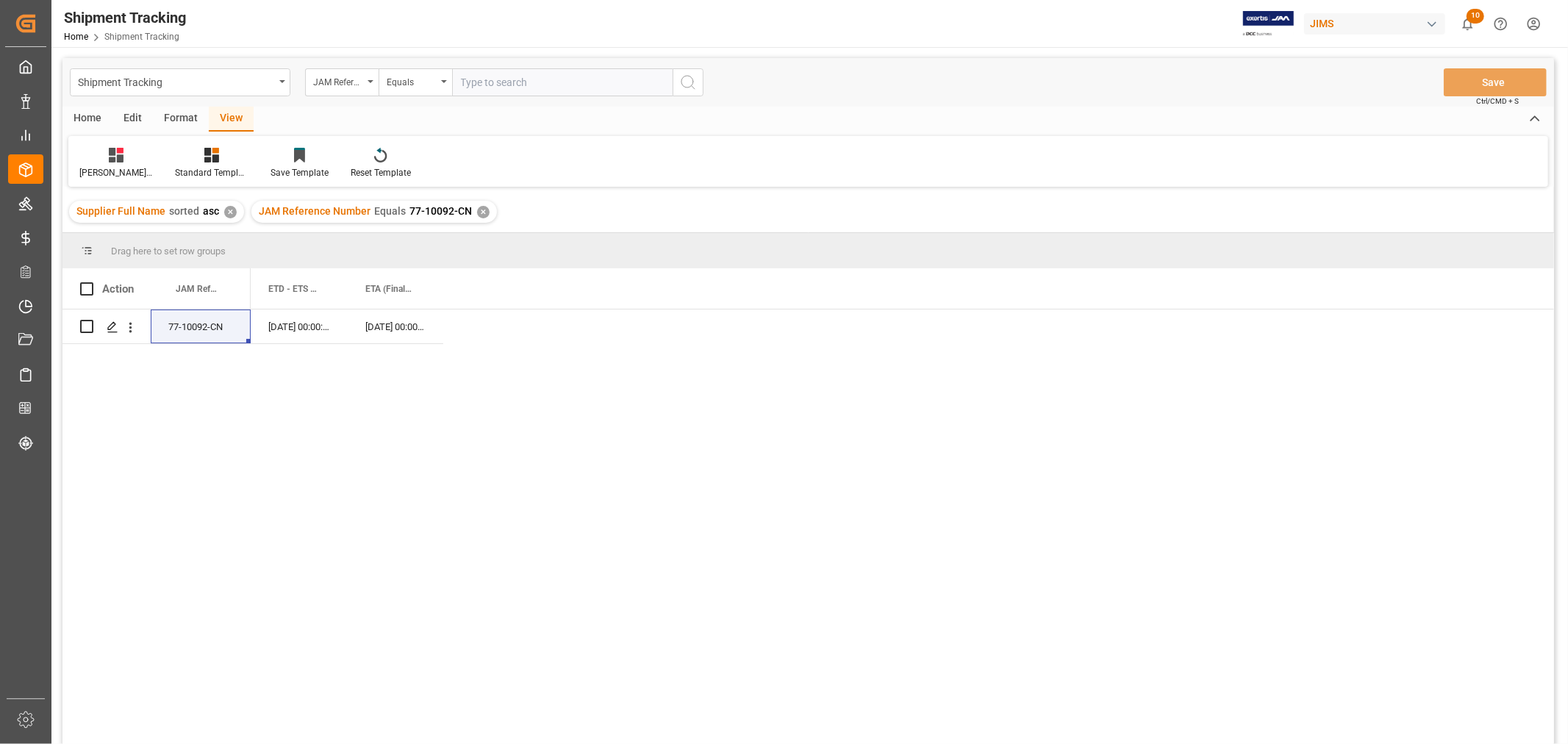
click at [785, 539] on div "12-08-2025 00:00:00 23-09-2025 00:00:00" at bounding box center [902, 531] width 1303 height 444
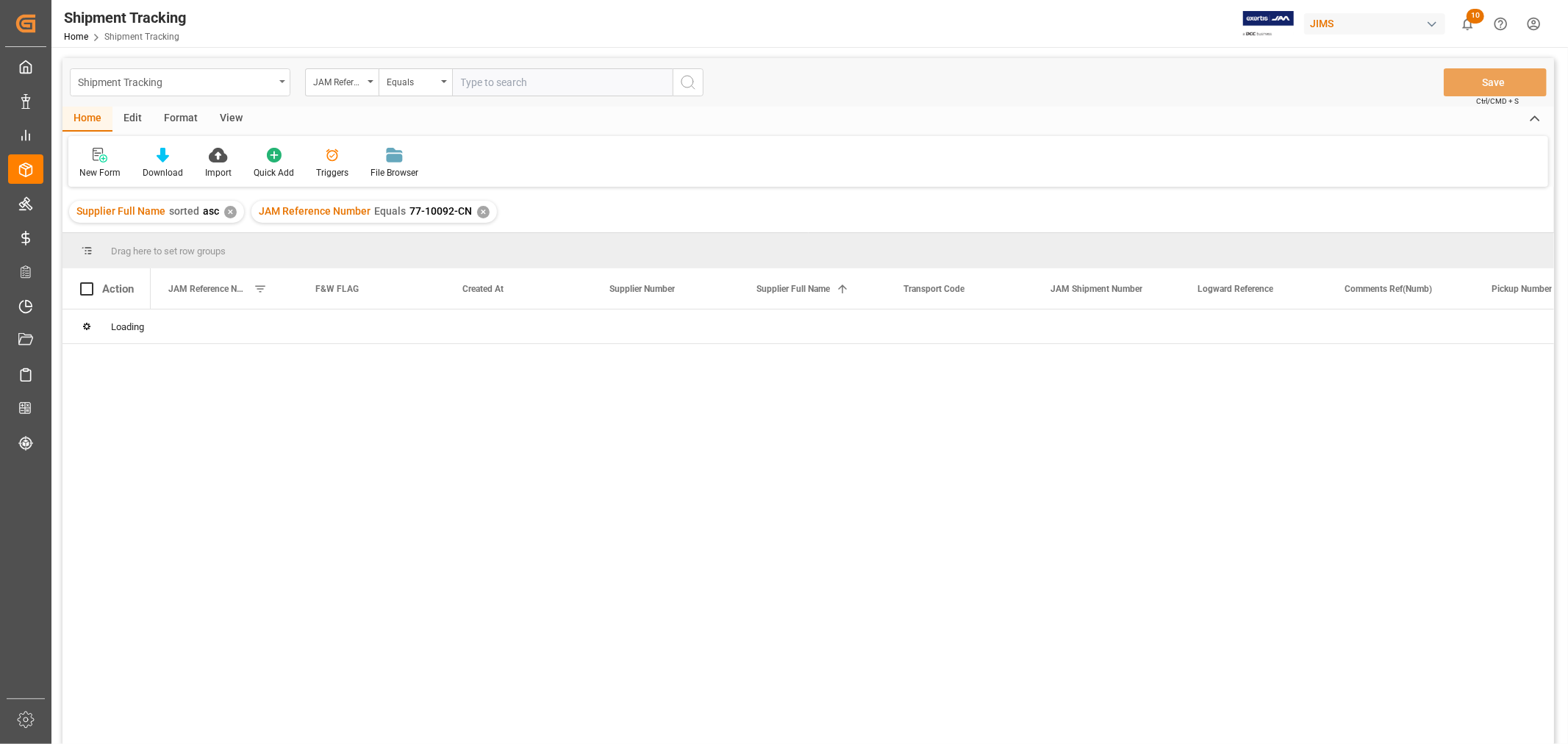
drag, startPoint x: 263, startPoint y: 81, endPoint x: 194, endPoint y: 80, distance: 69.0
click at [193, 84] on div "Shipment Tracking" at bounding box center [176, 81] width 196 height 19
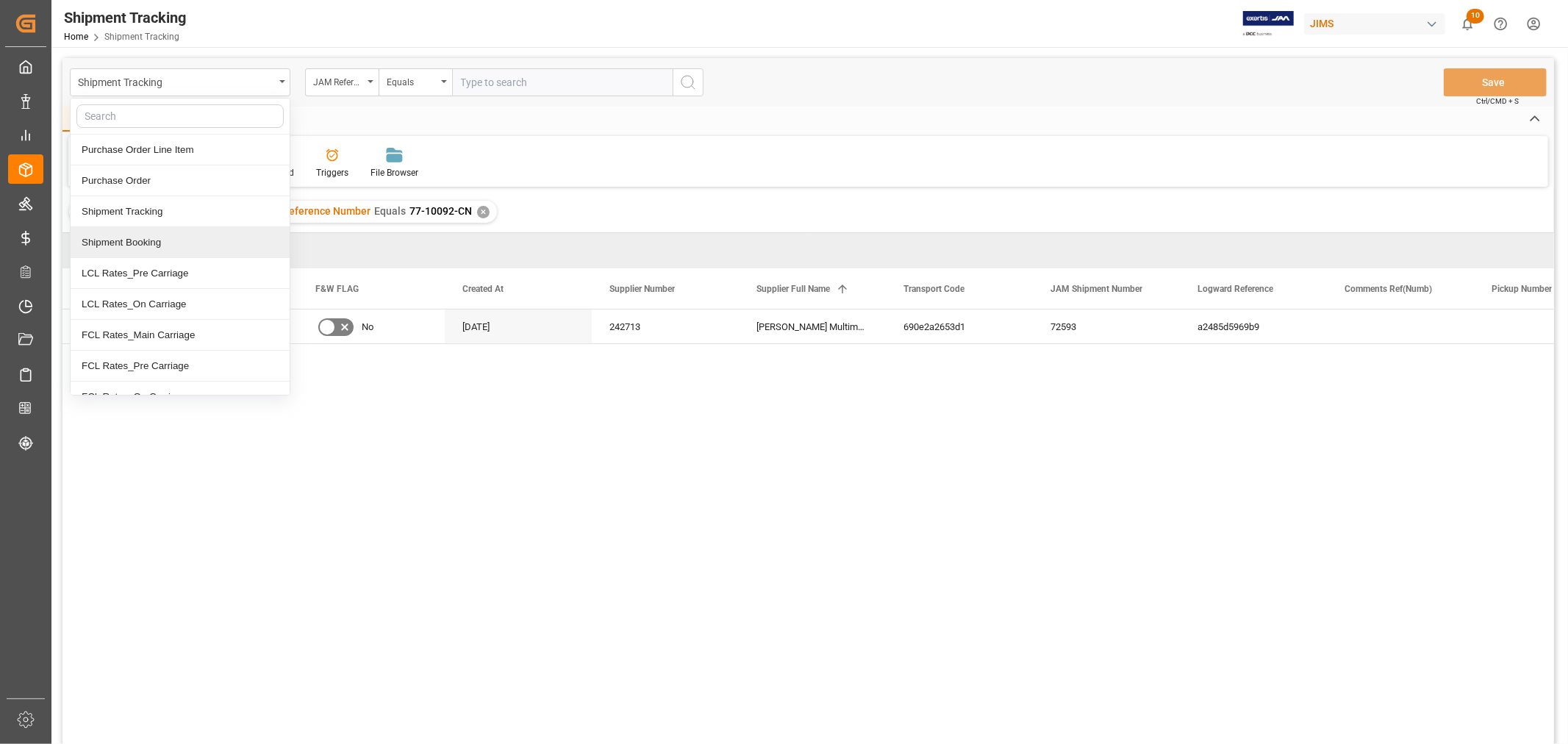
click at [169, 244] on div "Shipment Booking" at bounding box center [180, 243] width 219 height 31
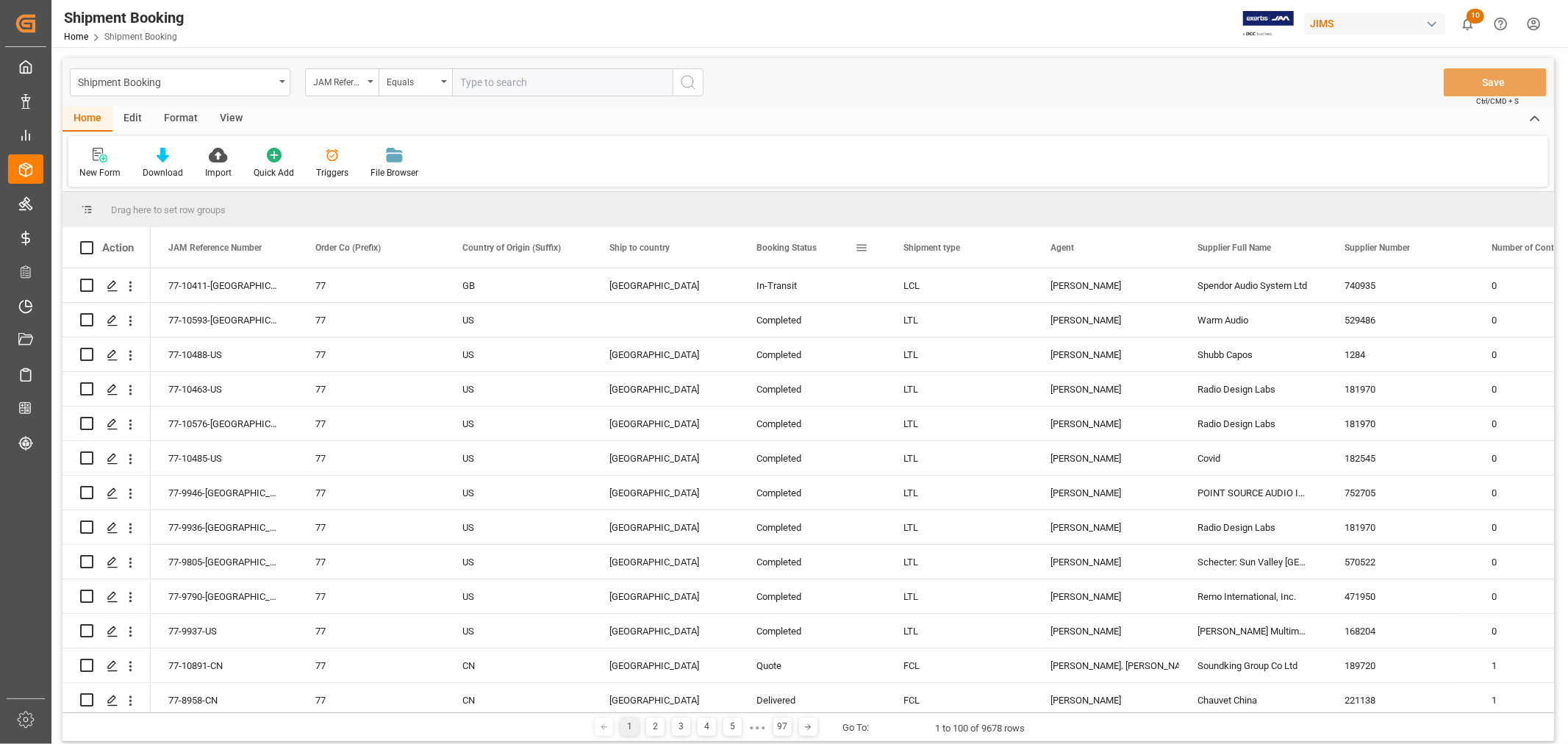
click at [860, 247] on span at bounding box center [861, 247] width 13 height 13
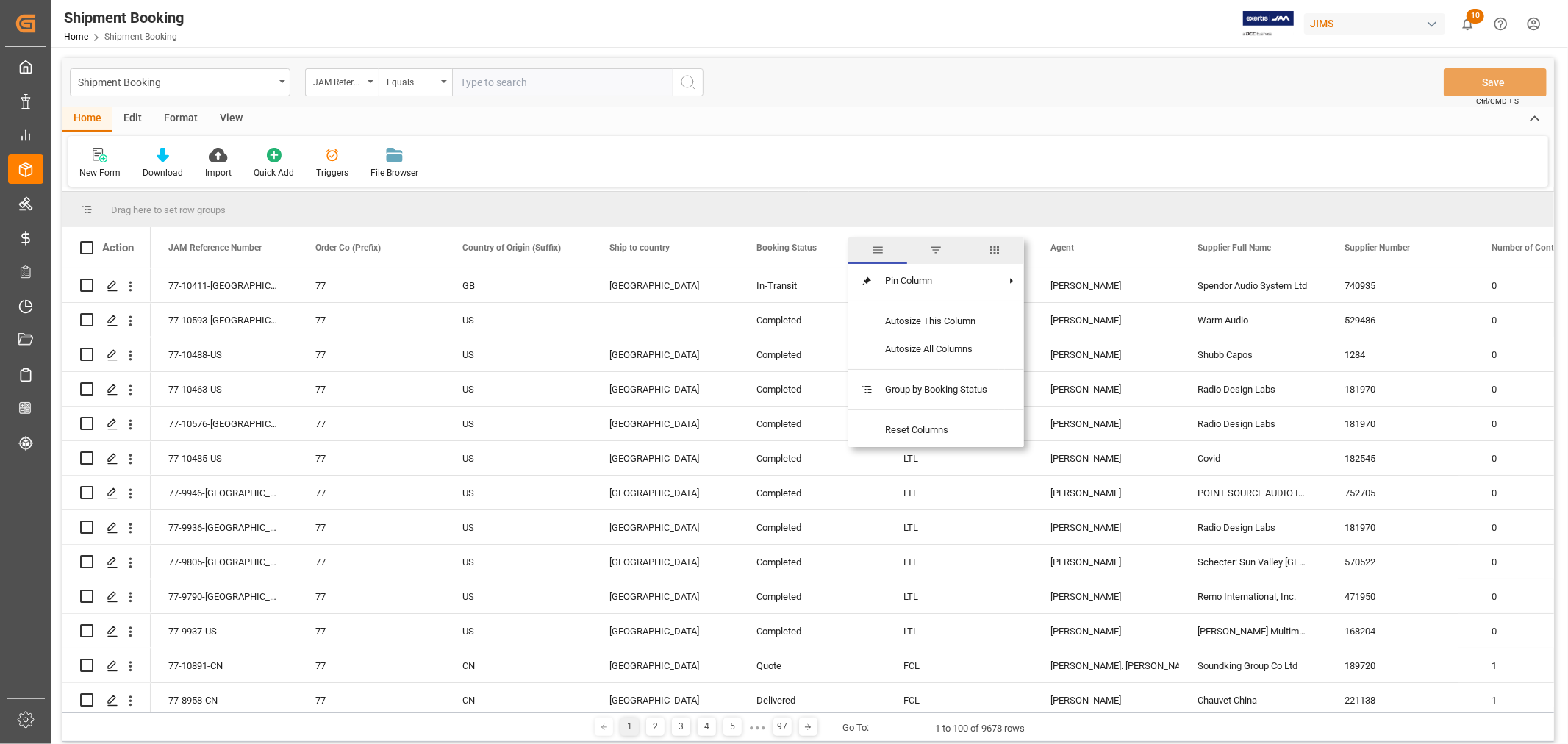
click at [995, 252] on span "columns" at bounding box center [994, 250] width 13 height 13
click at [862, 282] on input "Toggle Select All Columns" at bounding box center [864, 287] width 13 height 13
checkbox input "false"
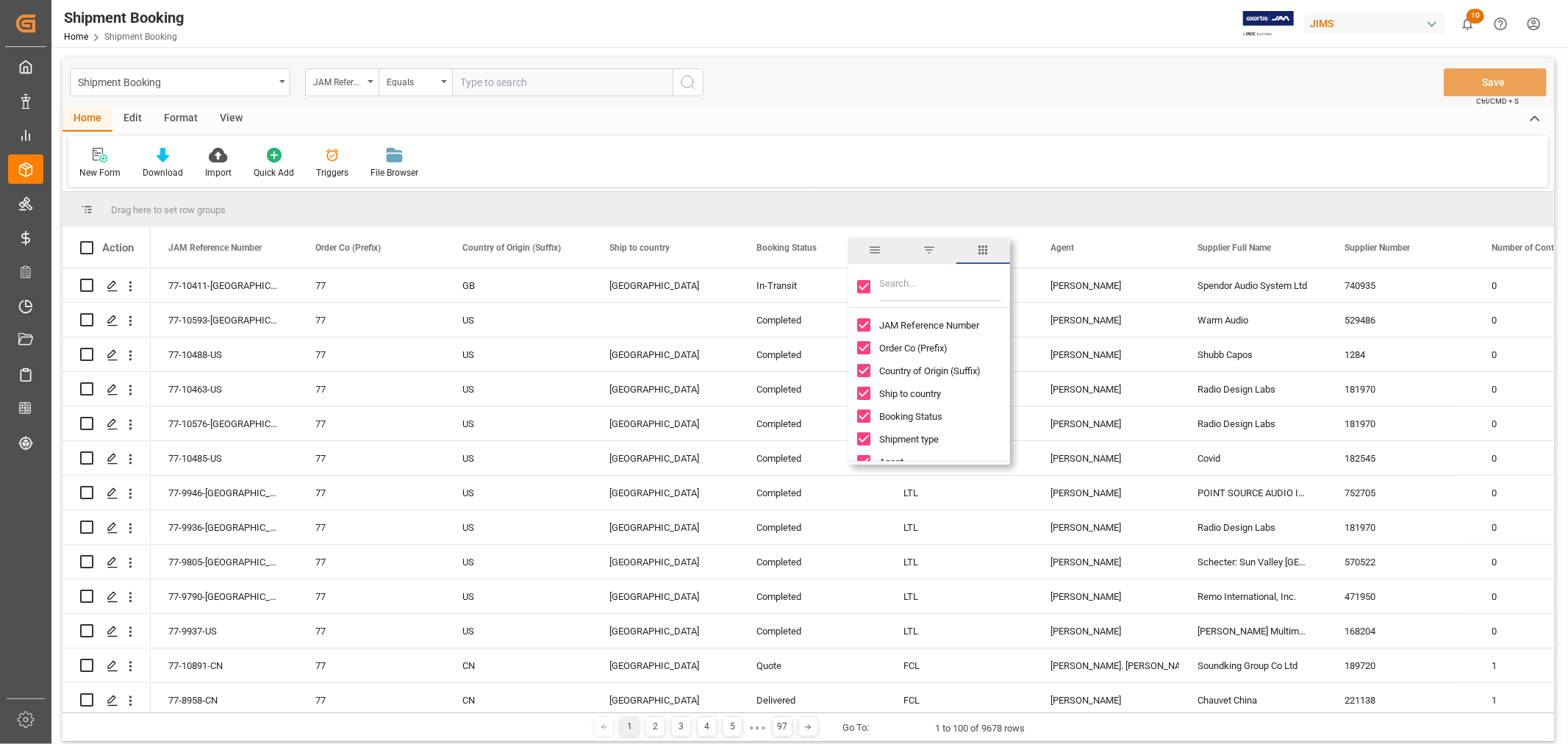
checkbox input "false"
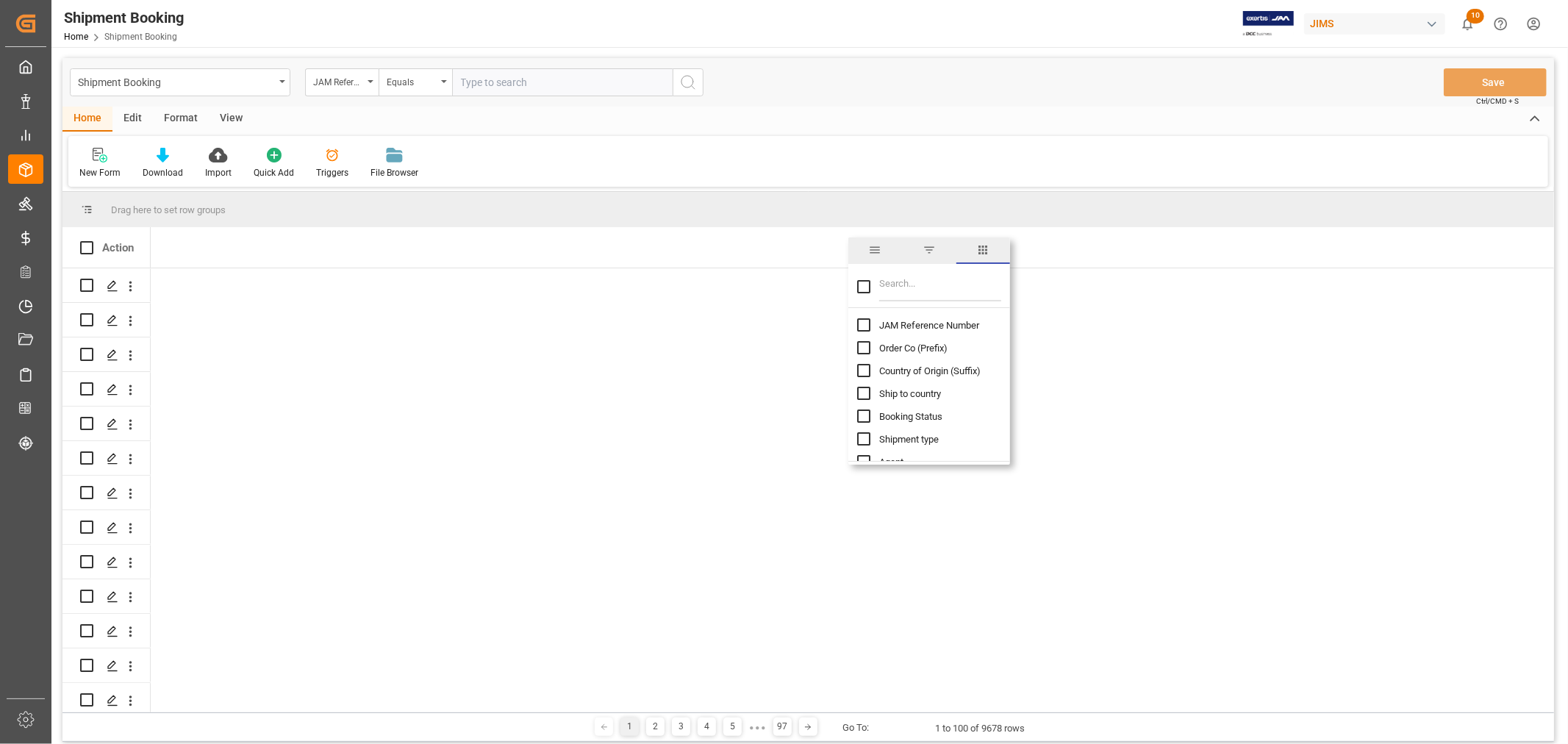
click at [885, 287] on input "Filter Columns Input" at bounding box center [940, 287] width 122 height 30
type input "ETS"
click at [881, 346] on span "ETS" at bounding box center [888, 348] width 17 height 11
checkbox input "false"
checkbox input "true"
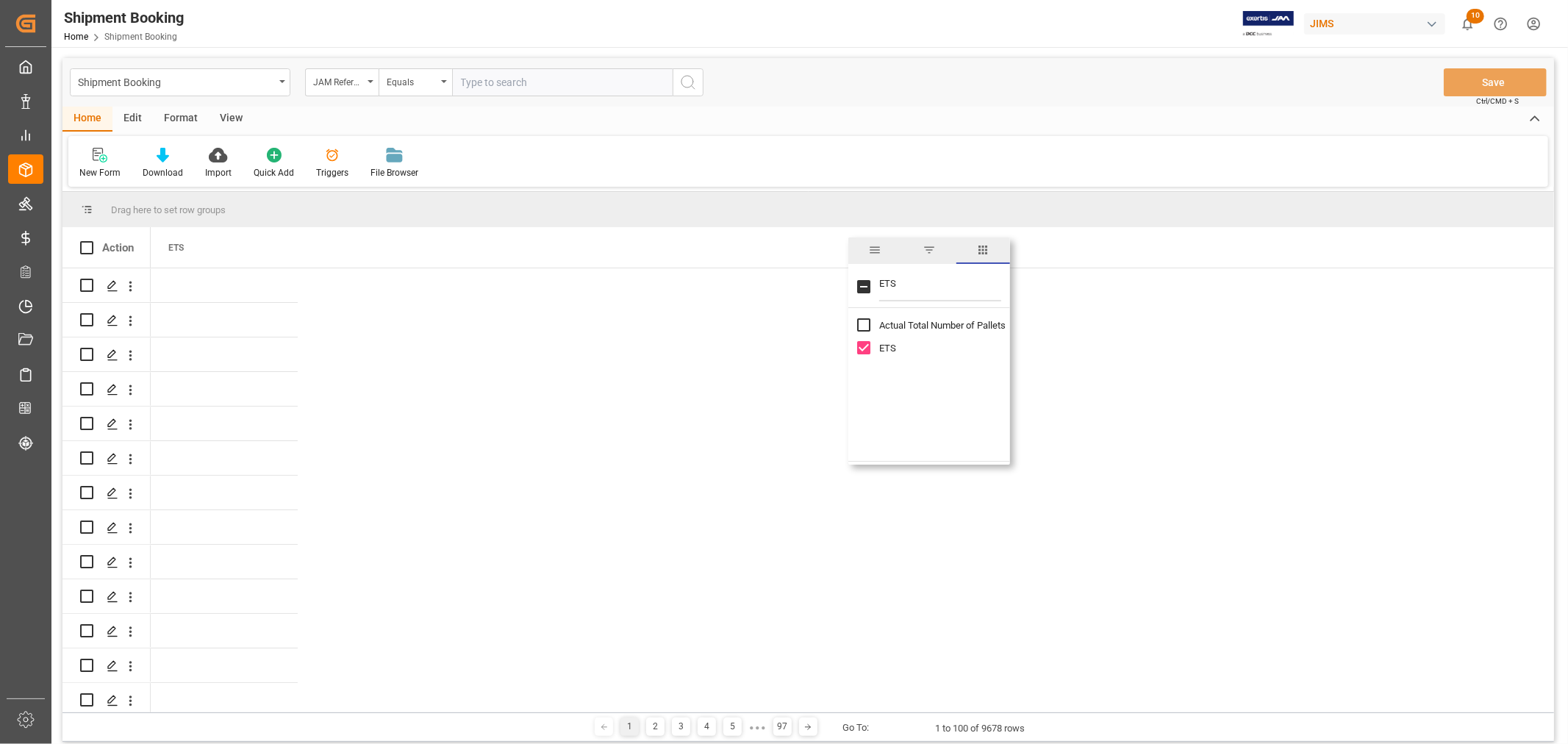
click at [911, 282] on input "ETS" at bounding box center [940, 287] width 122 height 30
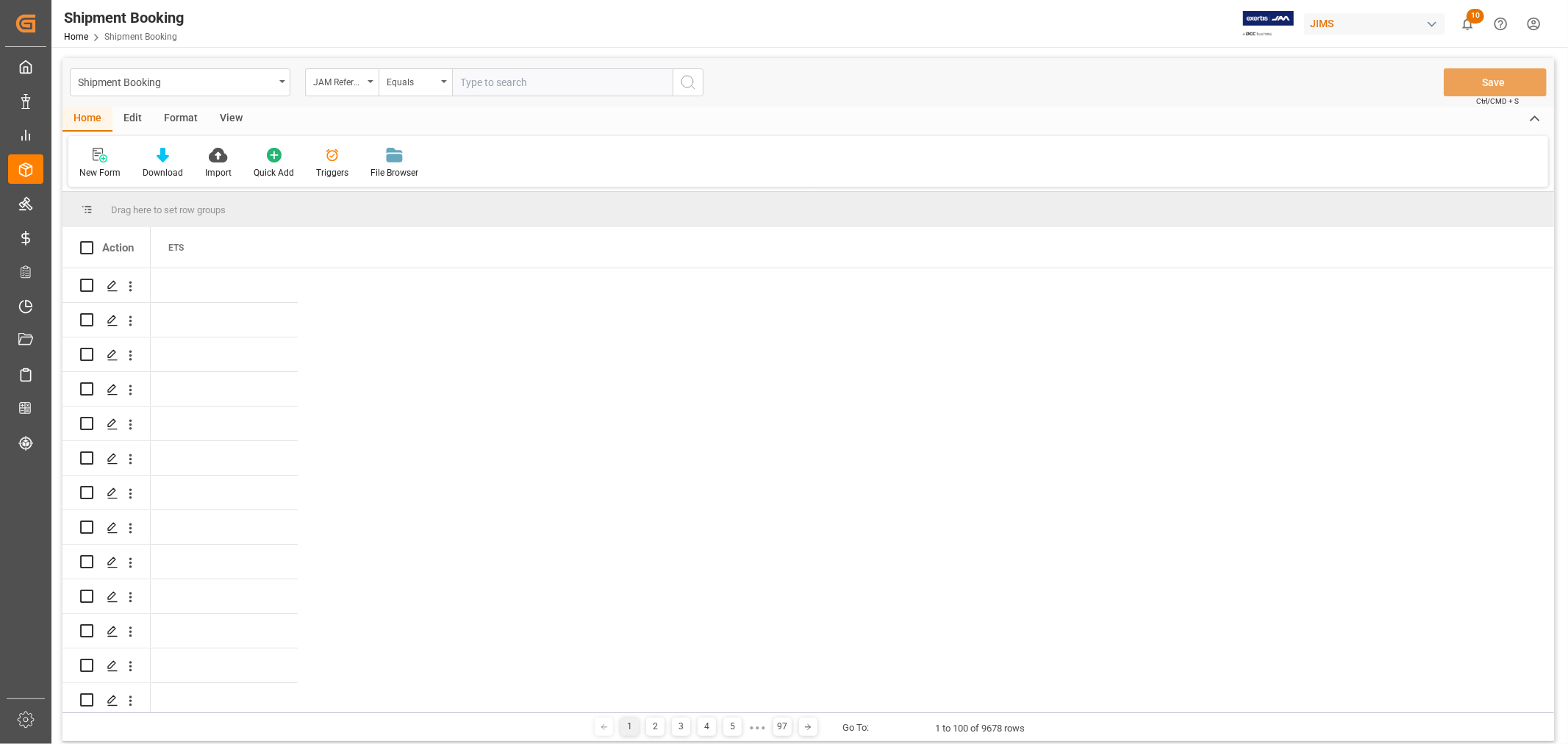
click at [476, 79] on input "text" at bounding box center [562, 83] width 220 height 28
type input "77-3665-CN"
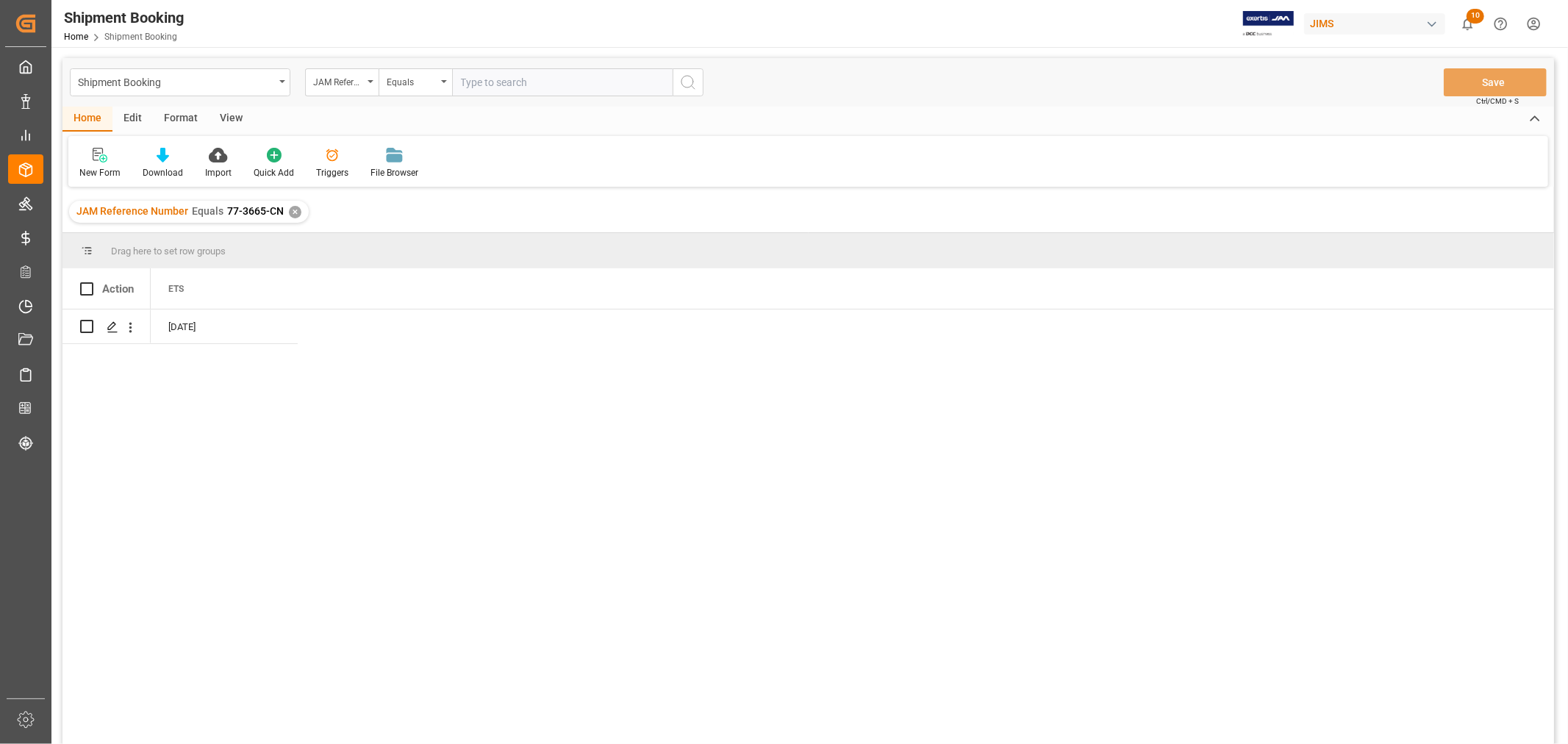
click at [965, 430] on div "12-06-2024" at bounding box center [852, 531] width 1403 height 444
